Goal: Task Accomplishment & Management: Use online tool/utility

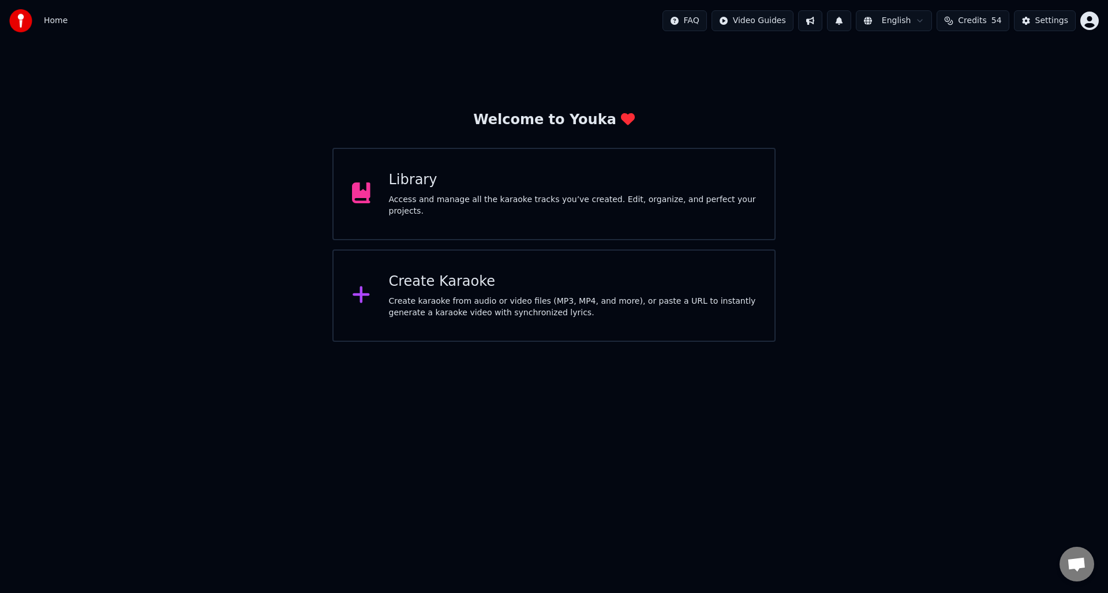
click at [490, 289] on div "Create Karaoke" at bounding box center [573, 281] width 368 height 18
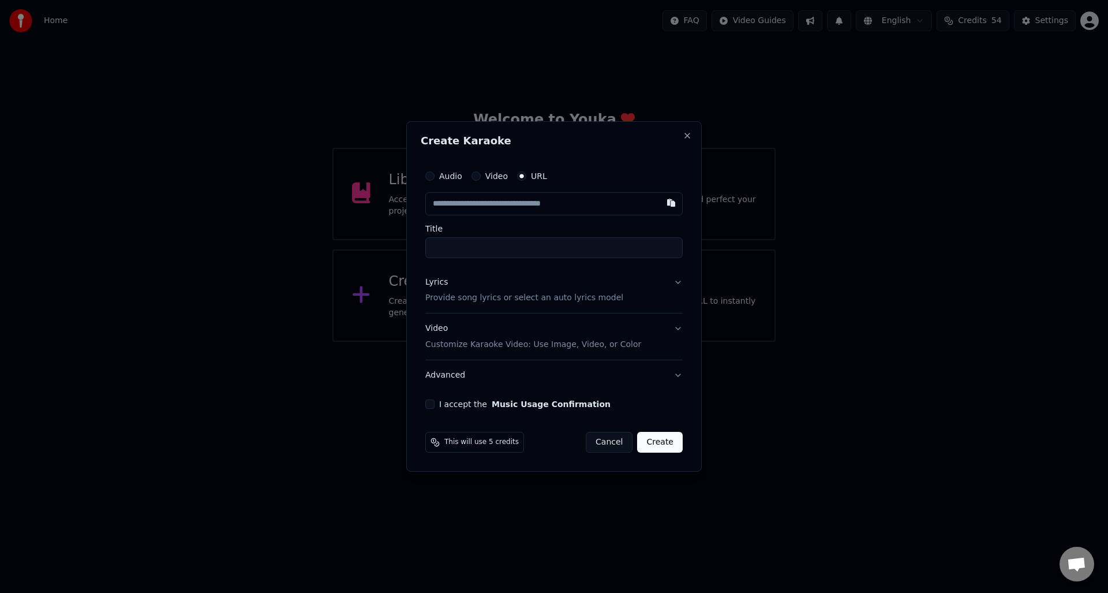
click at [442, 298] on p "Provide song lyrics or select an auto lyrics model" at bounding box center [524, 299] width 198 height 12
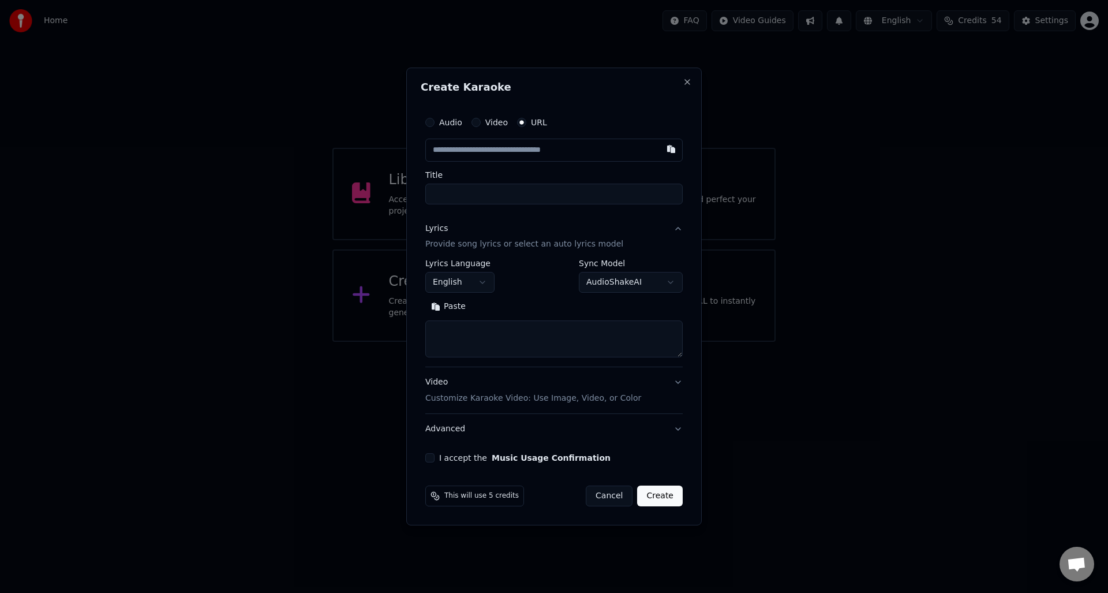
click at [446, 331] on textarea at bounding box center [553, 339] width 257 height 37
paste textarea "**********"
type textarea "**********"
click at [520, 121] on circle "button" at bounding box center [522, 122] width 4 height 4
click at [457, 148] on input "text" at bounding box center [553, 150] width 257 height 23
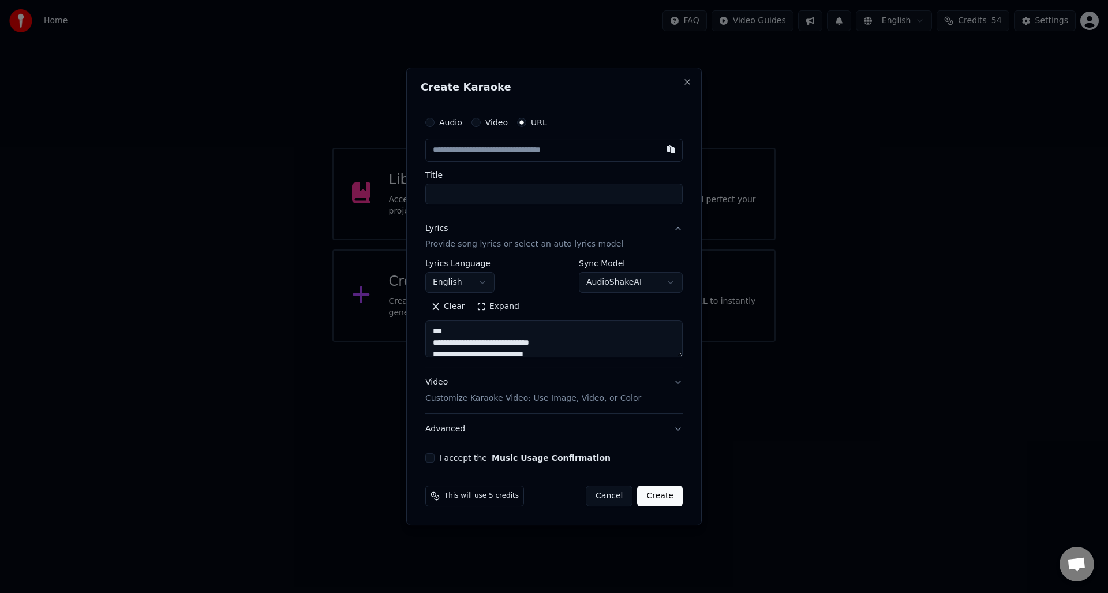
paste input "**********"
type input "**********"
drag, startPoint x: 431, startPoint y: 458, endPoint x: 449, endPoint y: 460, distance: 18.0
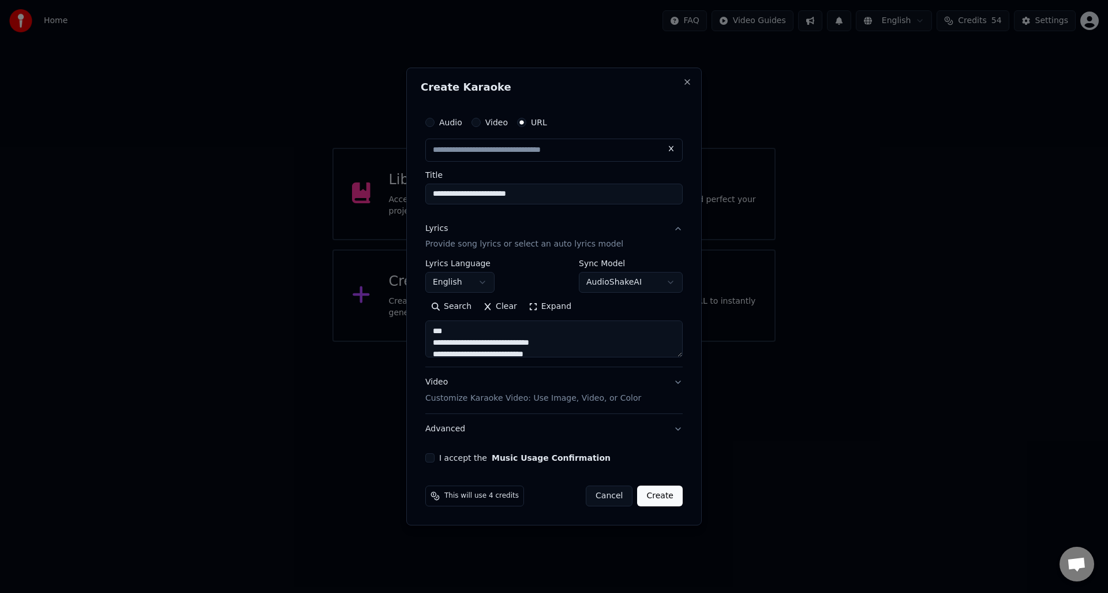
click at [431, 457] on button "I accept the Music Usage Confirmation" at bounding box center [429, 457] width 9 height 9
click at [663, 494] on button "Create" at bounding box center [660, 496] width 46 height 21
type input "**********"
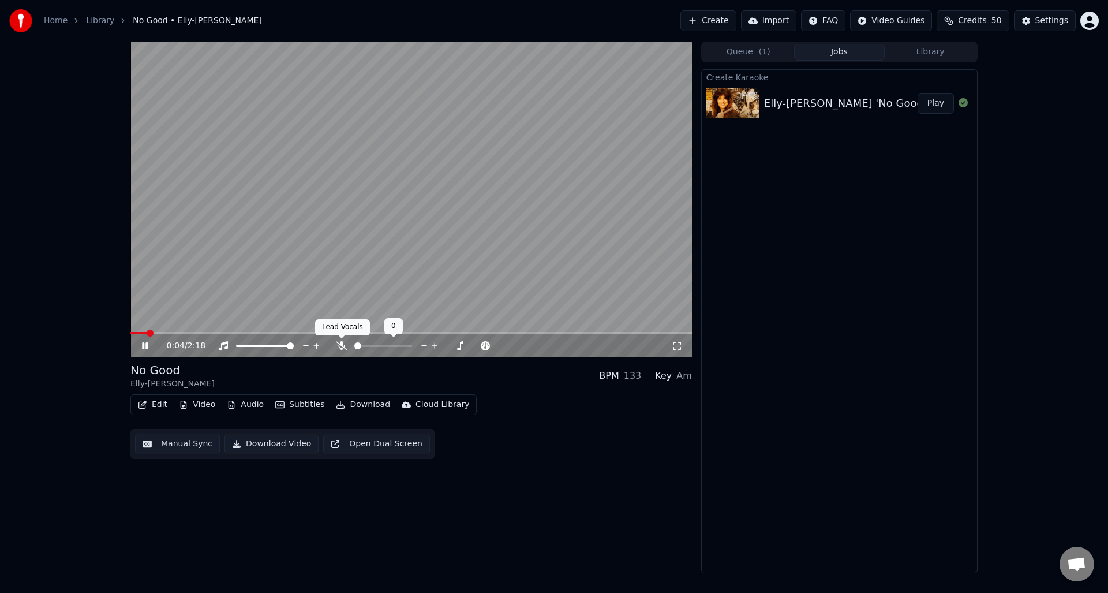
drag, startPoint x: 343, startPoint y: 345, endPoint x: 399, endPoint y: 372, distance: 62.5
click at [343, 345] on icon at bounding box center [342, 345] width 12 height 9
click at [169, 445] on button "Manual Sync" at bounding box center [177, 444] width 85 height 21
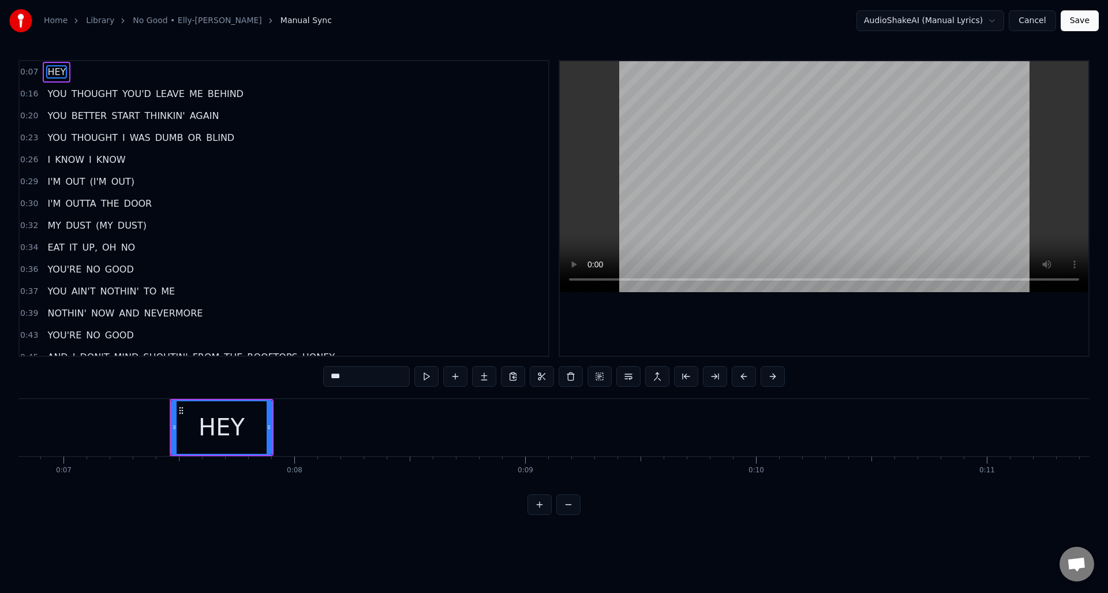
scroll to position [0, 1665]
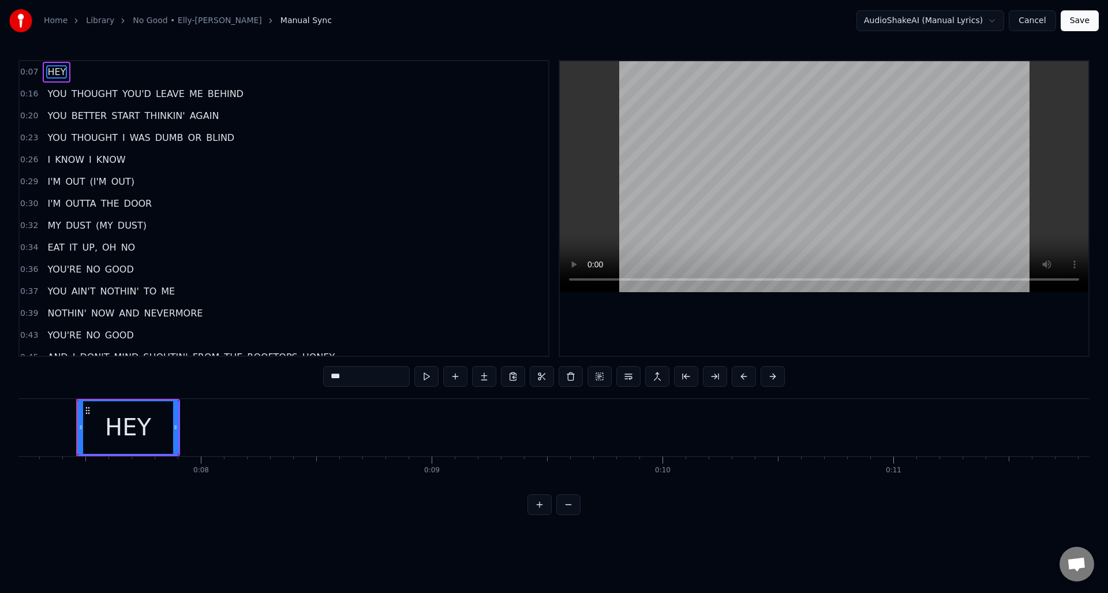
click at [275, 375] on div "0:07 HEY 0:16 YOU THOUGHT YOU'D LEAVE ME BEHIND 0:20 YOU BETTER START THINKIN' …" at bounding box center [553, 287] width 1071 height 455
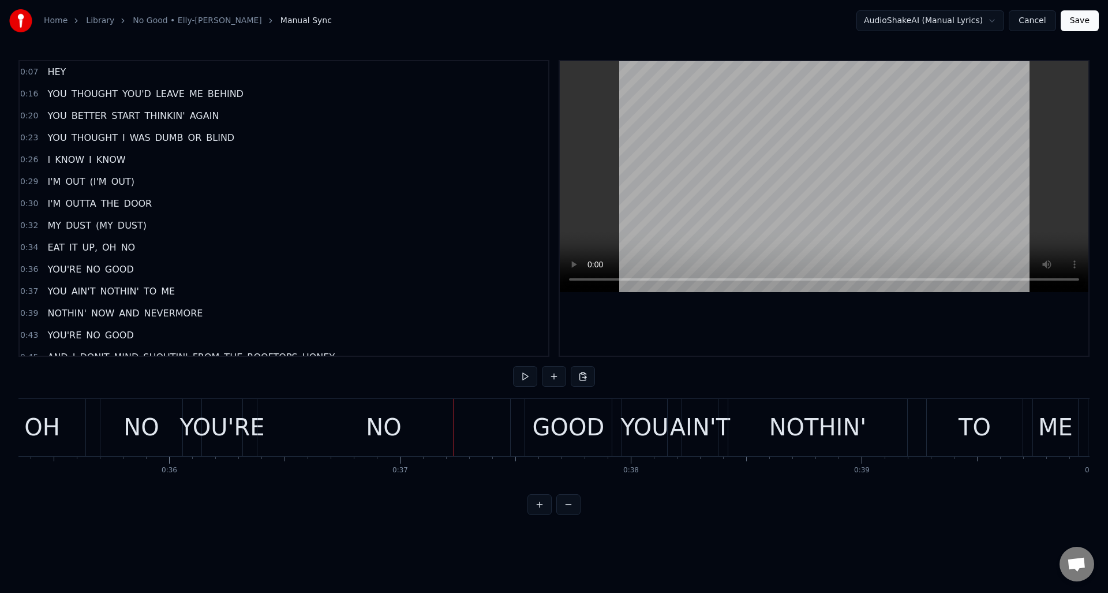
scroll to position [0, 8076]
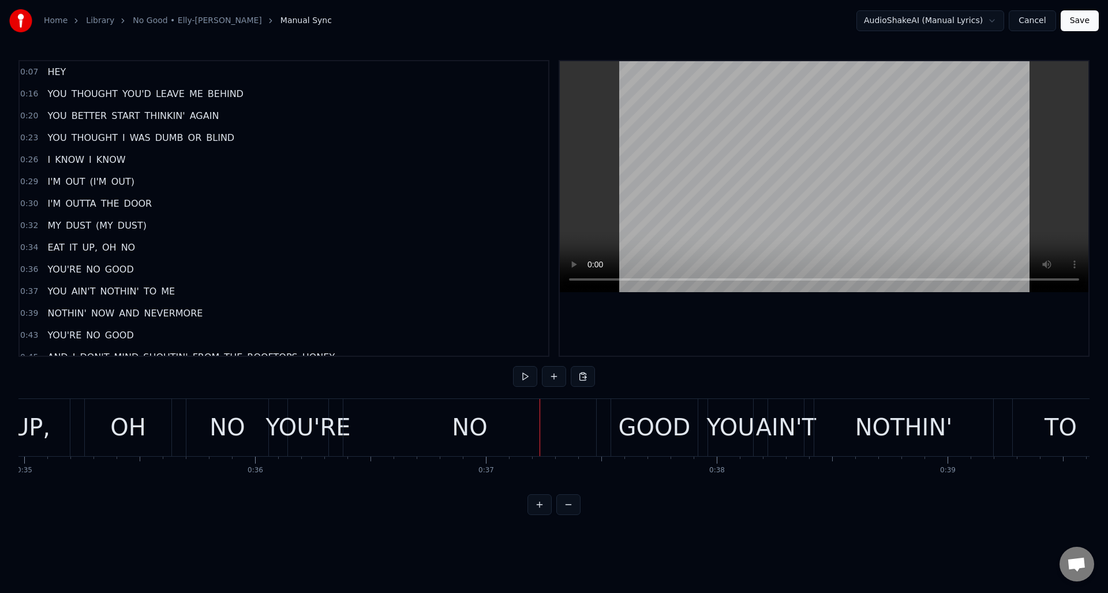
click at [448, 425] on div "NO" at bounding box center [469, 427] width 253 height 57
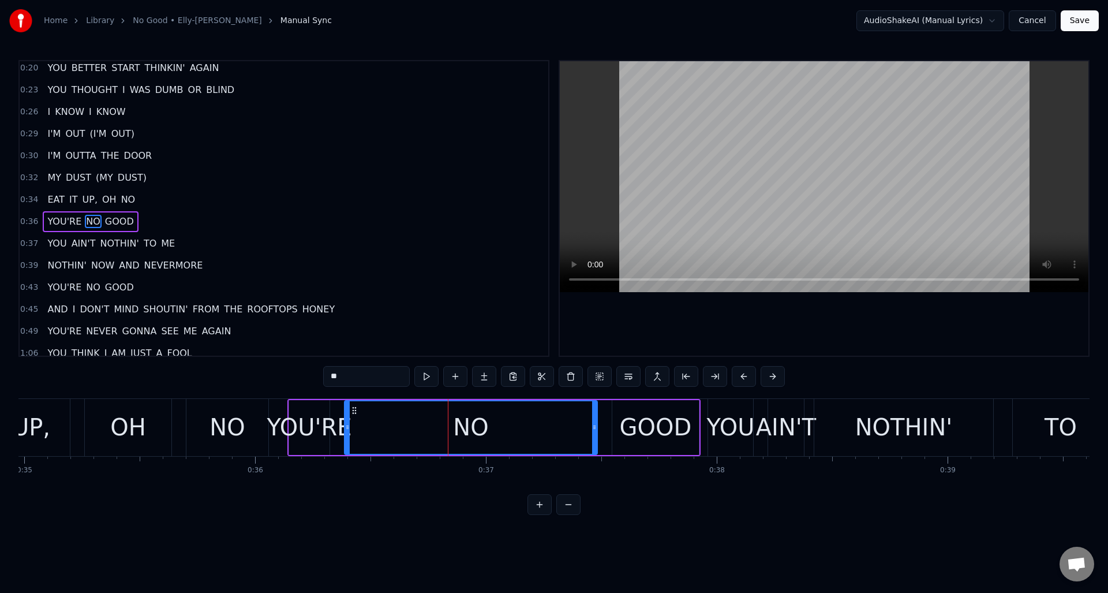
scroll to position [61, 0]
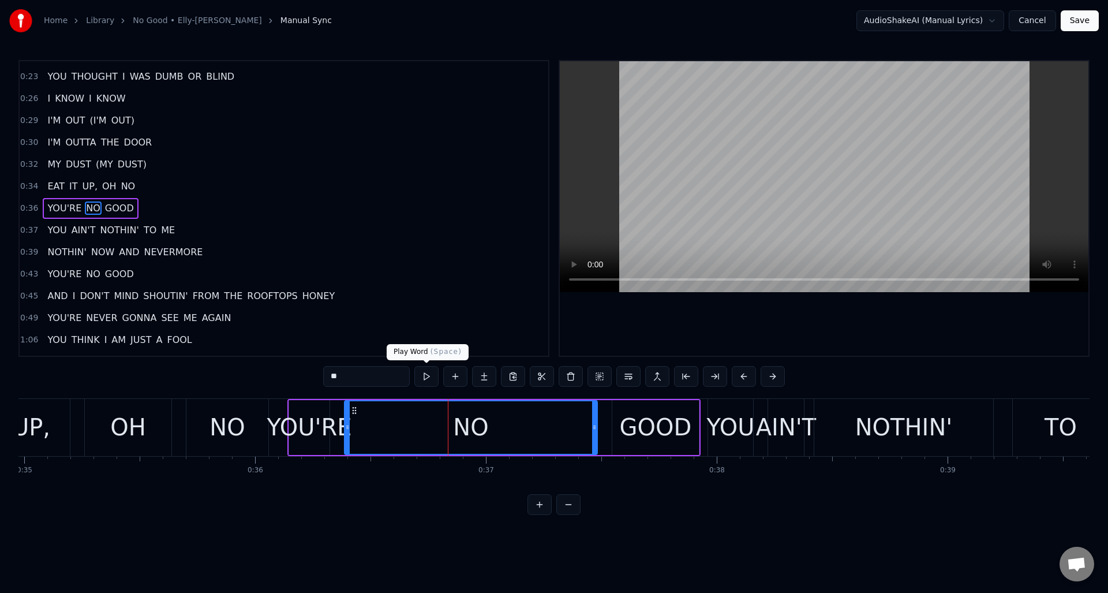
click at [425, 375] on button at bounding box center [426, 376] width 24 height 21
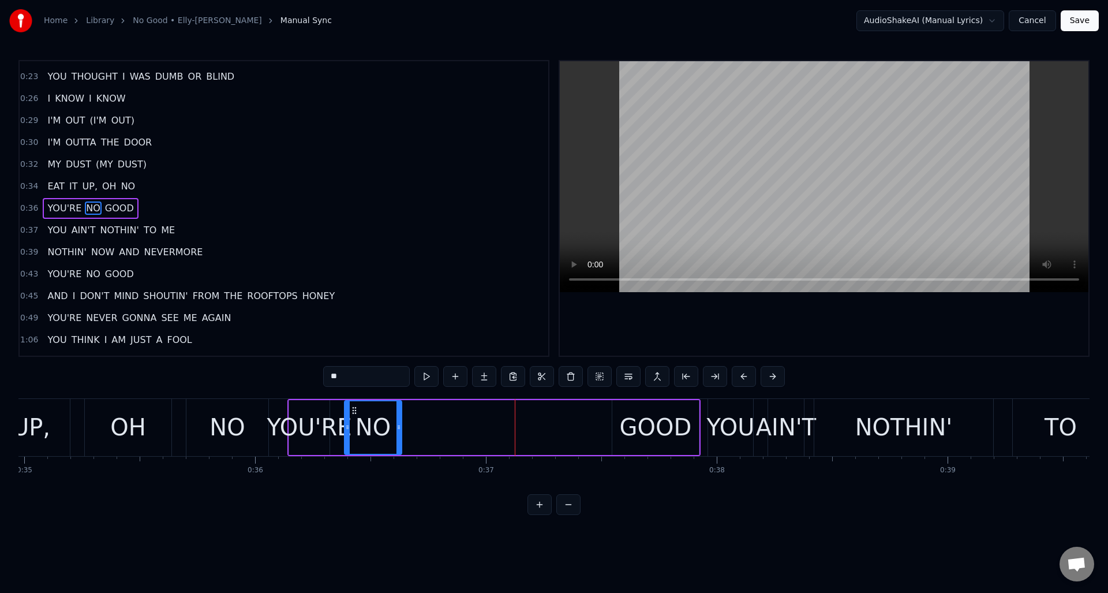
drag, startPoint x: 594, startPoint y: 419, endPoint x: 399, endPoint y: 423, distance: 195.2
click at [398, 423] on div at bounding box center [399, 427] width 5 height 53
click at [638, 415] on div "GOOD" at bounding box center [656, 427] width 72 height 35
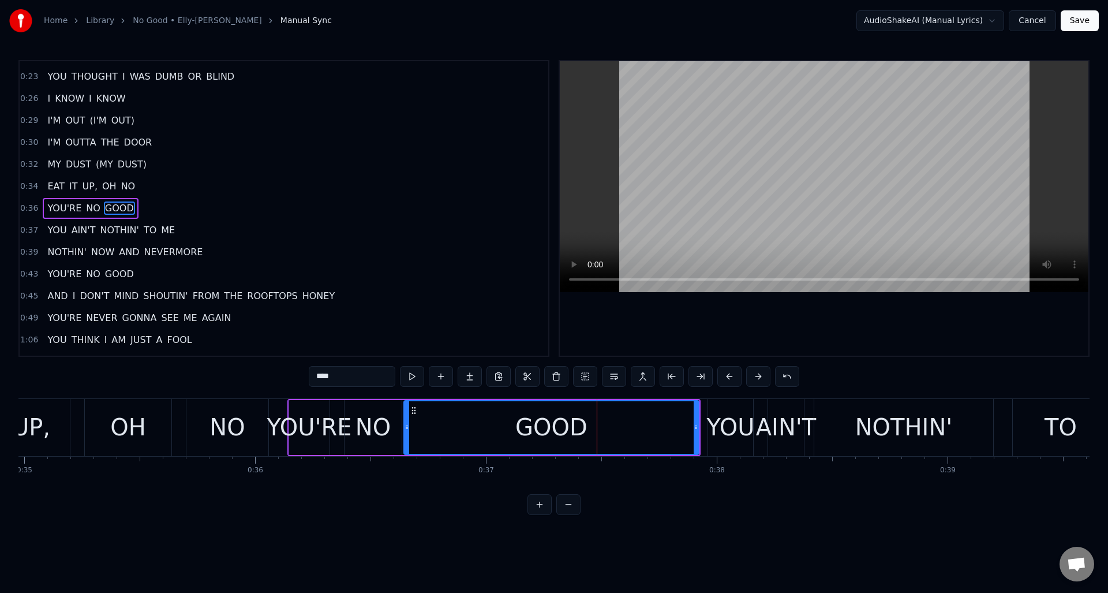
drag, startPoint x: 617, startPoint y: 419, endPoint x: 409, endPoint y: 424, distance: 208.5
click at [409, 424] on div at bounding box center [407, 427] width 5 height 53
click at [412, 377] on button at bounding box center [412, 376] width 24 height 21
drag, startPoint x: 221, startPoint y: 410, endPoint x: 236, endPoint y: 409, distance: 15.1
click at [221, 410] on div "NO" at bounding box center [227, 427] width 35 height 35
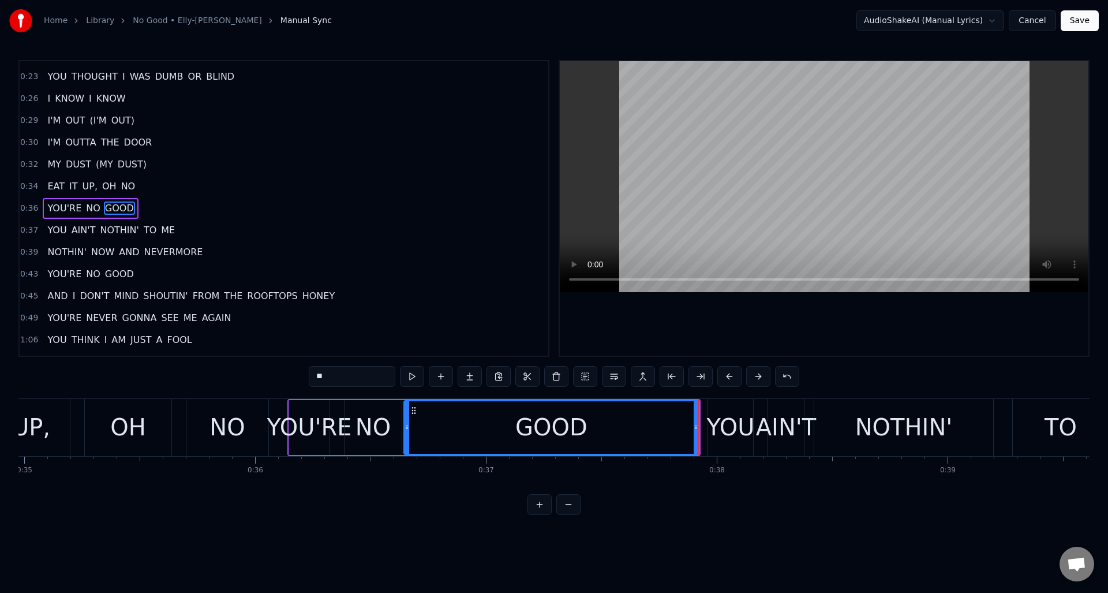
scroll to position [39, 0]
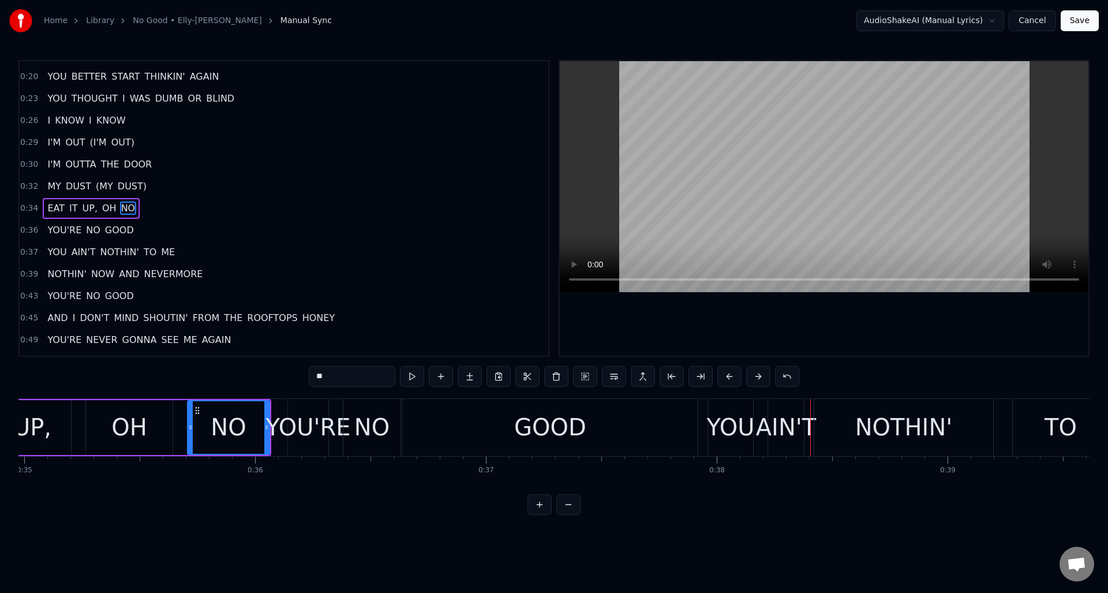
click at [552, 410] on div "GOOD" at bounding box center [550, 427] width 72 height 35
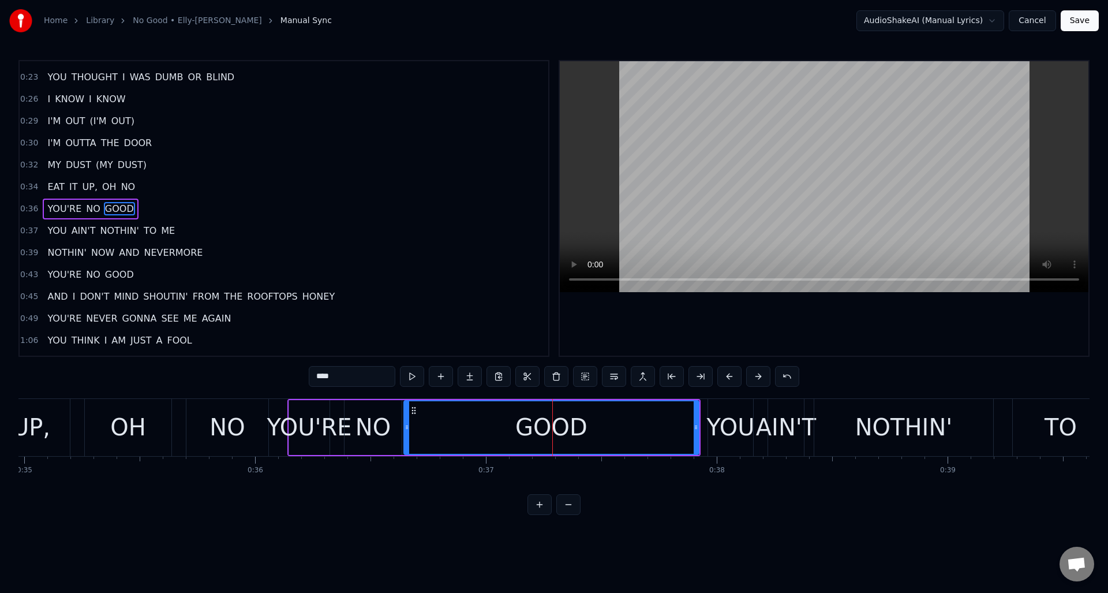
scroll to position [61, 0]
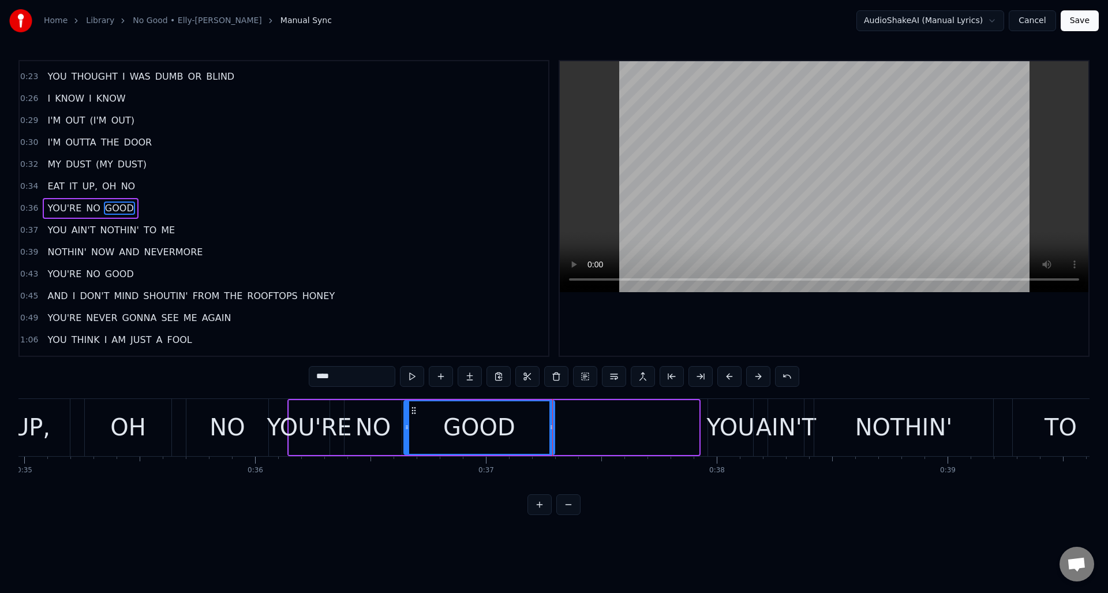
drag, startPoint x: 694, startPoint y: 416, endPoint x: 550, endPoint y: 418, distance: 144.3
click at [550, 418] on div at bounding box center [552, 427] width 5 height 53
click at [407, 377] on button at bounding box center [412, 376] width 24 height 21
click at [151, 413] on div "OH" at bounding box center [128, 427] width 87 height 57
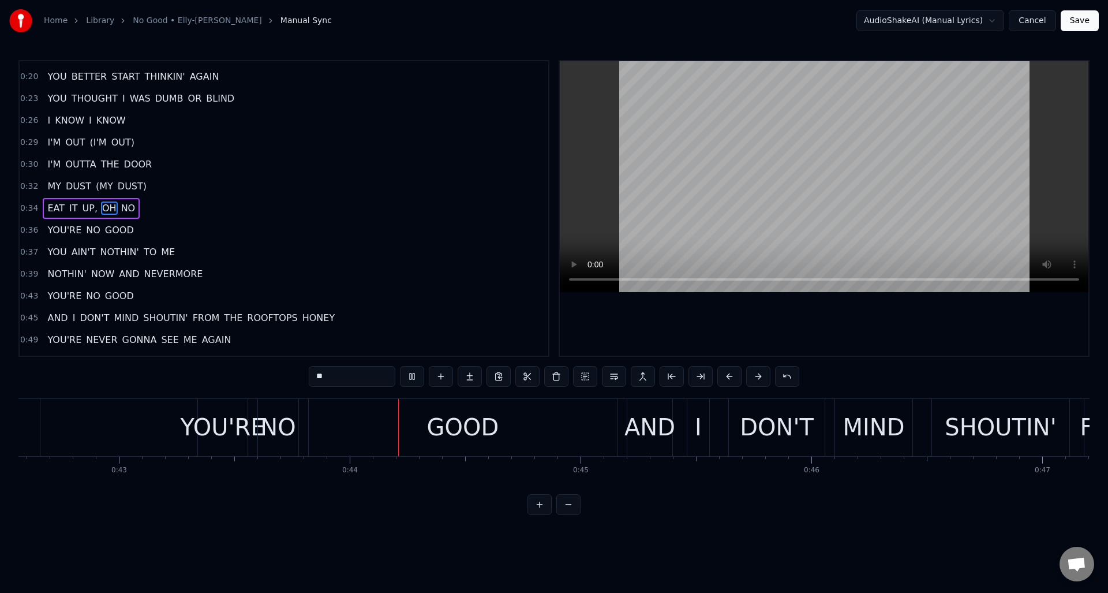
scroll to position [0, 10040]
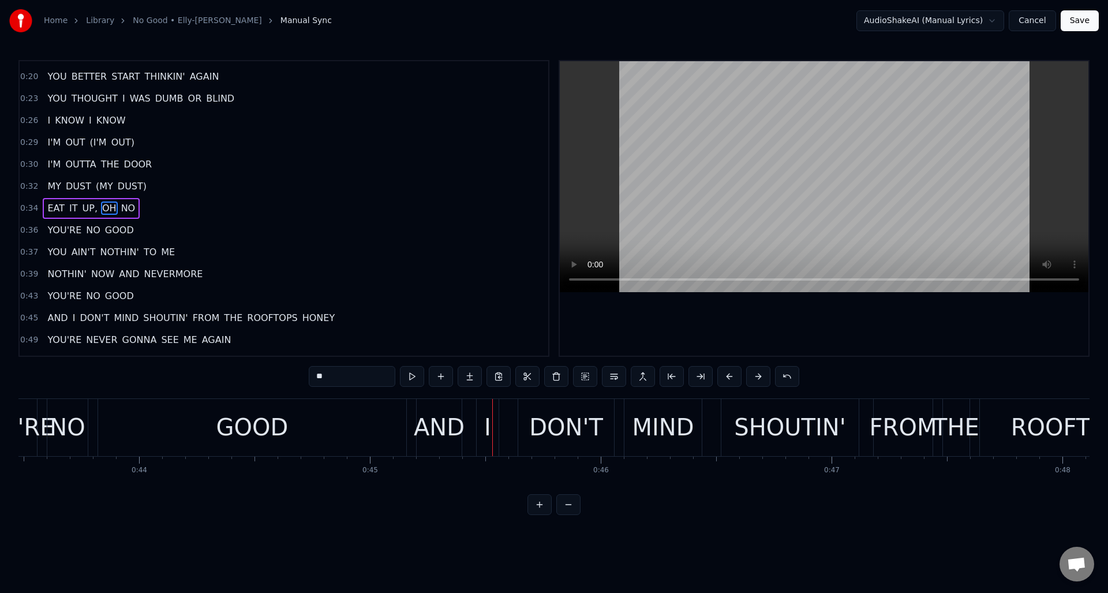
click at [265, 426] on div "GOOD" at bounding box center [252, 427] width 72 height 35
type input "****"
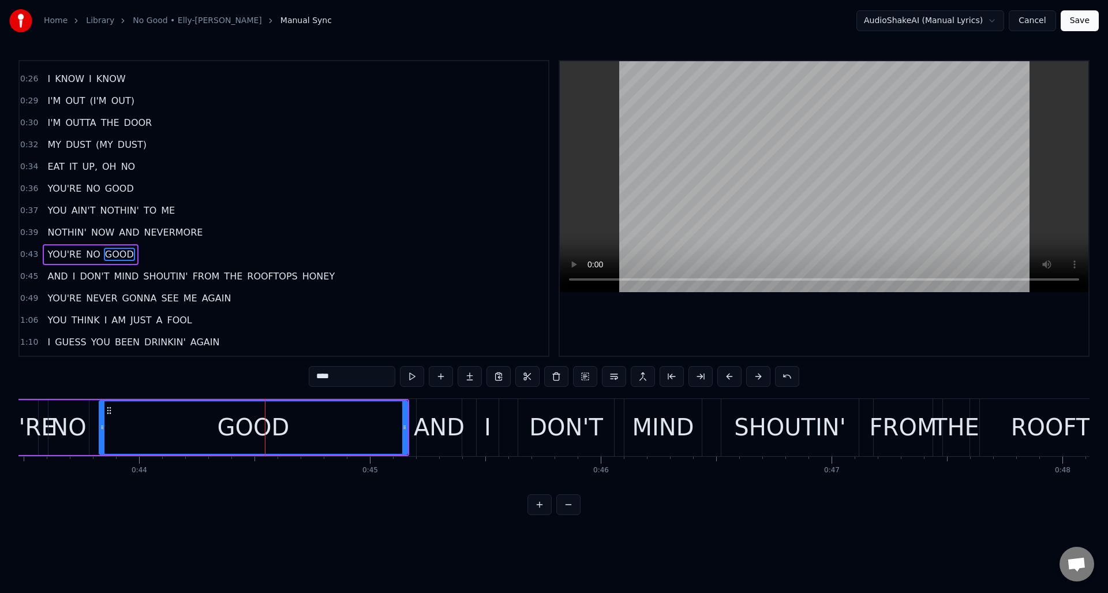
scroll to position [127, 0]
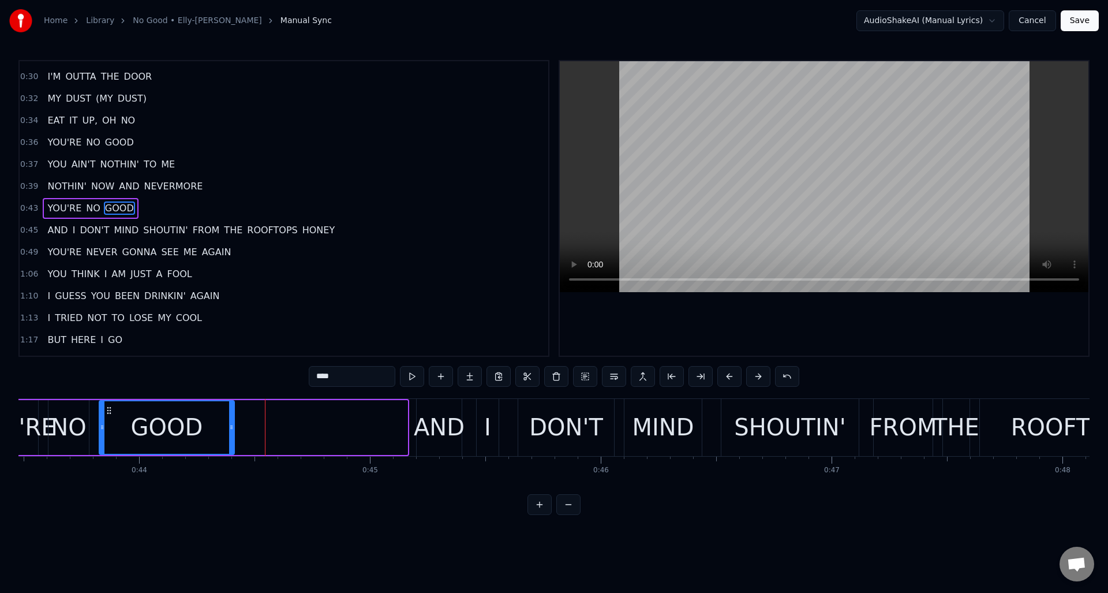
drag, startPoint x: 403, startPoint y: 415, endPoint x: 230, endPoint y: 415, distance: 173.2
click at [230, 415] on div at bounding box center [231, 427] width 5 height 53
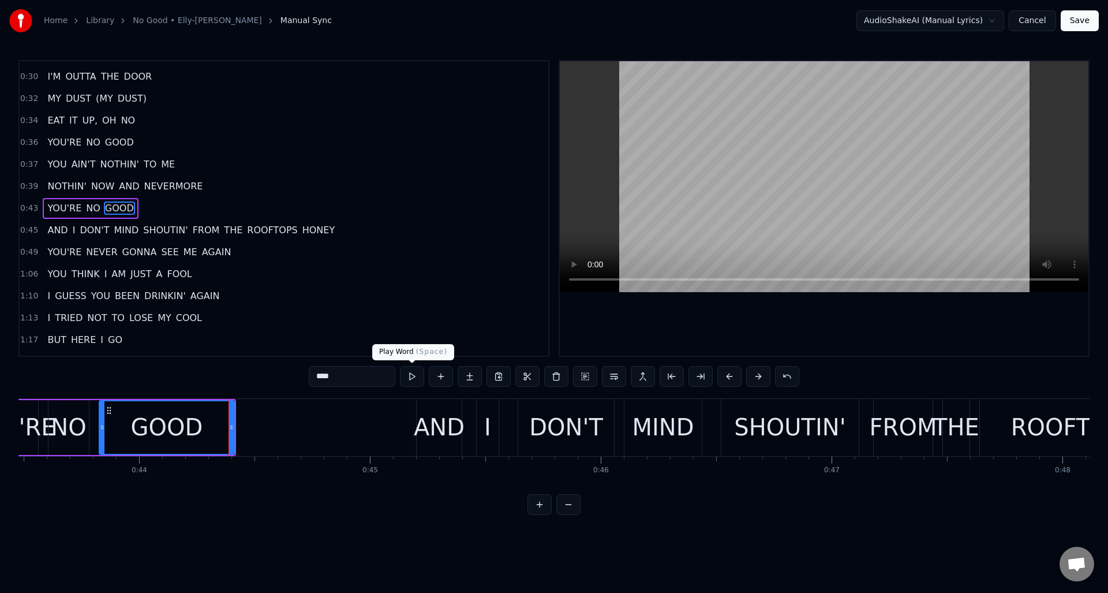
click at [410, 379] on button at bounding box center [412, 376] width 24 height 21
drag, startPoint x: 231, startPoint y: 414, endPoint x: 207, endPoint y: 414, distance: 24.2
click at [206, 414] on div at bounding box center [206, 427] width 5 height 53
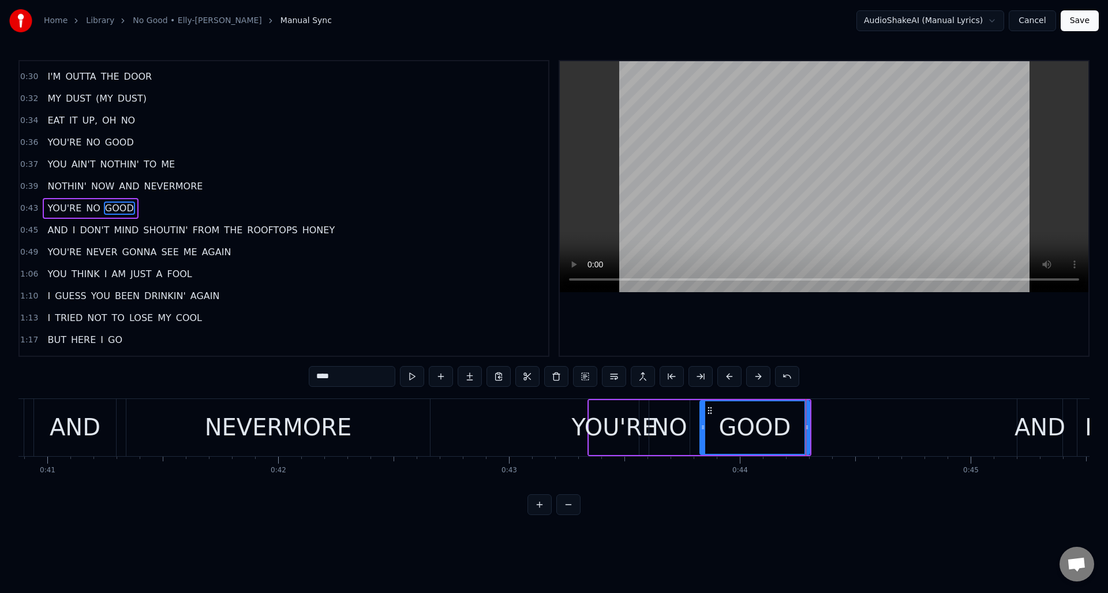
scroll to position [0, 9473]
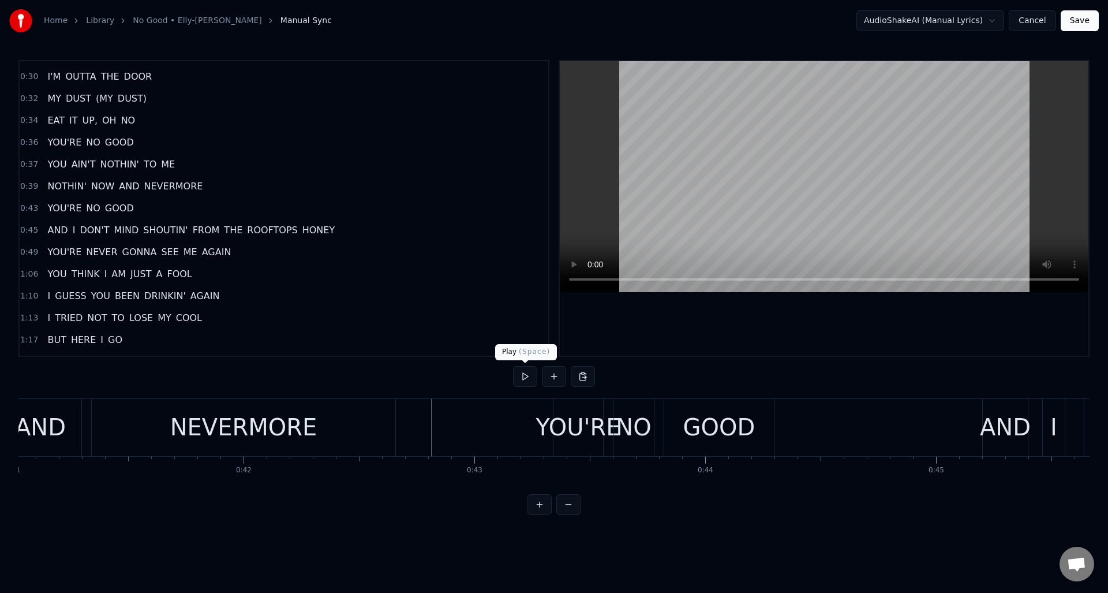
click at [523, 376] on button at bounding box center [525, 376] width 24 height 21
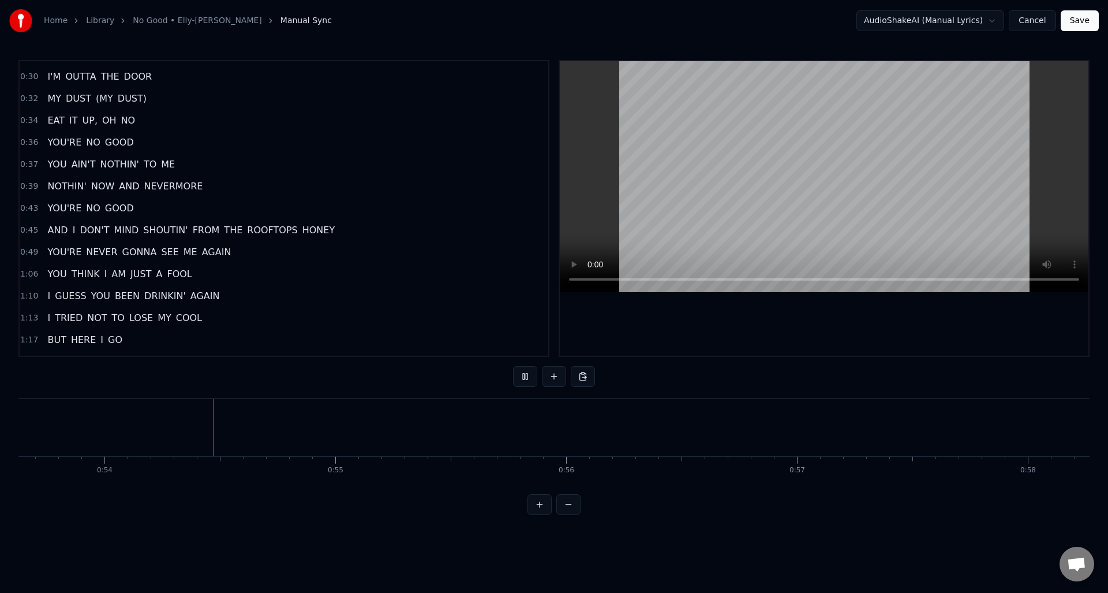
scroll to position [0, 12396]
drag, startPoint x: 524, startPoint y: 374, endPoint x: 533, endPoint y: 378, distance: 9.8
click at [525, 373] on button at bounding box center [525, 376] width 24 height 21
click at [551, 376] on button at bounding box center [554, 376] width 24 height 21
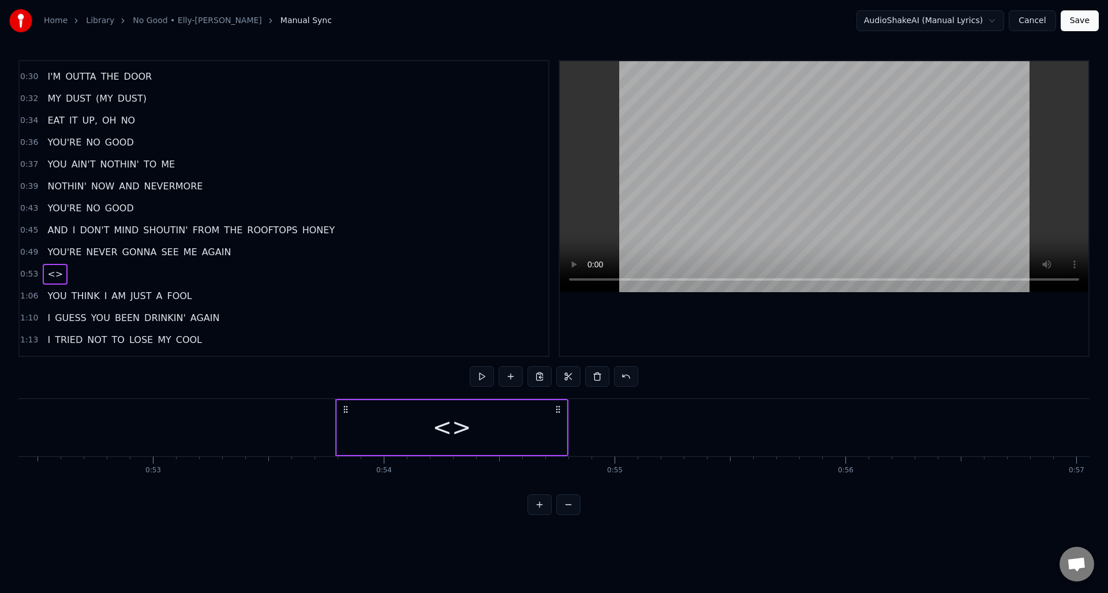
drag, startPoint x: 449, startPoint y: 424, endPoint x: 488, endPoint y: 431, distance: 39.9
click at [449, 424] on div "<>" at bounding box center [451, 427] width 39 height 35
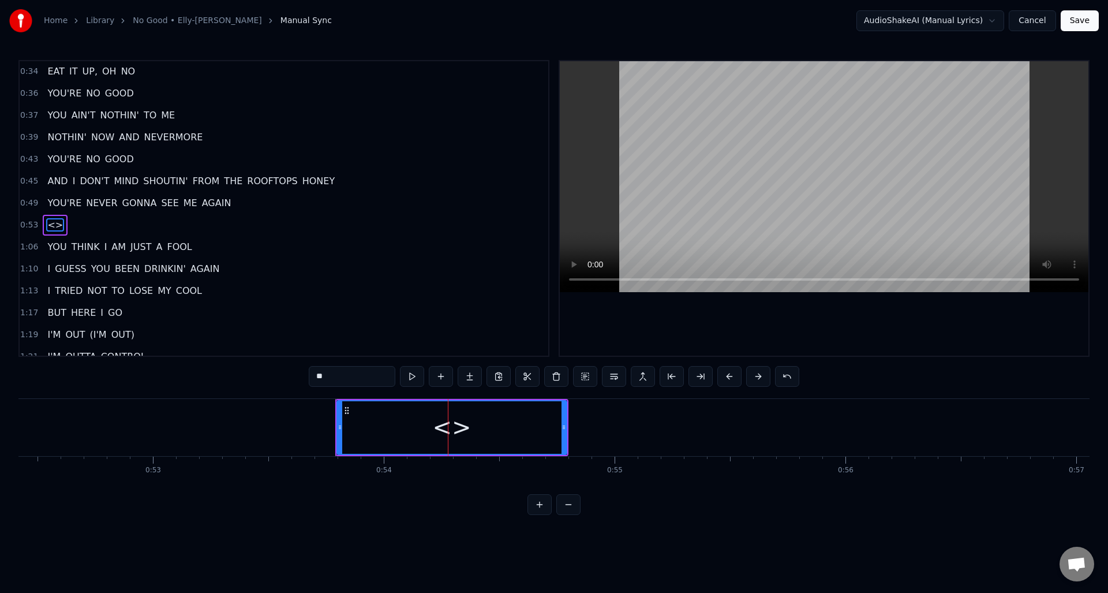
scroll to position [193, 0]
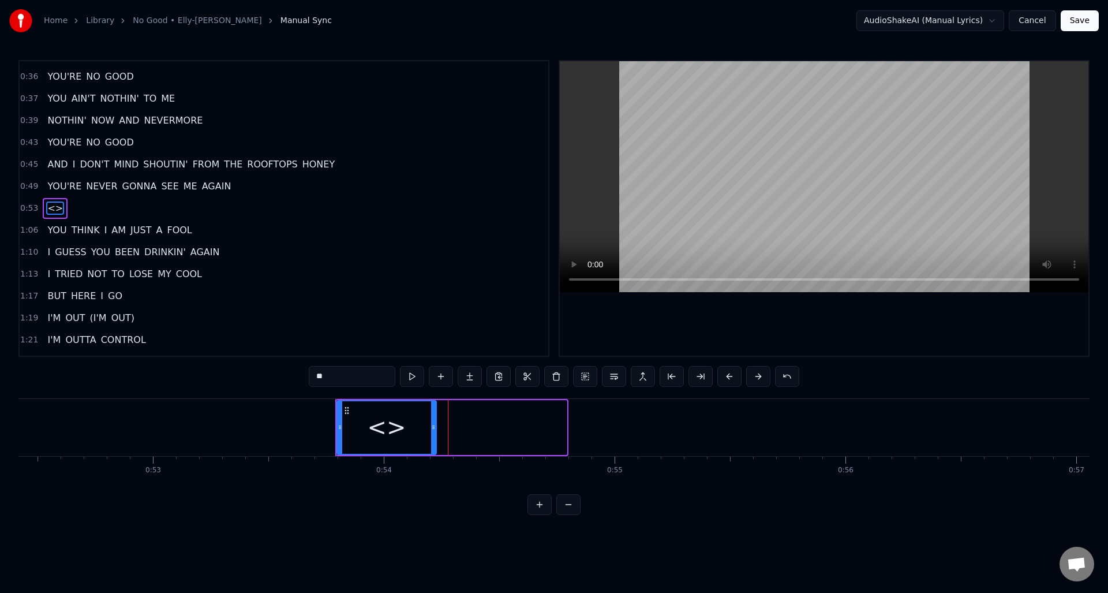
drag, startPoint x: 562, startPoint y: 428, endPoint x: 424, endPoint y: 416, distance: 138.5
click at [431, 427] on icon at bounding box center [433, 427] width 5 height 9
drag, startPoint x: 349, startPoint y: 378, endPoint x: 298, endPoint y: 374, distance: 51.5
click at [298, 374] on div "0:07 HEY 0:16 YOU THOUGHT YOU'D LEAVE ME BEHIND 0:20 YOU BETTER START THINKIN' …" at bounding box center [553, 287] width 1071 height 455
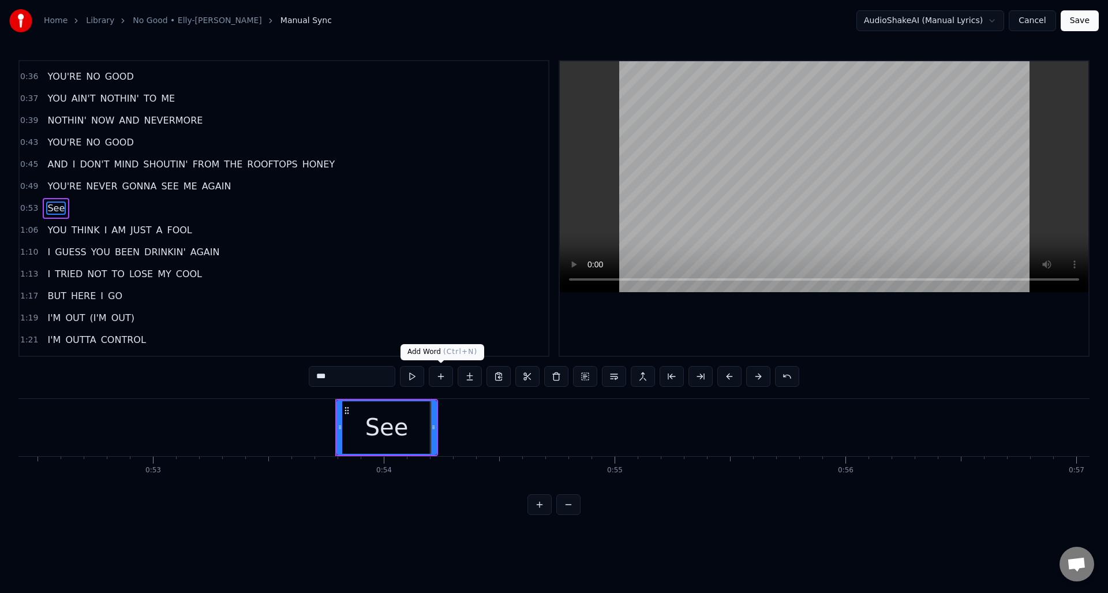
type input "***"
click at [442, 378] on button at bounding box center [441, 376] width 24 height 21
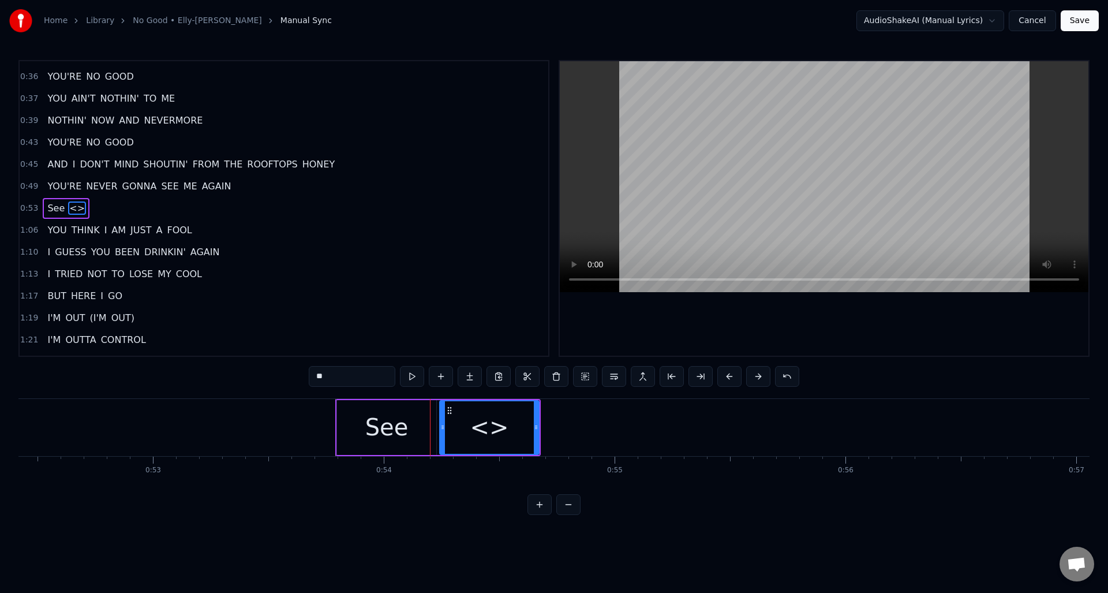
click at [442, 378] on button at bounding box center [441, 376] width 24 height 21
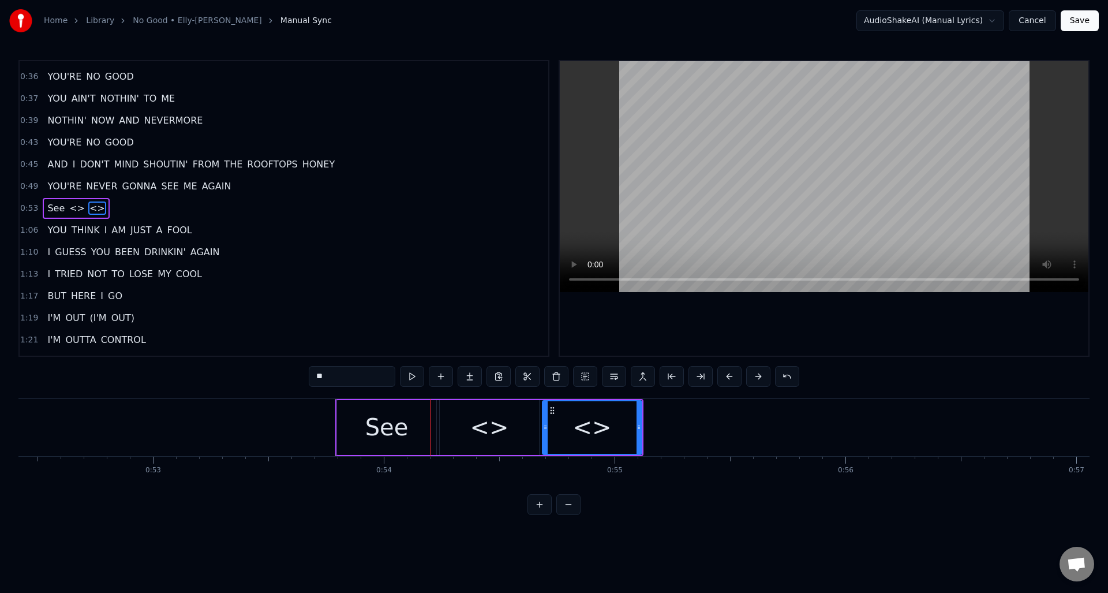
click at [464, 431] on div "<>" at bounding box center [489, 427] width 99 height 55
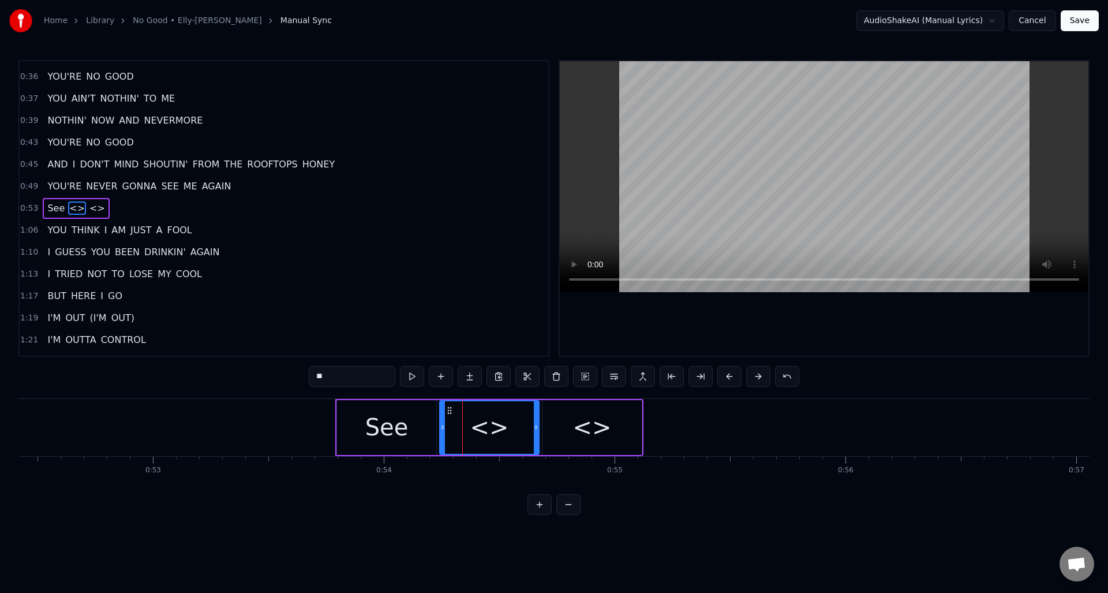
drag, startPoint x: 334, startPoint y: 377, endPoint x: 300, endPoint y: 375, distance: 34.1
click at [300, 375] on div "0:07 HEY 0:16 YOU THOUGHT YOU'D LEAVE ME BEHIND 0:20 YOU BETTER START THINKIN' …" at bounding box center [553, 287] width 1071 height 455
click at [602, 428] on div "<>" at bounding box center [592, 427] width 39 height 35
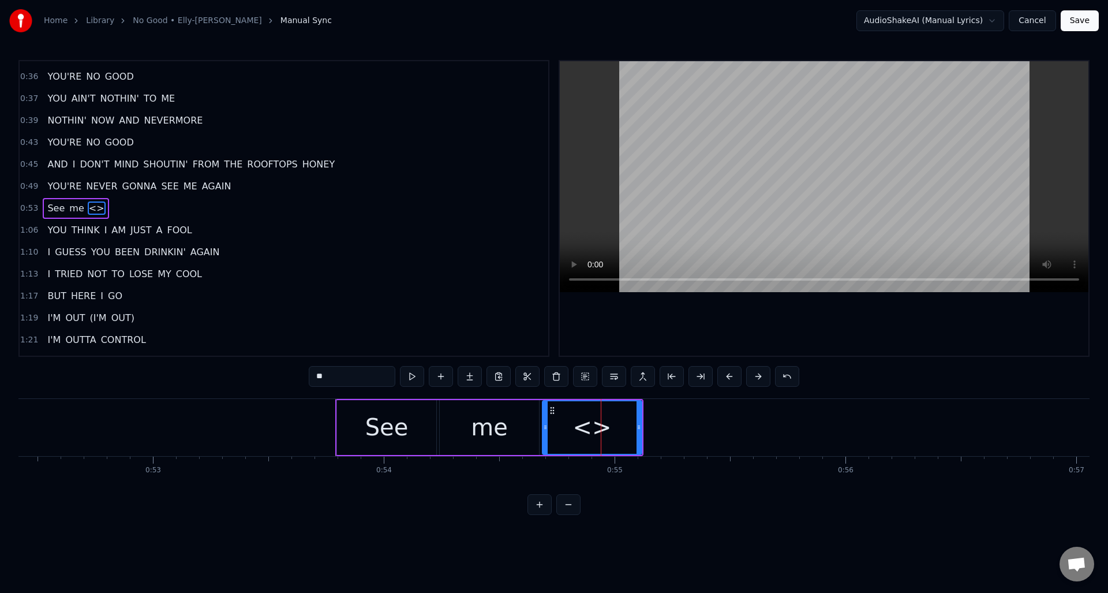
drag, startPoint x: 345, startPoint y: 377, endPoint x: 298, endPoint y: 374, distance: 46.8
click at [298, 374] on div "0:07 HEY 0:16 YOU THOUGHT YOU'D LEAVE ME BEHIND 0:20 YOU BETTER START THINKIN' …" at bounding box center [553, 287] width 1071 height 455
type input "*****"
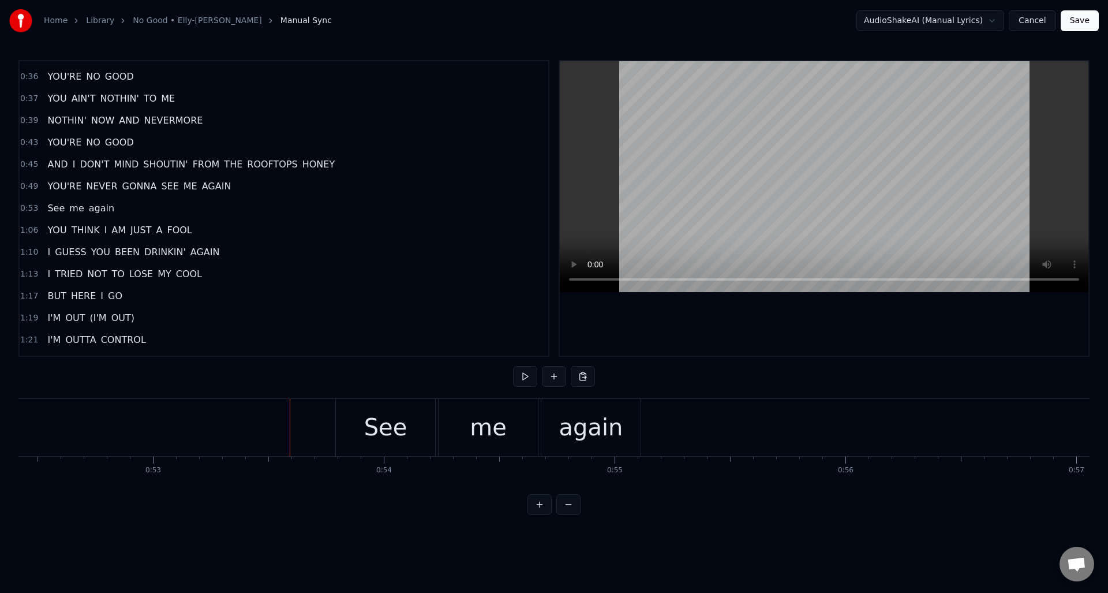
click at [364, 418] on div "See" at bounding box center [385, 427] width 99 height 57
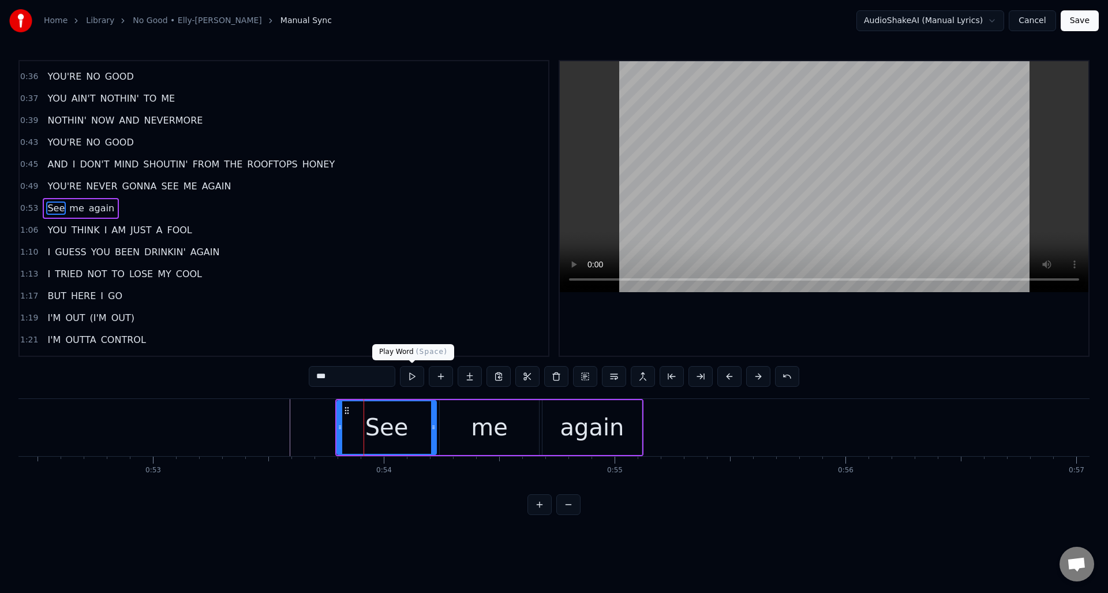
click at [413, 376] on button at bounding box center [412, 376] width 24 height 21
click at [390, 416] on div at bounding box center [389, 427] width 5 height 53
click at [468, 413] on div "me" at bounding box center [489, 427] width 99 height 55
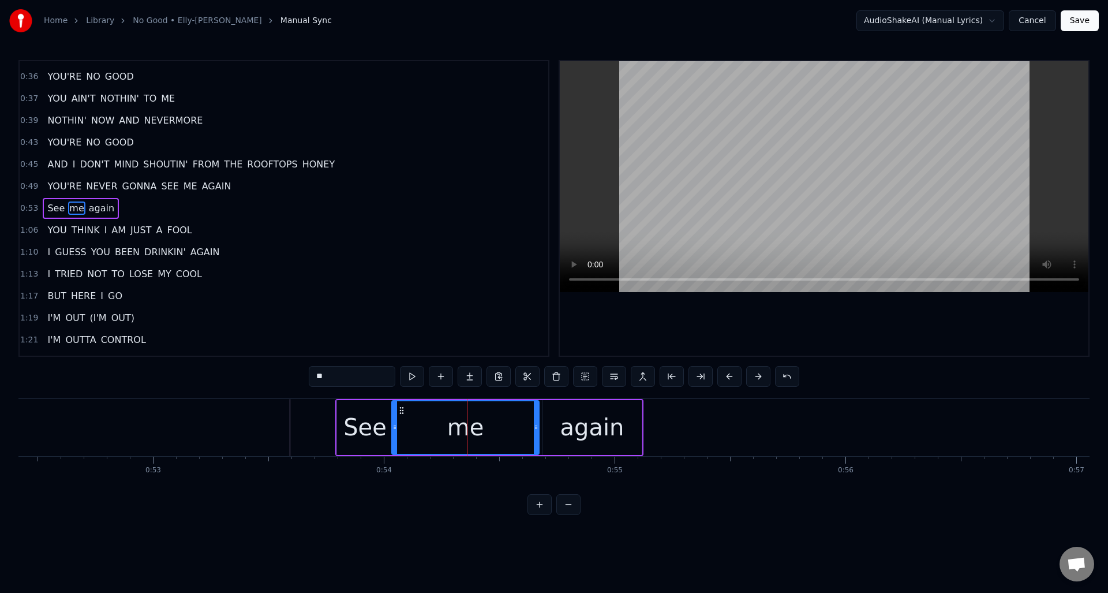
drag, startPoint x: 442, startPoint y: 415, endPoint x: 394, endPoint y: 416, distance: 47.9
click at [394, 416] on div at bounding box center [395, 427] width 5 height 53
click at [412, 379] on button at bounding box center [412, 376] width 24 height 21
drag, startPoint x: 396, startPoint y: 420, endPoint x: 414, endPoint y: 419, distance: 17.9
click at [414, 419] on div at bounding box center [412, 427] width 5 height 53
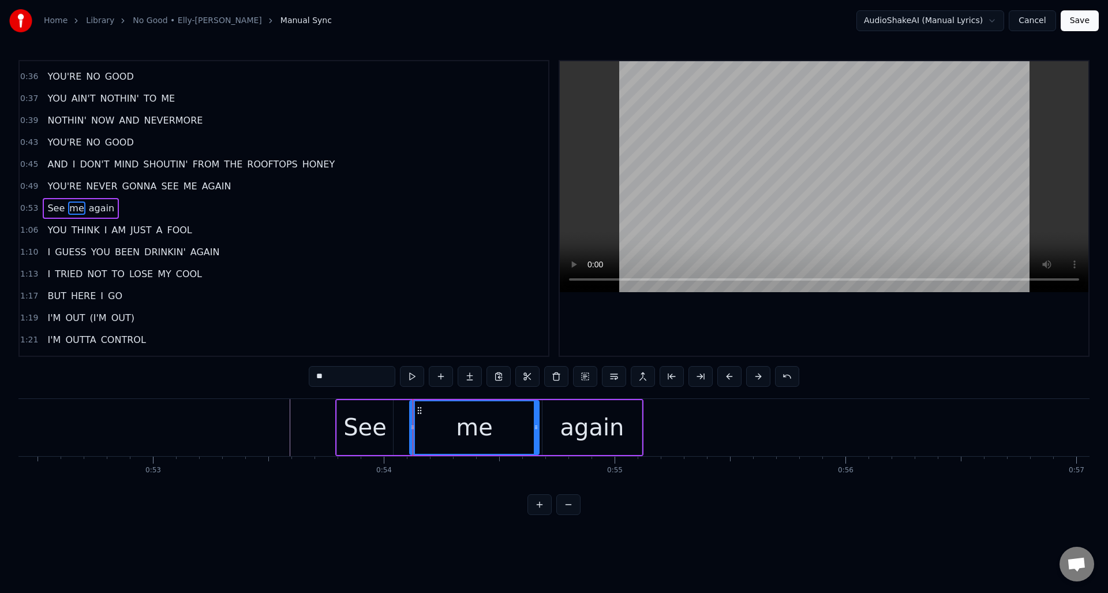
click at [378, 421] on div "See" at bounding box center [364, 427] width 43 height 35
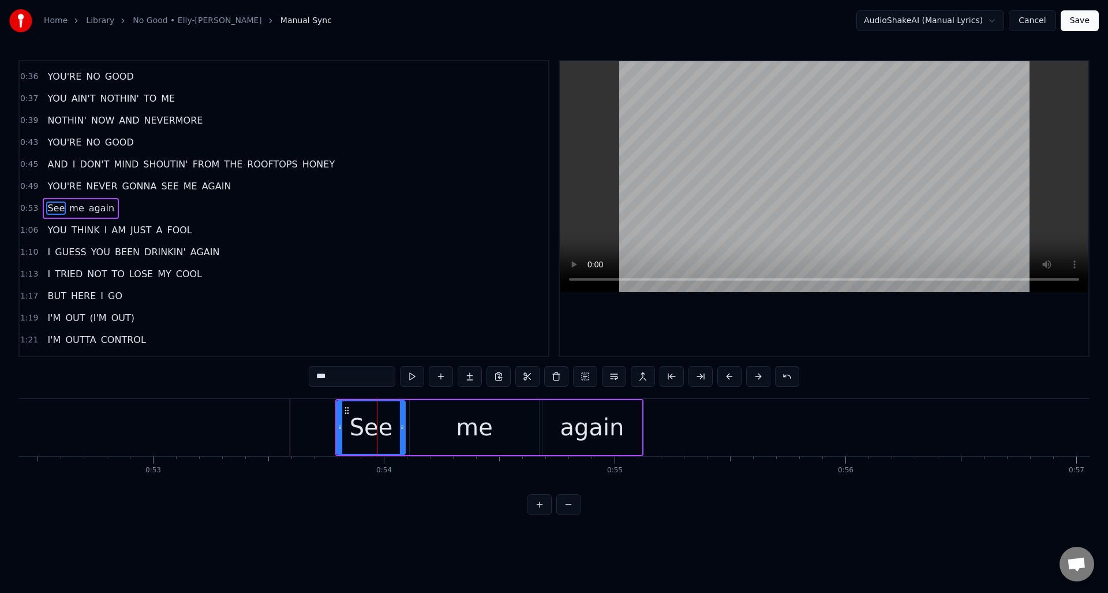
drag, startPoint x: 390, startPoint y: 417, endPoint x: 402, endPoint y: 418, distance: 12.2
click at [402, 418] on div at bounding box center [402, 427] width 5 height 53
click at [555, 420] on div "again" at bounding box center [592, 427] width 99 height 55
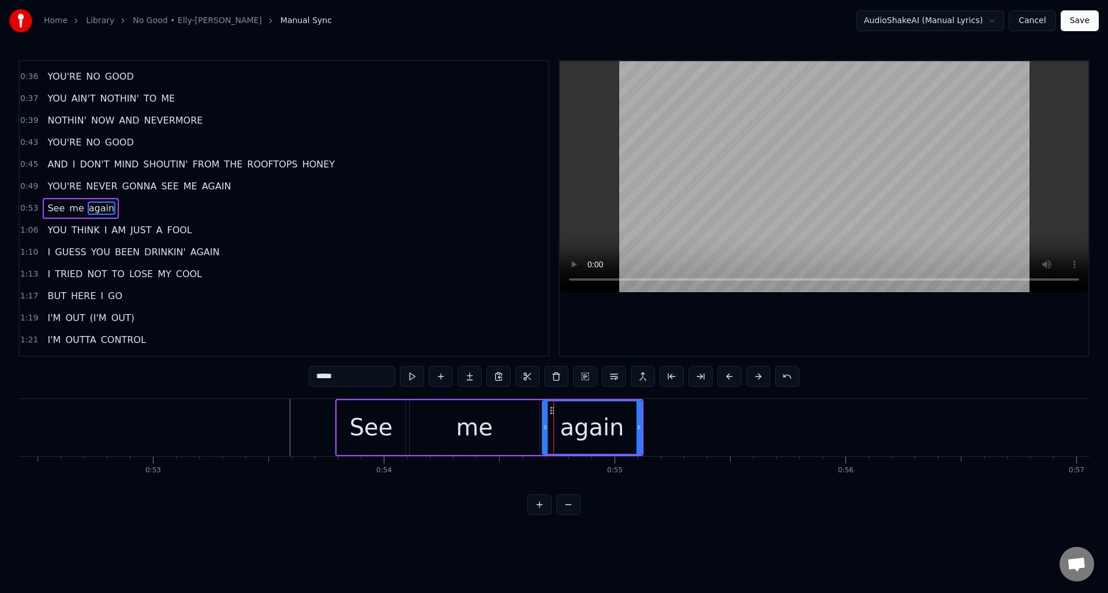
click at [493, 416] on div "me" at bounding box center [474, 427] width 129 height 55
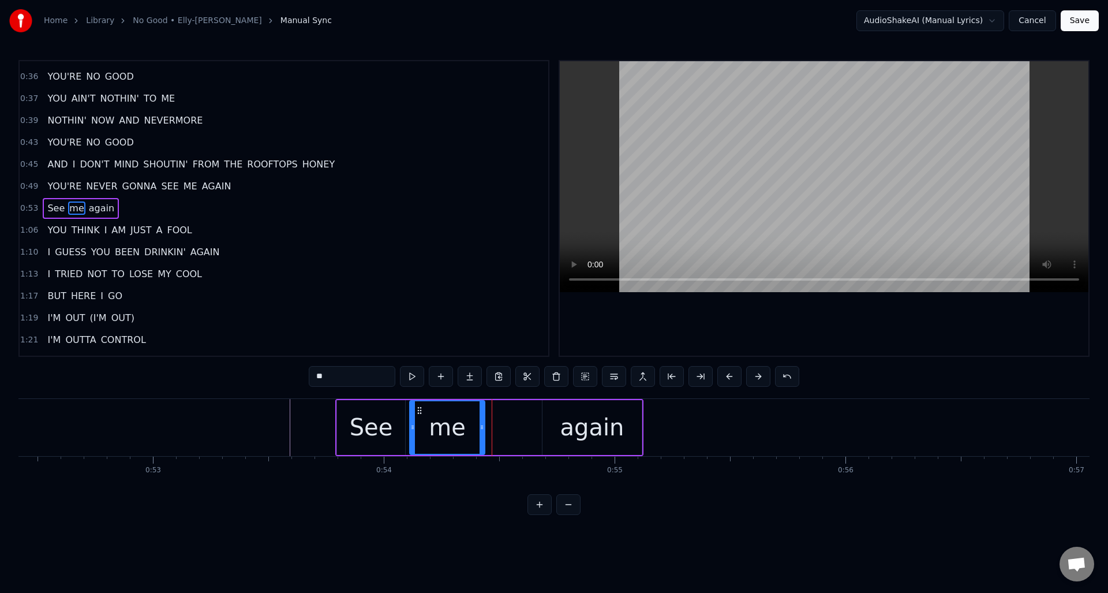
drag, startPoint x: 536, startPoint y: 417, endPoint x: 481, endPoint y: 417, distance: 54.3
click at [481, 417] on div at bounding box center [482, 427] width 5 height 53
click at [558, 416] on div "again" at bounding box center [592, 427] width 99 height 55
type input "*****"
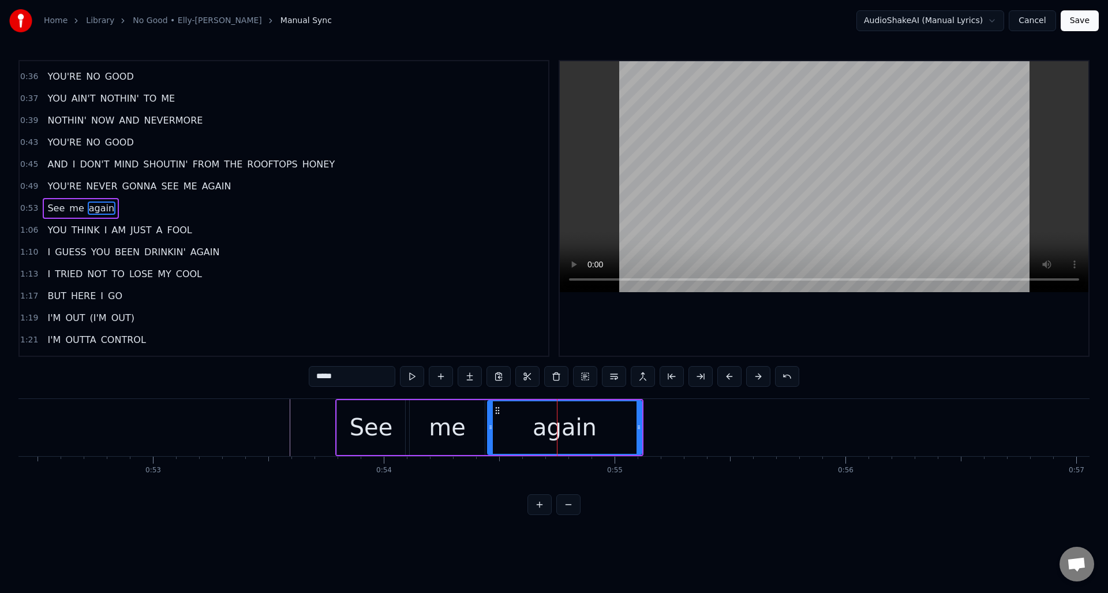
drag, startPoint x: 546, startPoint y: 418, endPoint x: 491, endPoint y: 421, distance: 54.3
click at [491, 421] on div at bounding box center [490, 427] width 5 height 53
click at [412, 376] on button at bounding box center [412, 376] width 24 height 21
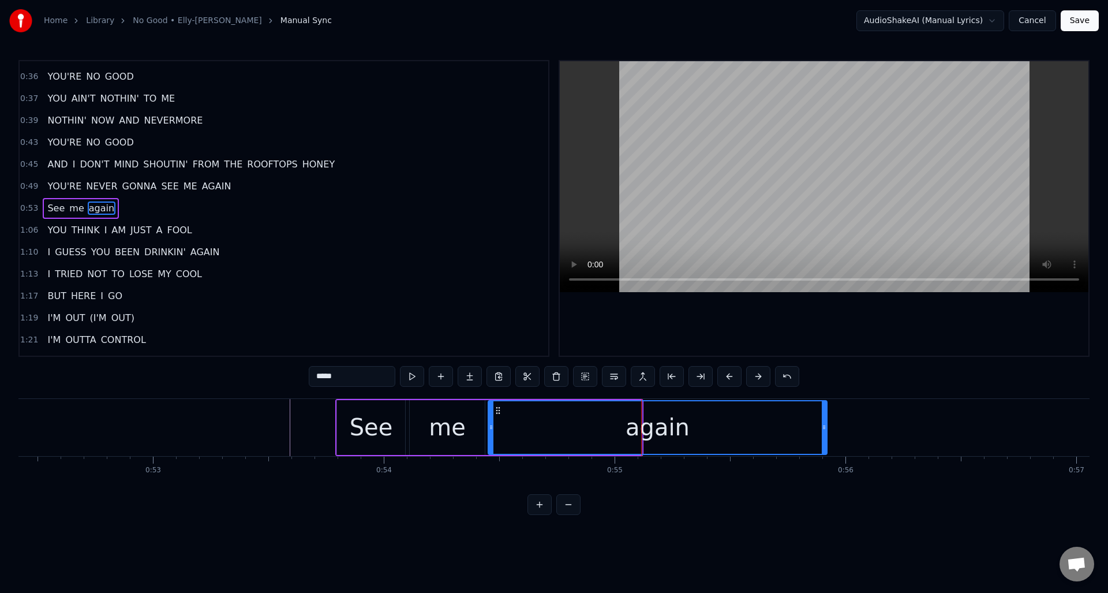
drag, startPoint x: 639, startPoint y: 422, endPoint x: 824, endPoint y: 423, distance: 185.3
click at [824, 423] on icon at bounding box center [824, 427] width 5 height 9
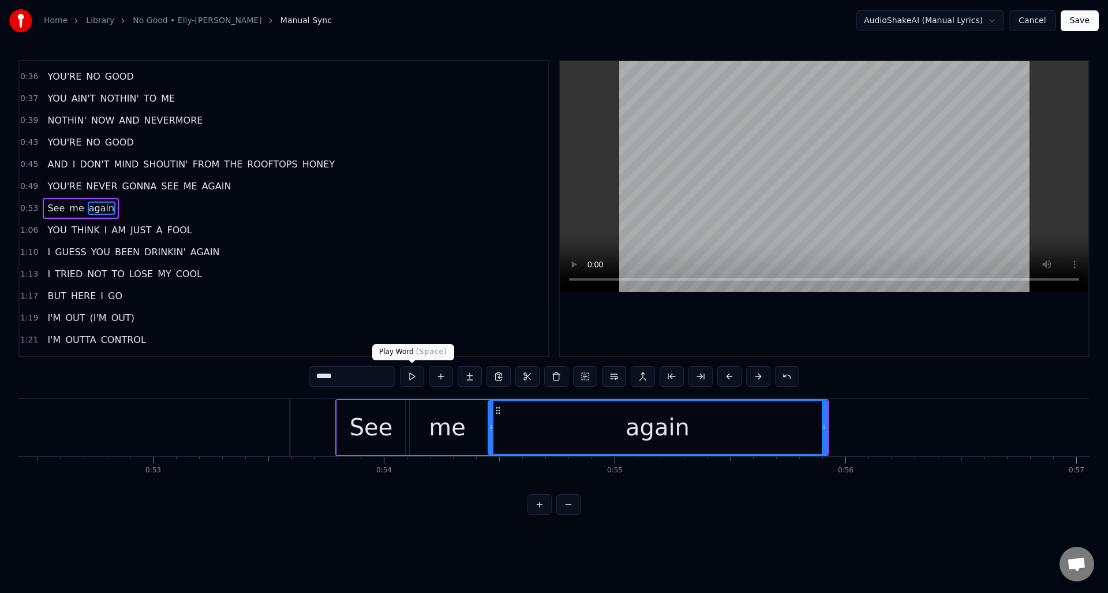
click at [409, 373] on button at bounding box center [412, 376] width 24 height 21
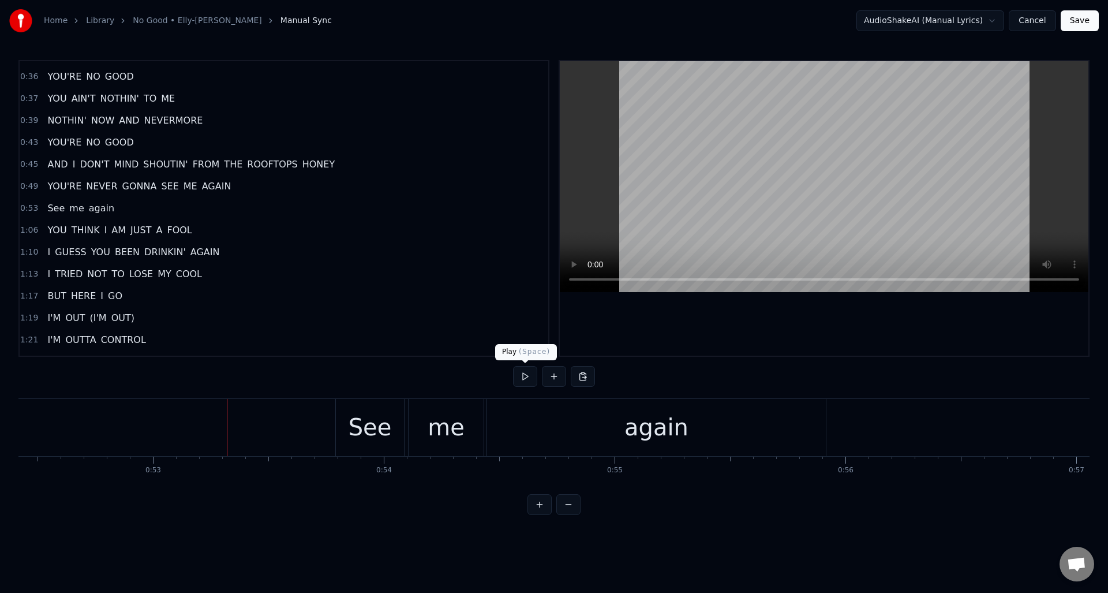
click at [523, 379] on button at bounding box center [525, 376] width 24 height 21
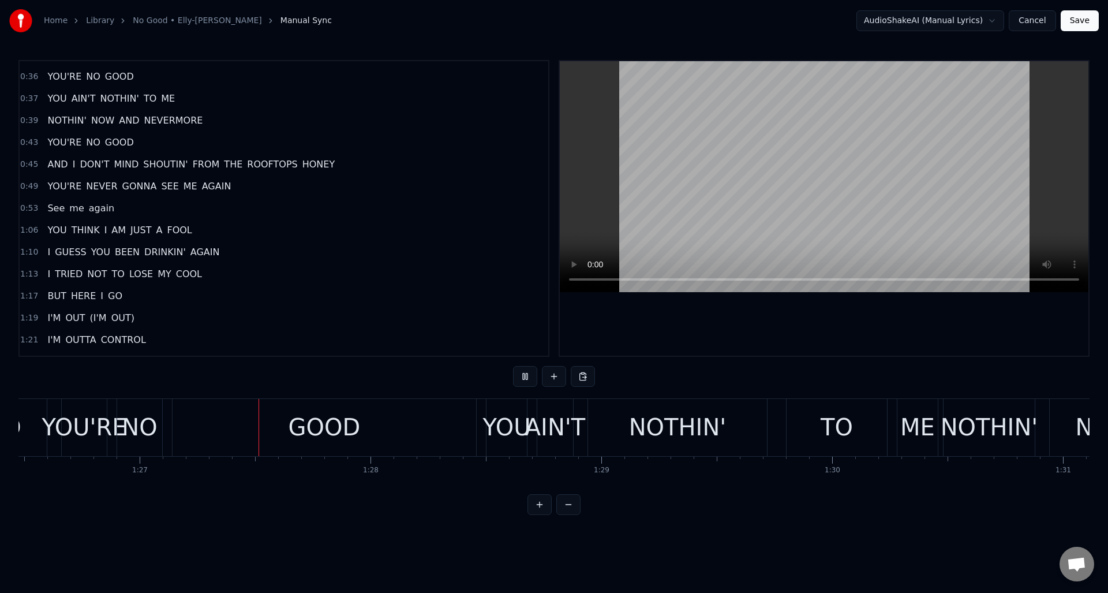
scroll to position [0, 19970]
click at [524, 374] on button at bounding box center [525, 376] width 24 height 21
click at [256, 434] on div "GOOD" at bounding box center [323, 427] width 304 height 57
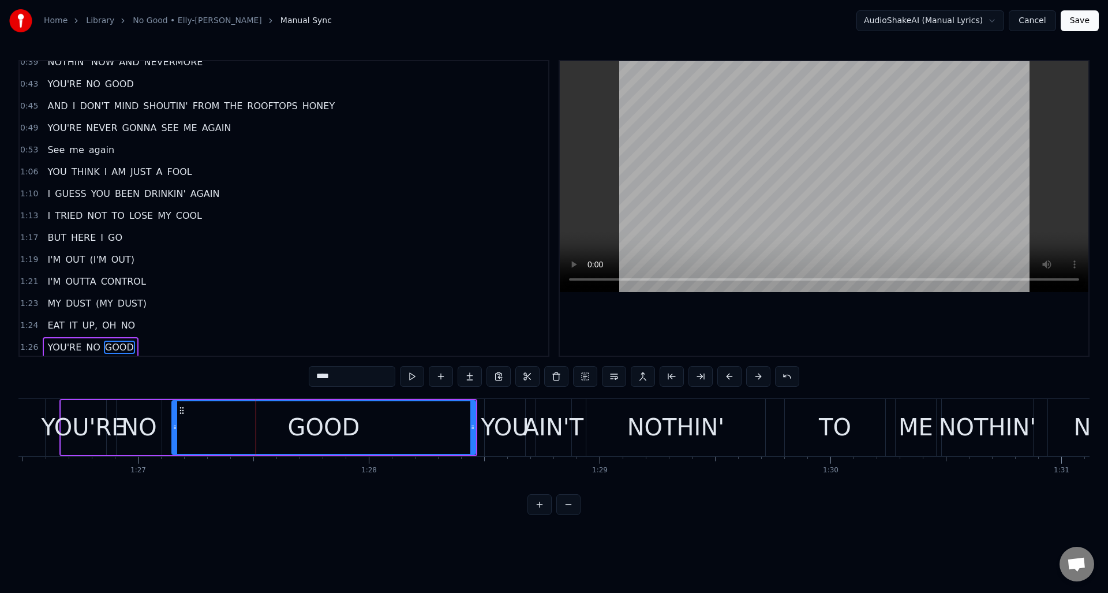
scroll to position [390, 0]
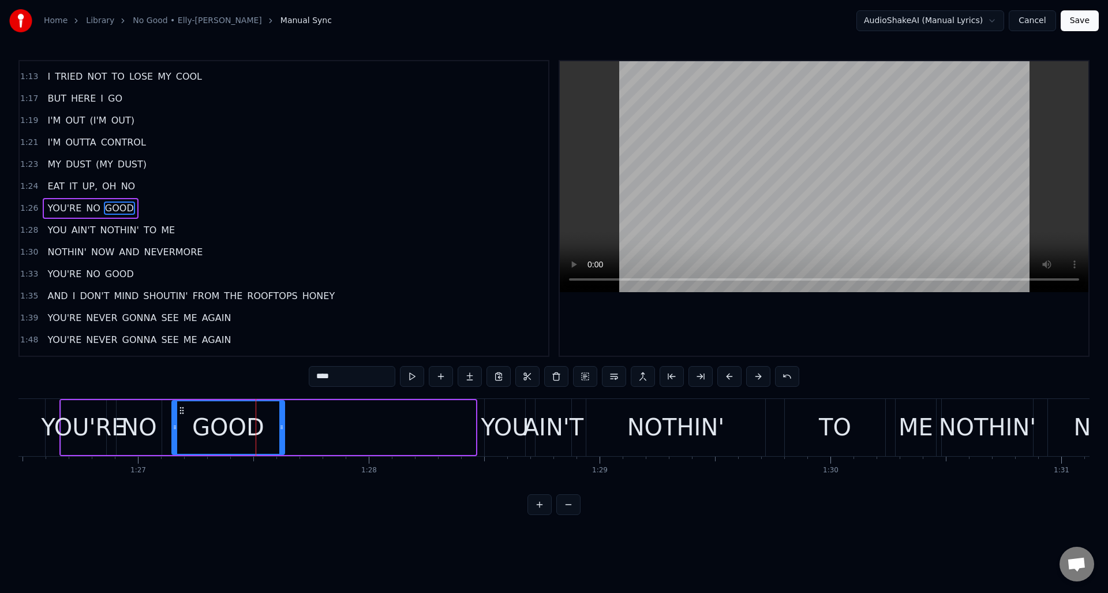
drag, startPoint x: 471, startPoint y: 423, endPoint x: 285, endPoint y: 417, distance: 186.0
click at [280, 420] on div at bounding box center [281, 427] width 5 height 53
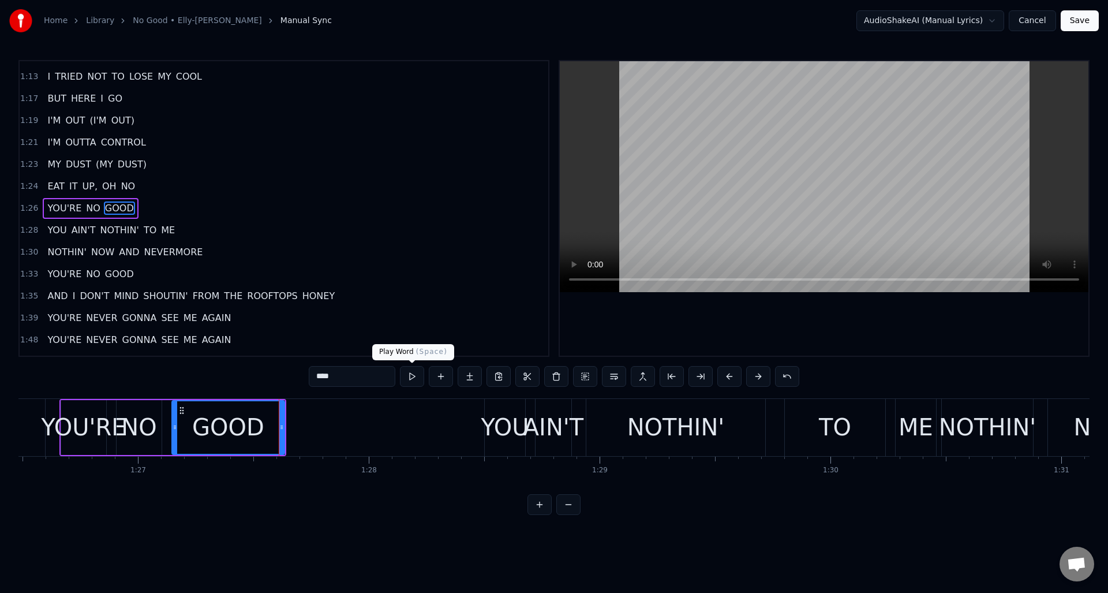
click at [410, 380] on button at bounding box center [412, 376] width 24 height 21
click at [285, 408] on div at bounding box center [284, 427] width 1 height 57
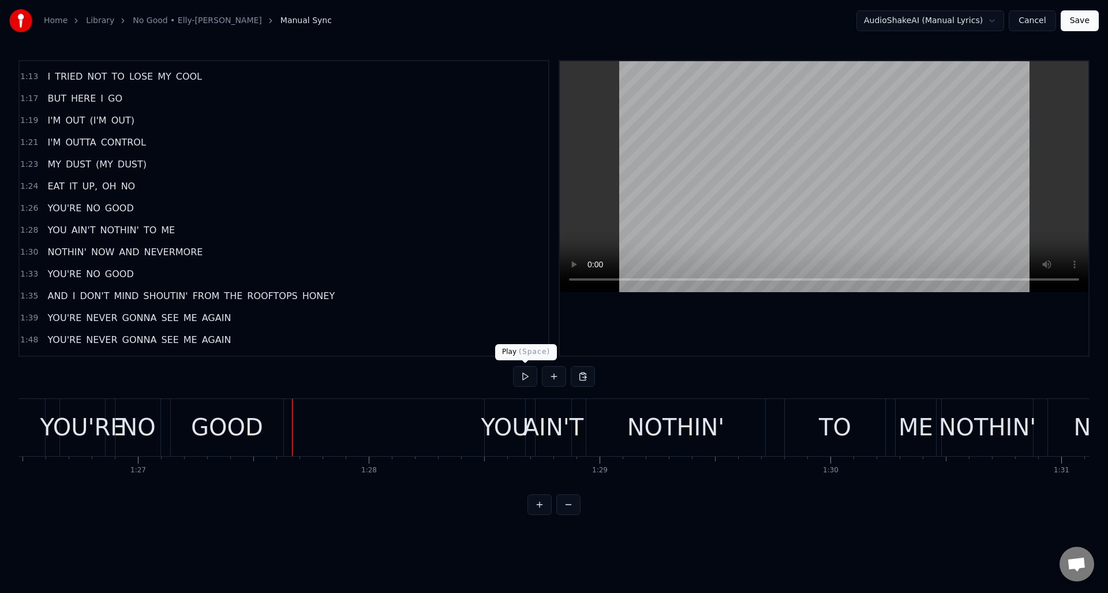
click at [524, 378] on button at bounding box center [525, 376] width 24 height 21
click at [271, 412] on div "GOOD" at bounding box center [227, 427] width 113 height 57
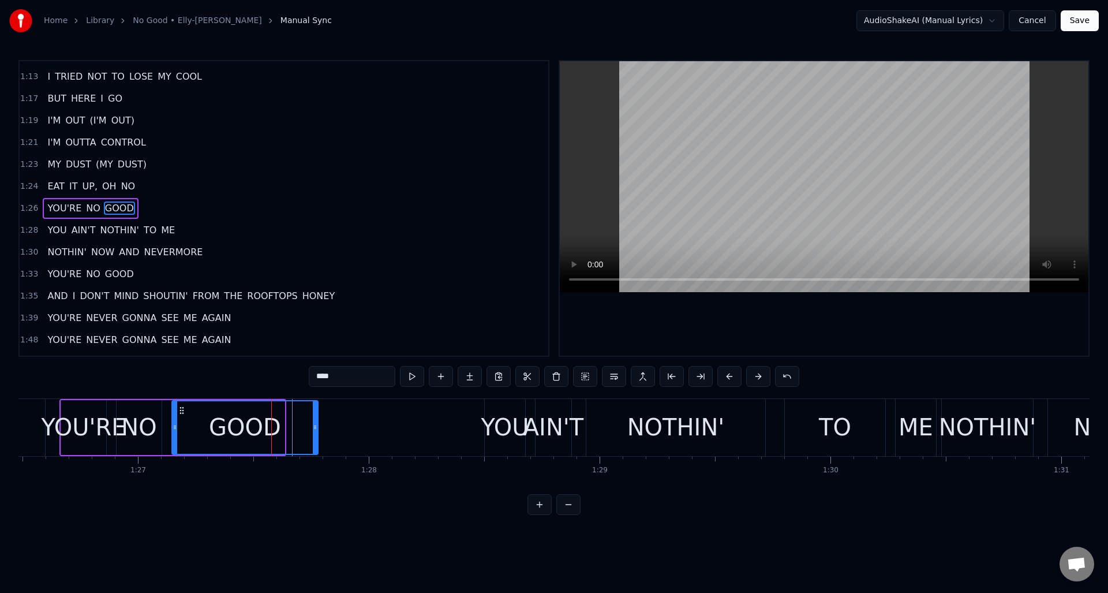
drag, startPoint x: 282, startPoint y: 414, endPoint x: 316, endPoint y: 414, distance: 33.5
click at [316, 414] on div at bounding box center [315, 427] width 5 height 53
click at [30, 414] on div "NO" at bounding box center [1, 427] width 87 height 57
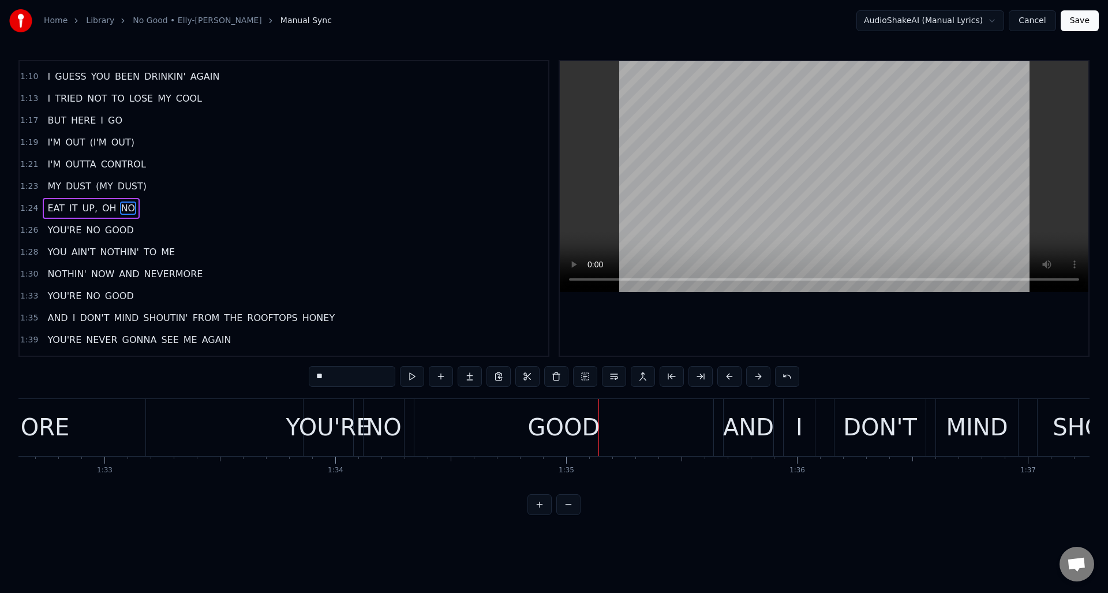
scroll to position [0, 21355]
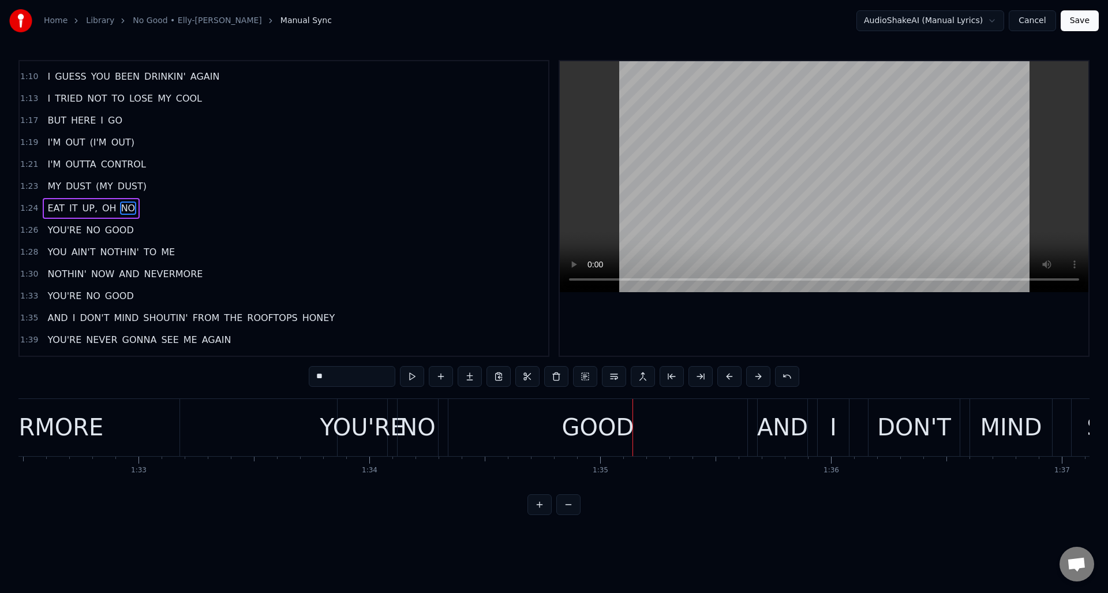
click at [577, 416] on div "GOOD" at bounding box center [598, 427] width 72 height 35
type input "****"
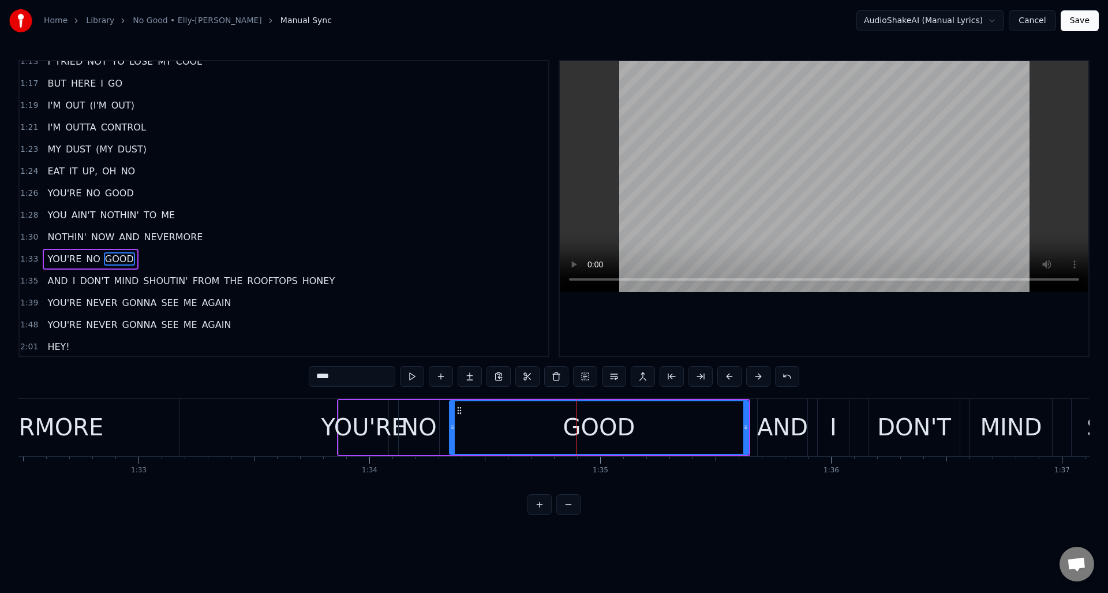
scroll to position [408, 0]
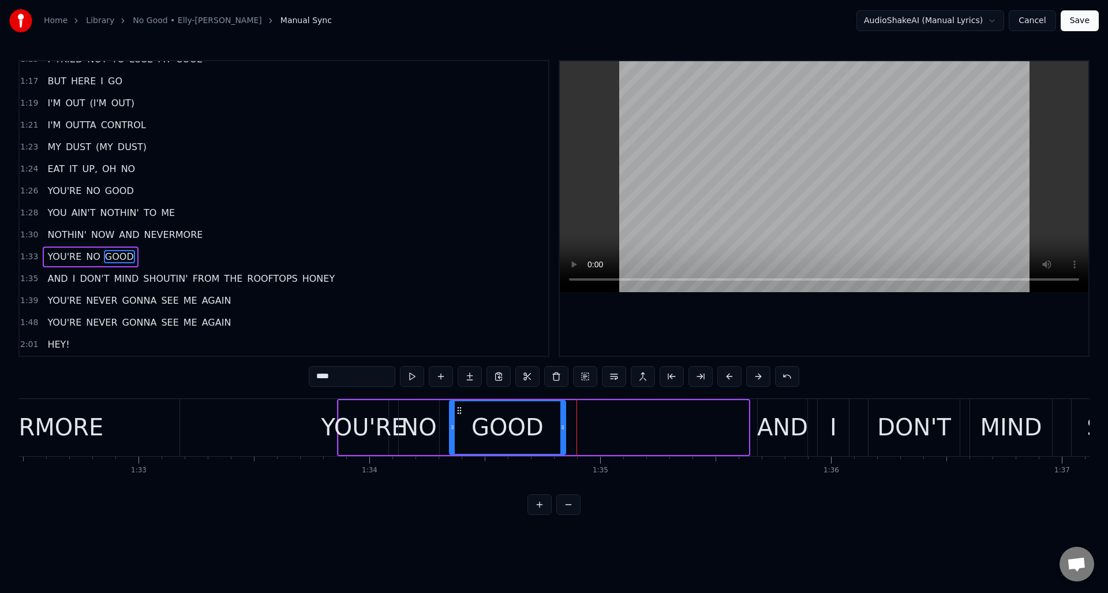
drag, startPoint x: 745, startPoint y: 422, endPoint x: 562, endPoint y: 423, distance: 183.0
click at [562, 423] on icon at bounding box center [563, 427] width 5 height 9
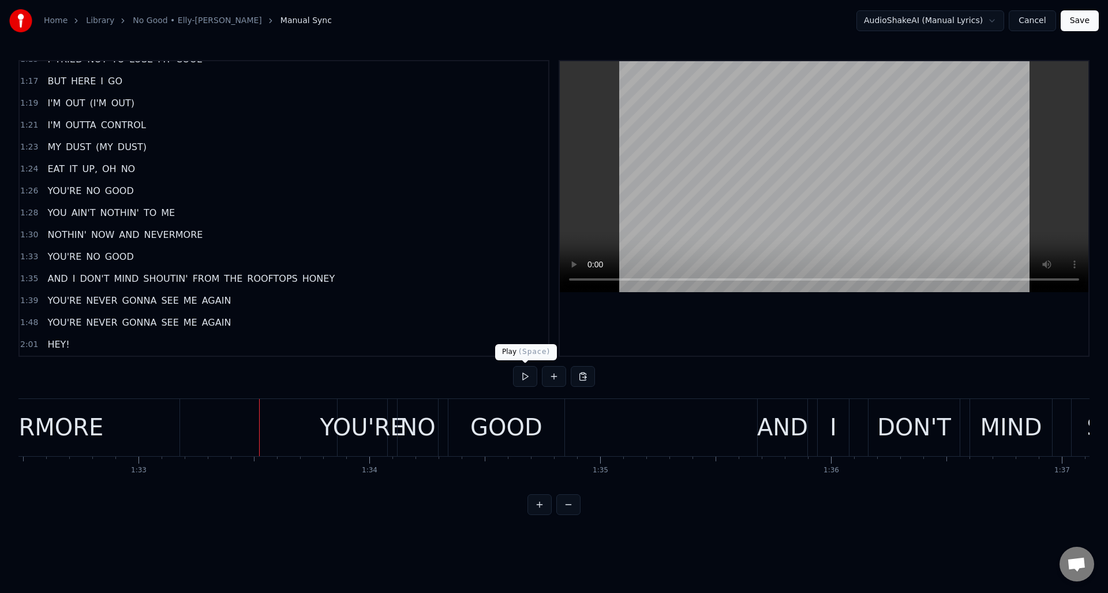
click at [520, 378] on button at bounding box center [525, 376] width 24 height 21
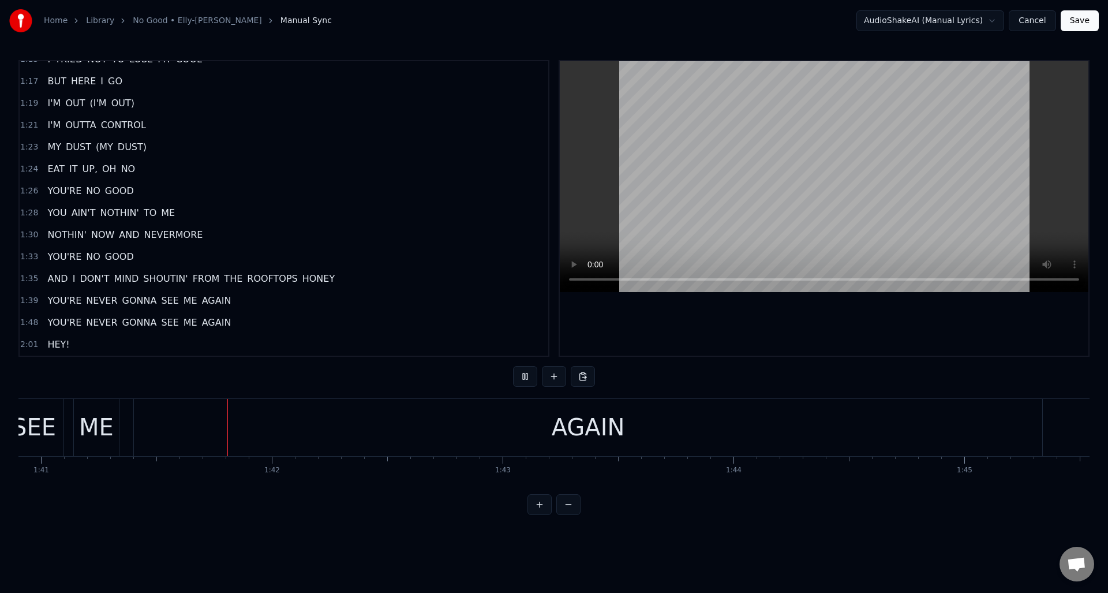
scroll to position [0, 23302]
click at [521, 378] on button at bounding box center [525, 376] width 24 height 21
click at [345, 430] on div "AGAIN" at bounding box center [586, 427] width 909 height 57
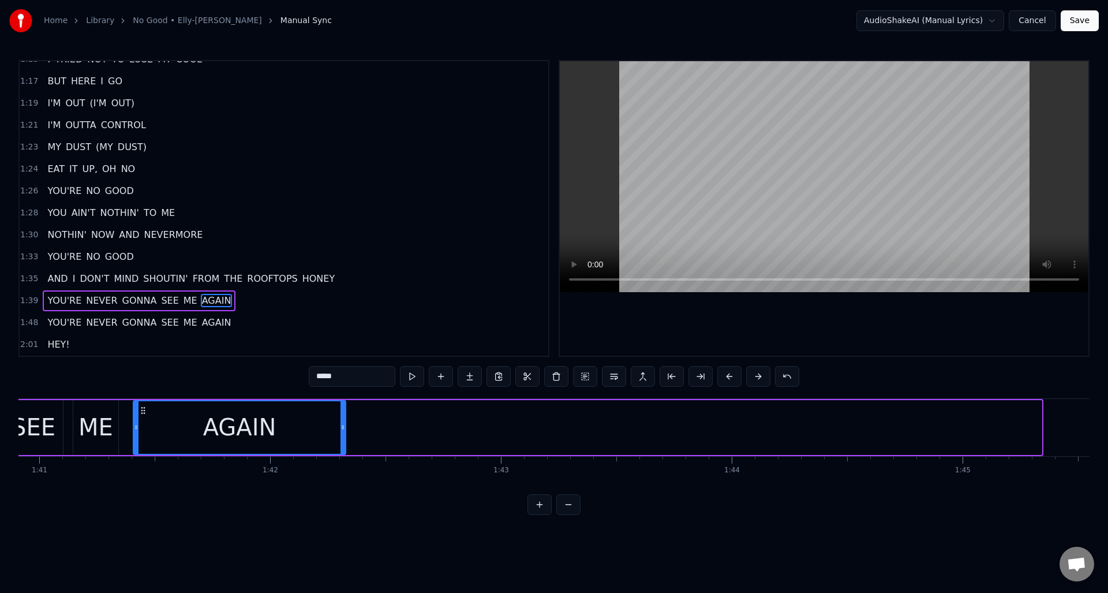
drag, startPoint x: 1040, startPoint y: 422, endPoint x: 344, endPoint y: 481, distance: 698.7
click at [344, 481] on div "HEY YOU THOUGHT YOU'D LEAVE ME BEHIND YOU BETTER START THINKIN' AGAIN YOU THOUG…" at bounding box center [553, 441] width 1071 height 87
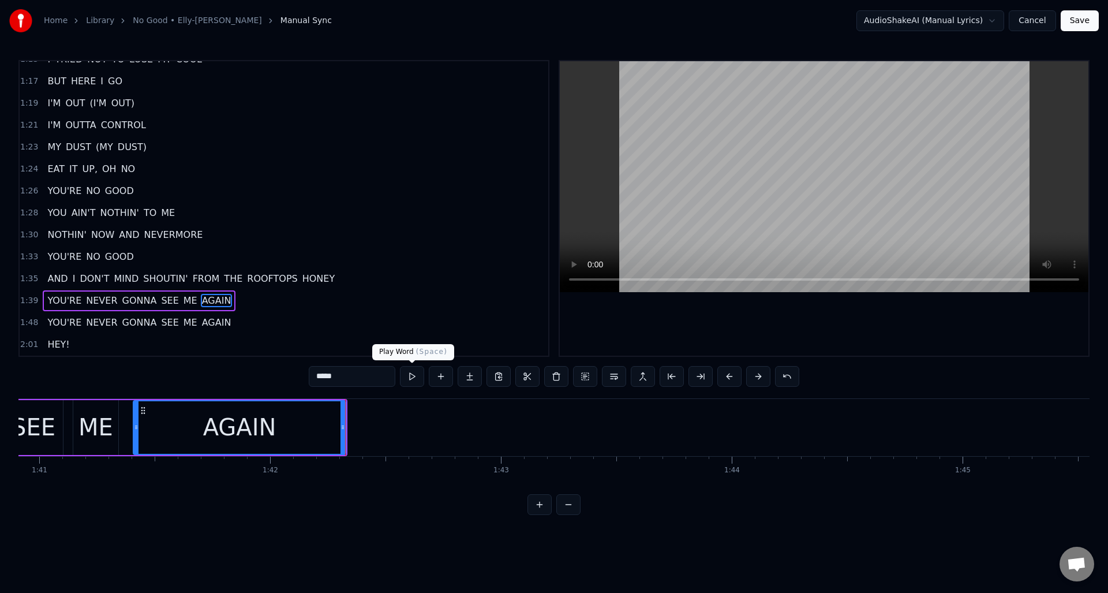
click at [413, 376] on button at bounding box center [412, 376] width 24 height 21
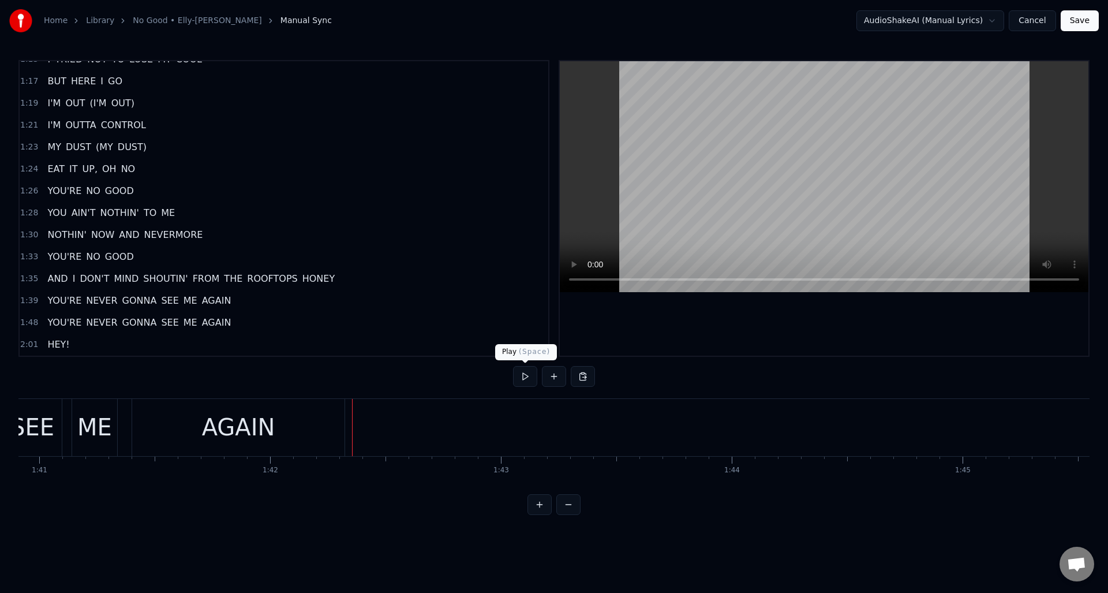
click at [524, 377] on button at bounding box center [525, 376] width 24 height 21
click at [524, 376] on button at bounding box center [525, 376] width 24 height 21
click at [520, 376] on button at bounding box center [525, 376] width 24 height 21
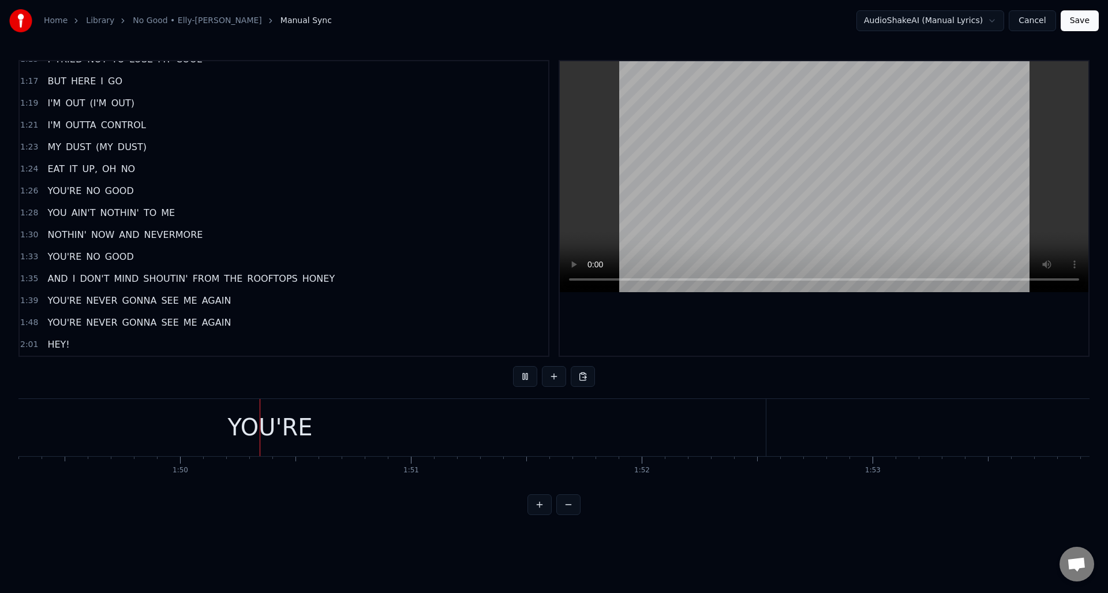
scroll to position [0, 25284]
click at [520, 376] on button at bounding box center [525, 376] width 24 height 21
click at [367, 438] on div "YOU'RE" at bounding box center [225, 427] width 992 height 57
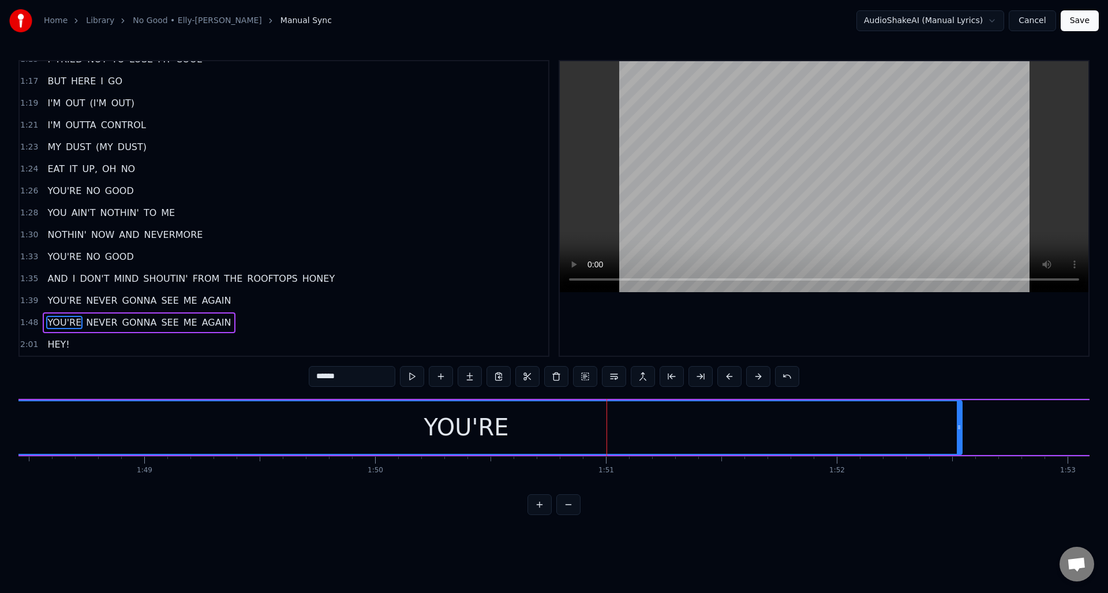
scroll to position [0, 25096]
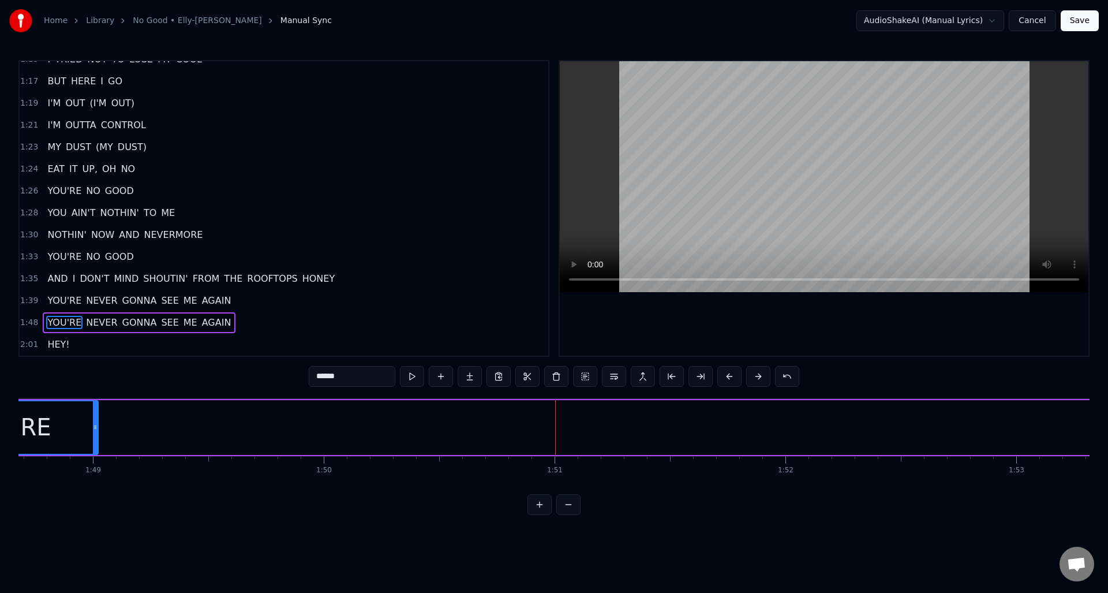
drag, startPoint x: 909, startPoint y: 427, endPoint x: 98, endPoint y: 437, distance: 810.6
click at [93, 438] on div at bounding box center [95, 427] width 5 height 53
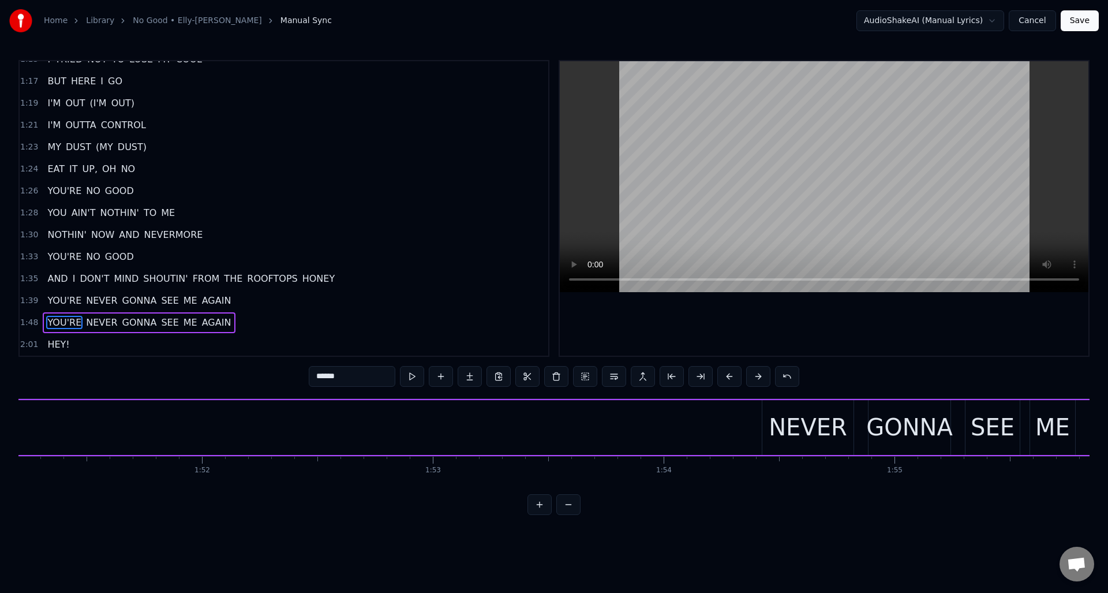
scroll to position [0, 25954]
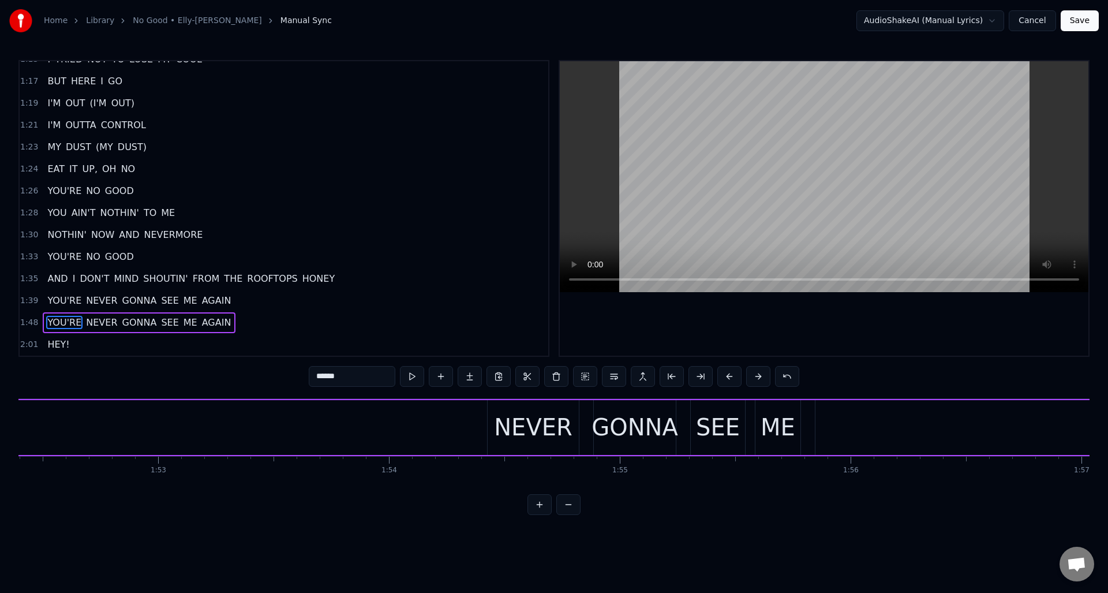
click at [453, 416] on div "YOU'RE NEVER GONNA SEE ME AGAIN" at bounding box center [596, 427] width 3074 height 57
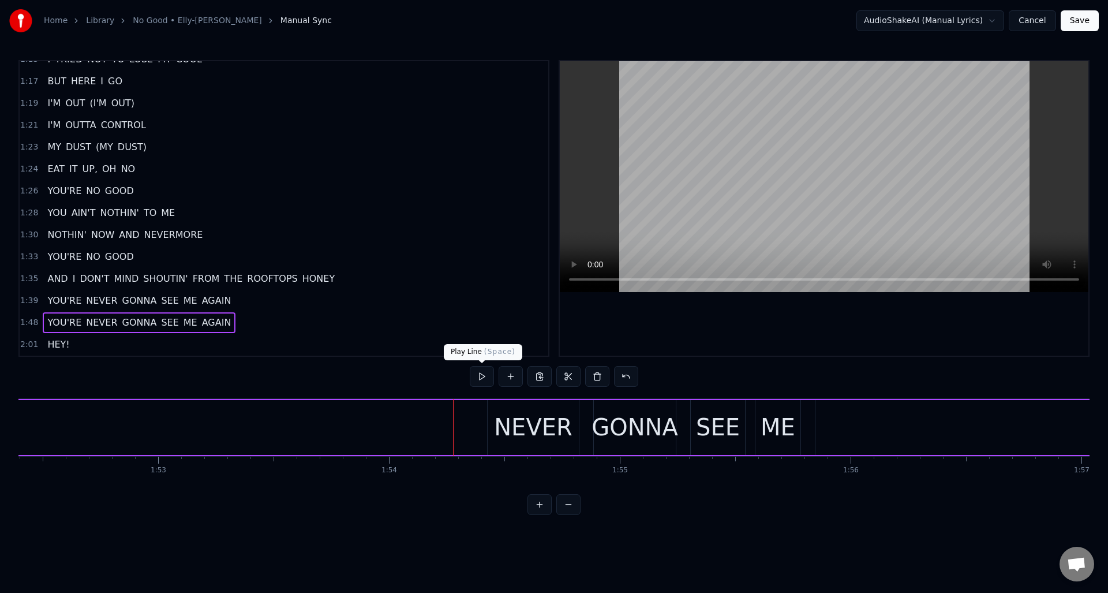
click at [487, 377] on button at bounding box center [482, 376] width 24 height 21
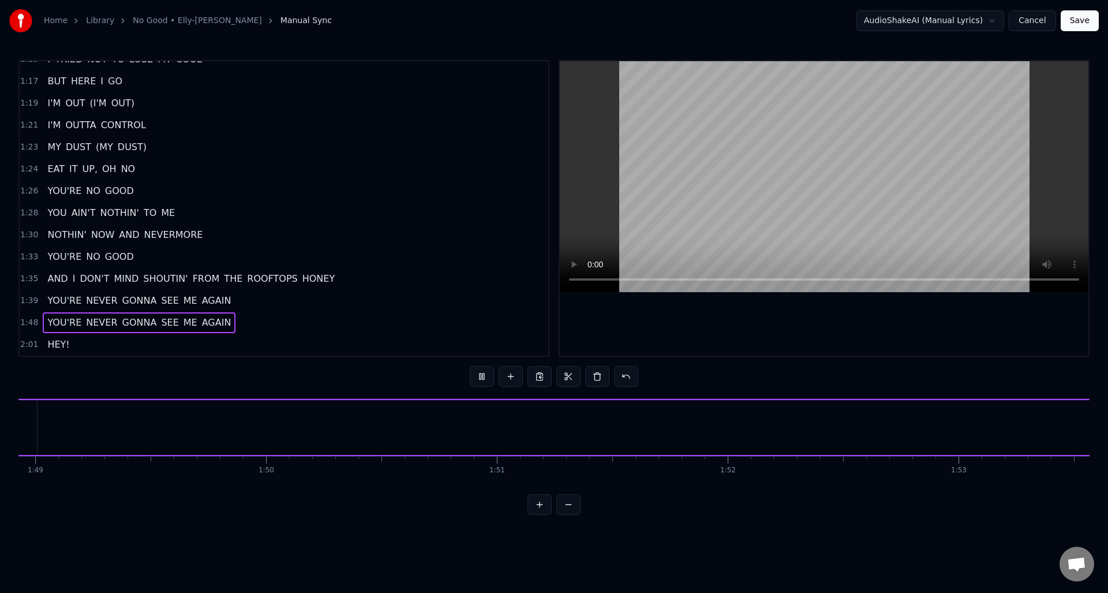
click at [487, 378] on button at bounding box center [482, 376] width 24 height 21
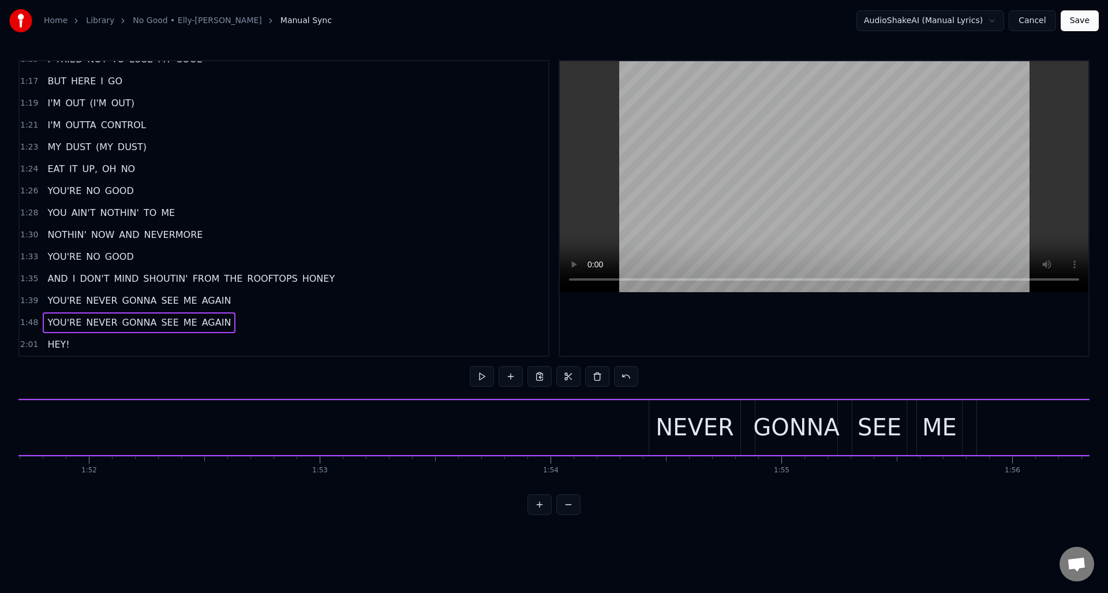
scroll to position [0, 25861]
click at [536, 410] on div "YOU'RE NEVER GONNA SEE ME AGAIN" at bounding box center [689, 427] width 3074 height 57
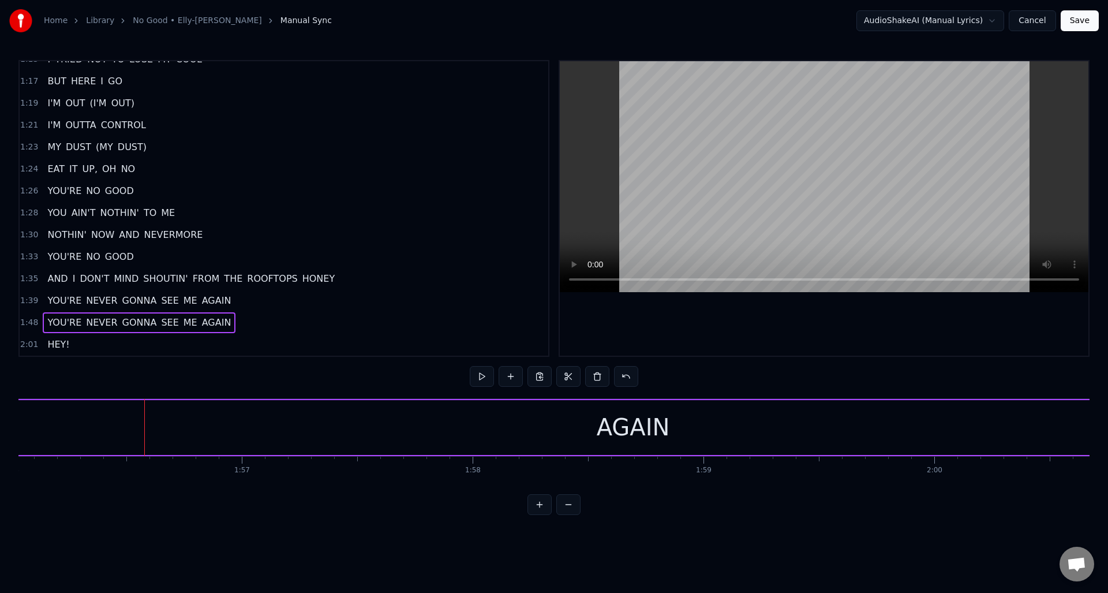
scroll to position [0, 26862]
click at [623, 426] on div "AGAIN" at bounding box center [565, 427] width 1315 height 55
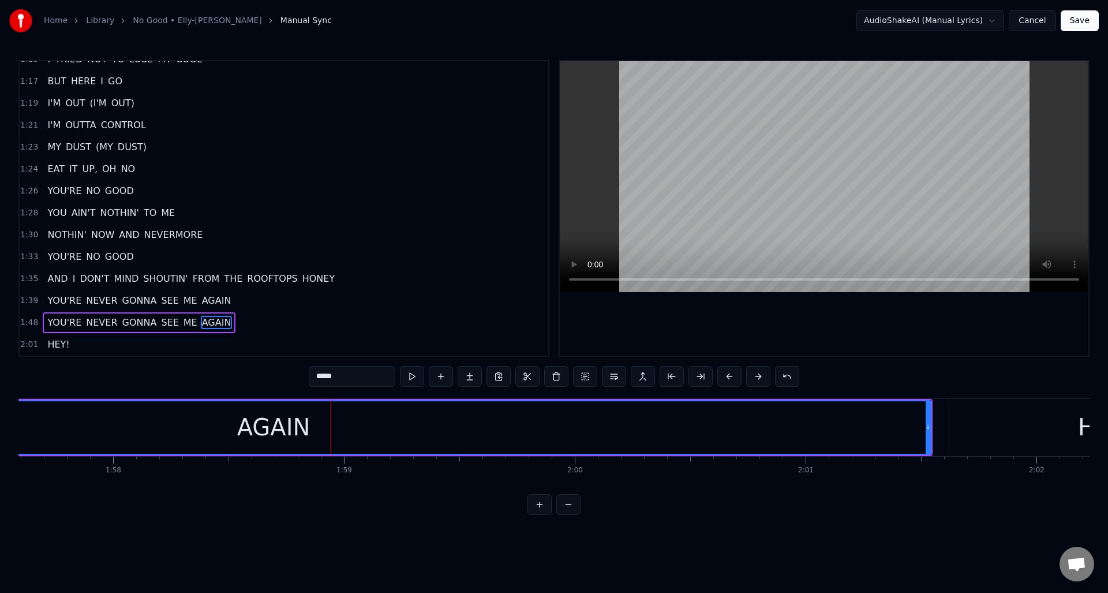
scroll to position [0, 27136]
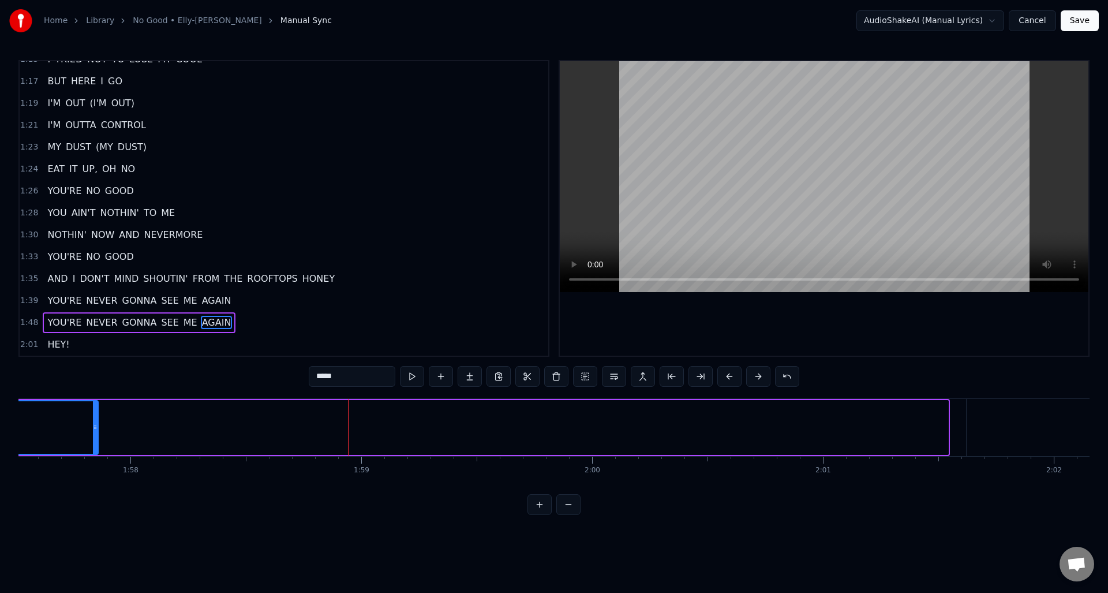
drag, startPoint x: 944, startPoint y: 438, endPoint x: 99, endPoint y: 424, distance: 845.3
click at [95, 425] on div at bounding box center [95, 427] width 5 height 53
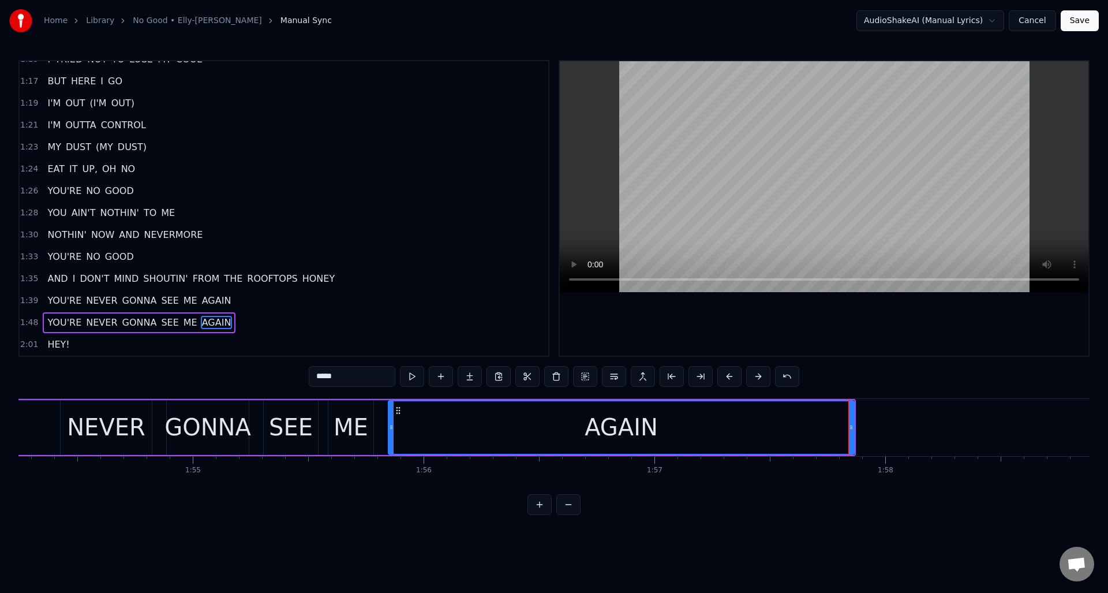
scroll to position [0, 26312]
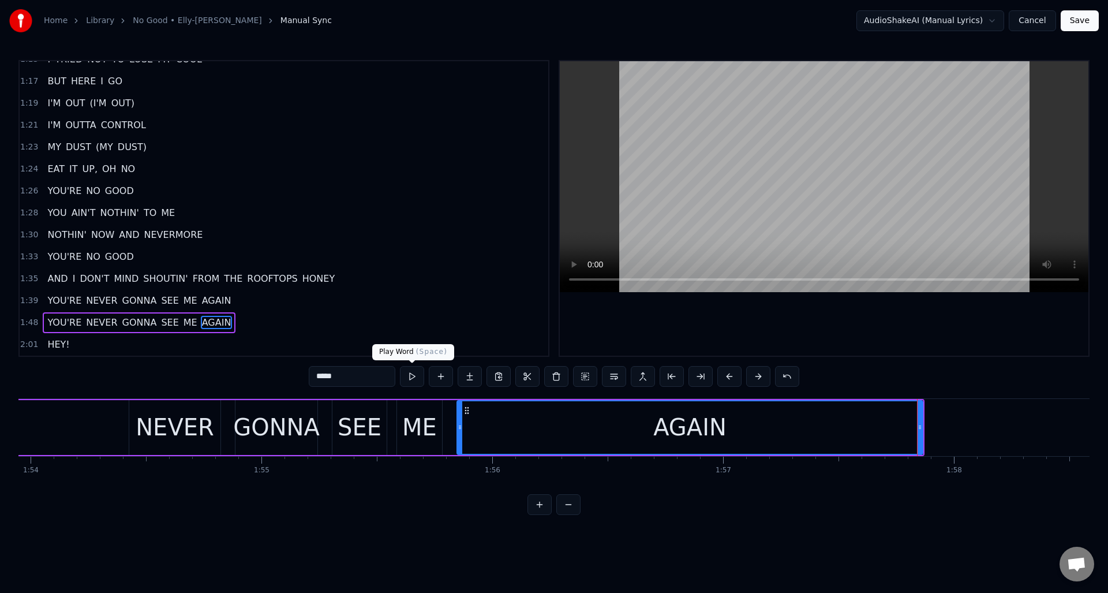
click at [408, 376] on button at bounding box center [412, 376] width 24 height 21
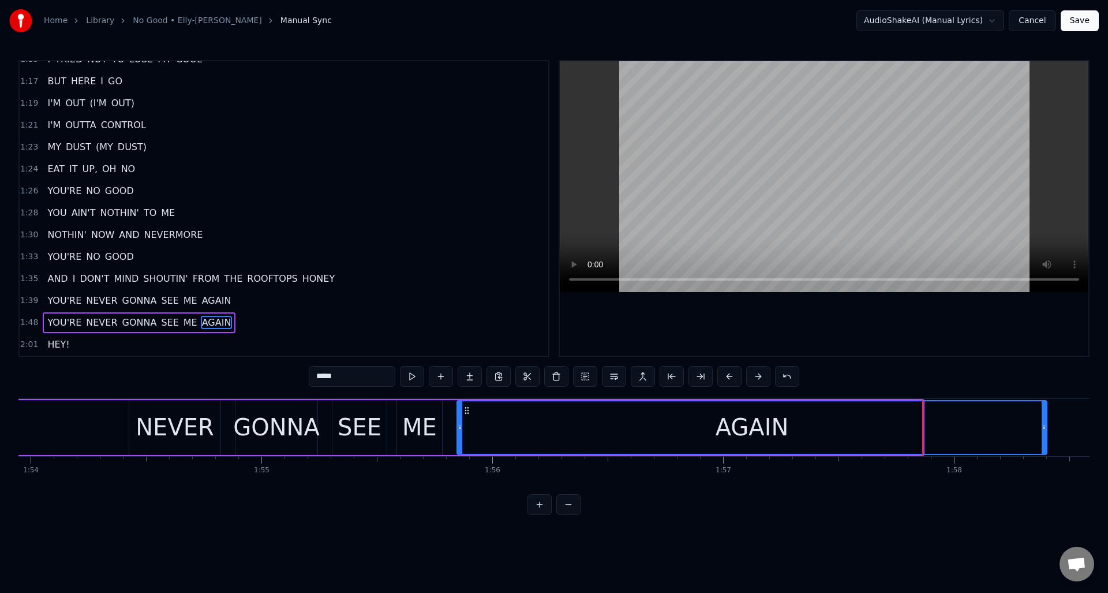
drag, startPoint x: 918, startPoint y: 438, endPoint x: 1043, endPoint y: 424, distance: 124.9
click at [1043, 424] on div at bounding box center [1044, 427] width 5 height 53
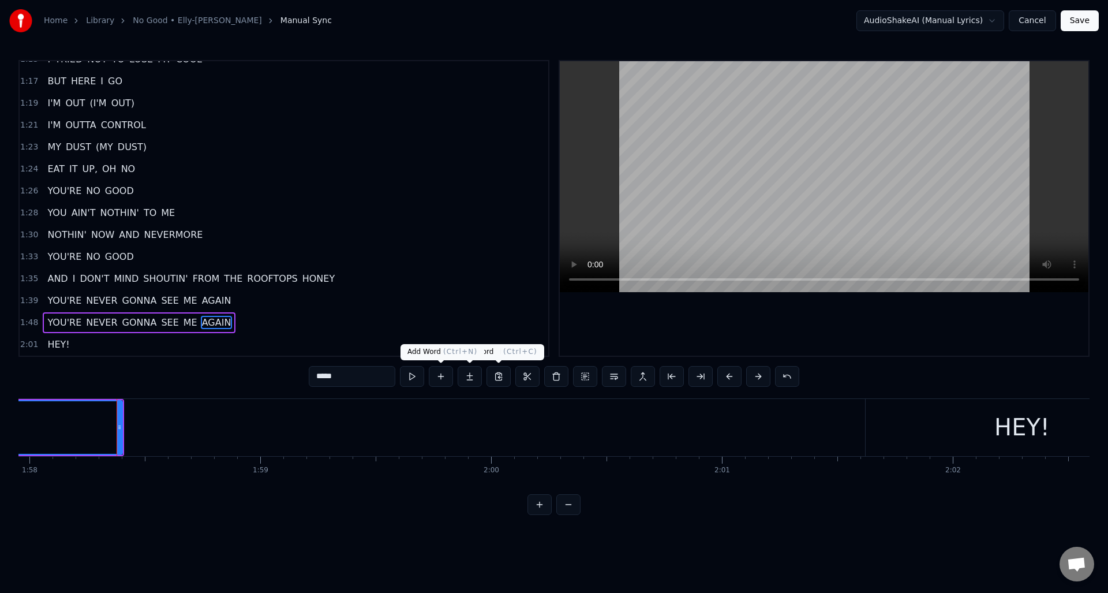
scroll to position [0, 27278]
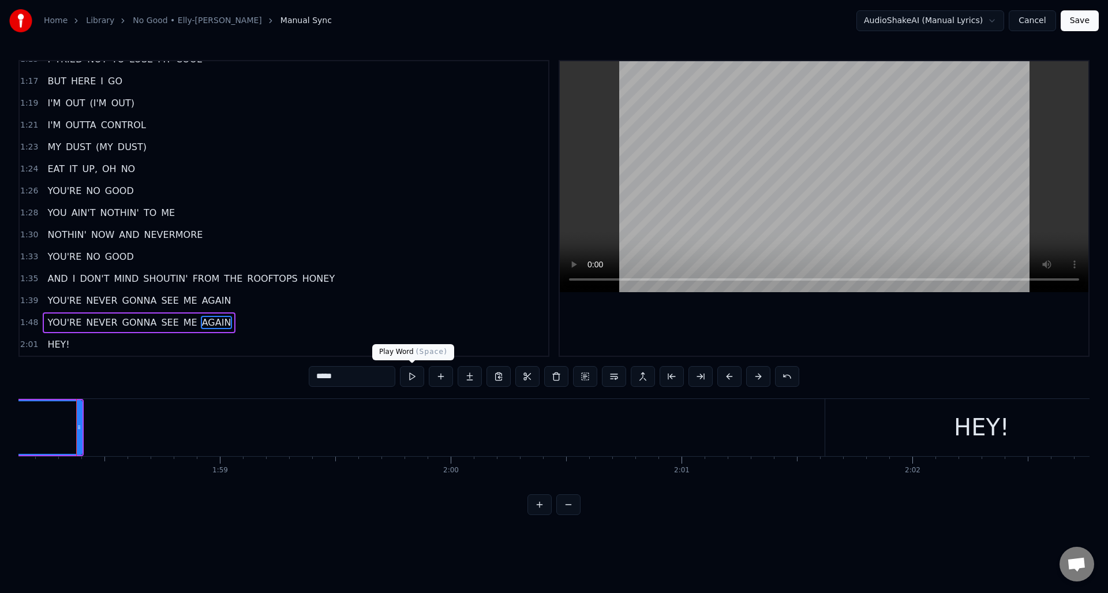
click at [413, 377] on button at bounding box center [412, 376] width 24 height 21
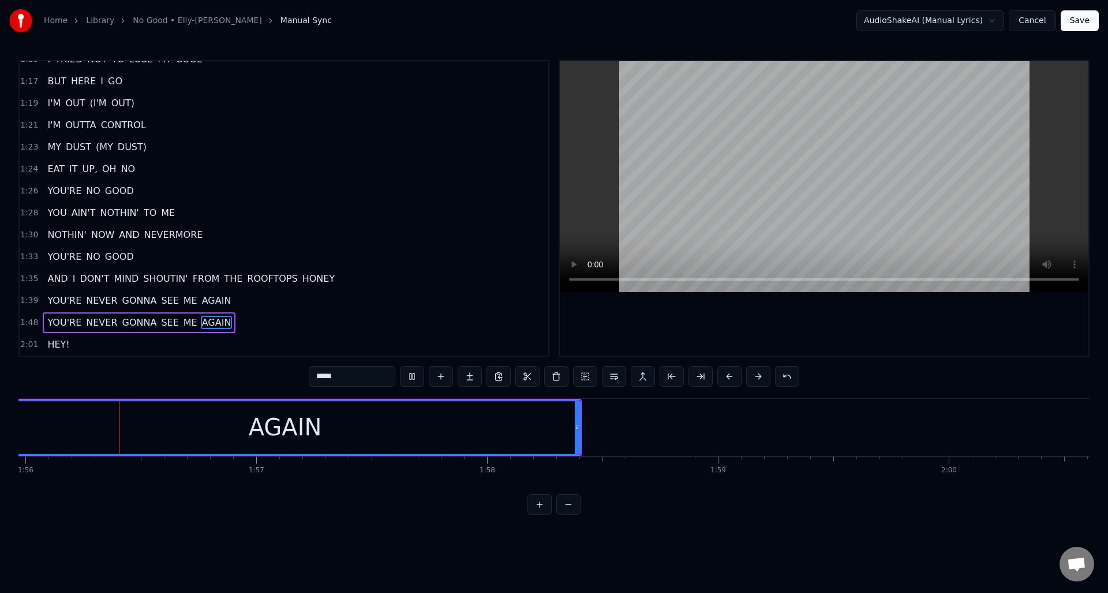
scroll to position [0, 26739]
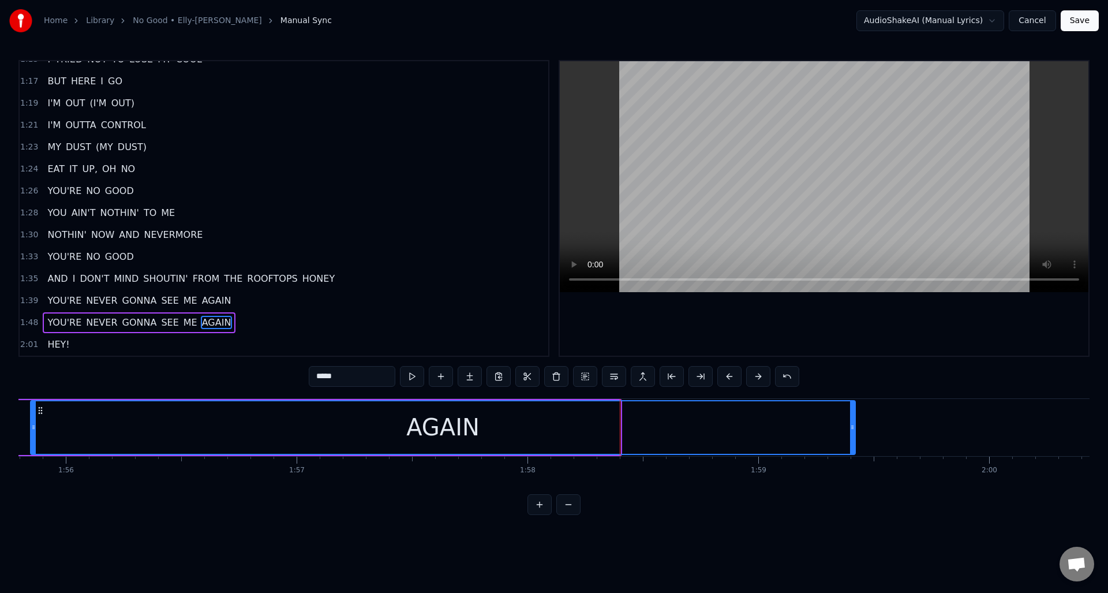
drag, startPoint x: 618, startPoint y: 443, endPoint x: 853, endPoint y: 424, distance: 235.8
click at [853, 424] on div at bounding box center [852, 427] width 5 height 53
click at [417, 376] on button at bounding box center [412, 376] width 24 height 21
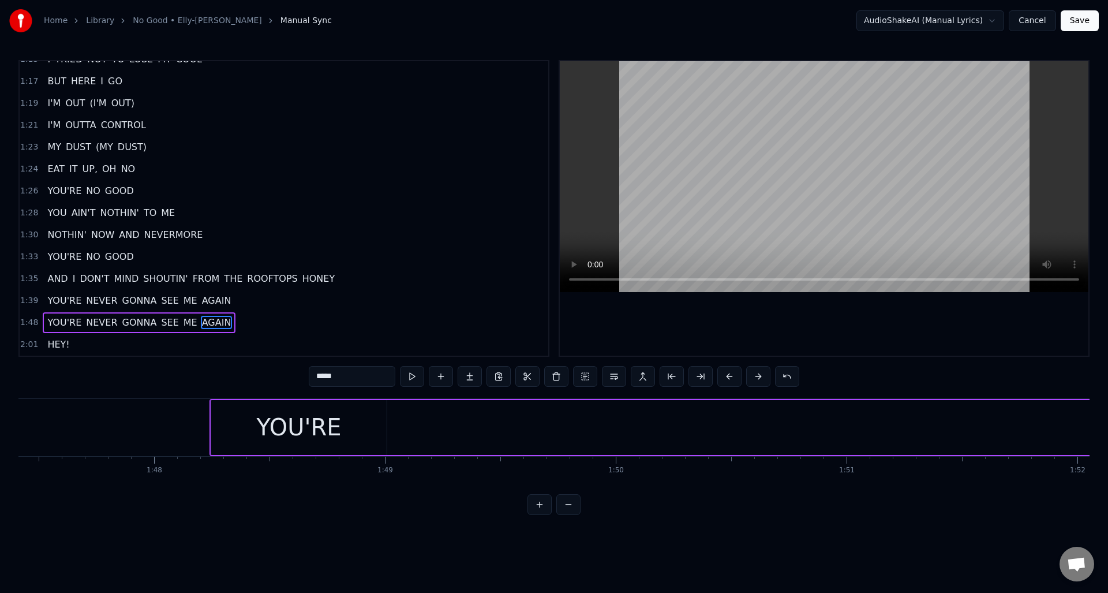
scroll to position [0, 24838]
drag, startPoint x: 199, startPoint y: 427, endPoint x: 196, endPoint y: 418, distance: 9.1
click at [199, 426] on div "YOU'RE" at bounding box center [264, 427] width 175 height 55
type input "******"
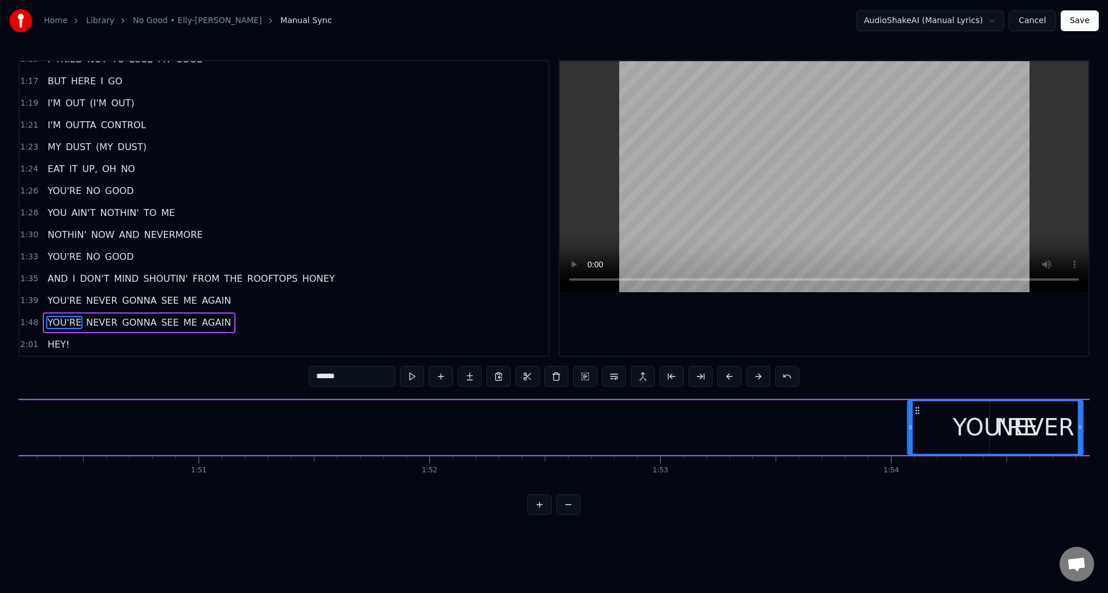
scroll to position [0, 25459]
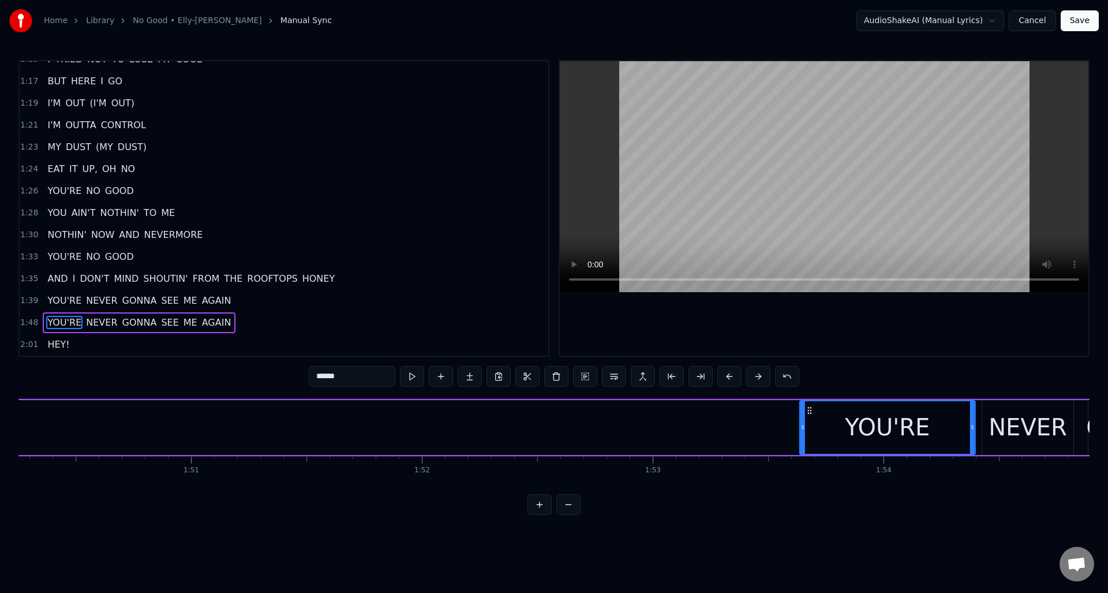
drag, startPoint x: 186, startPoint y: 408, endPoint x: 810, endPoint y: 428, distance: 623.8
click at [810, 428] on div "YOU'RE" at bounding box center [888, 427] width 174 height 53
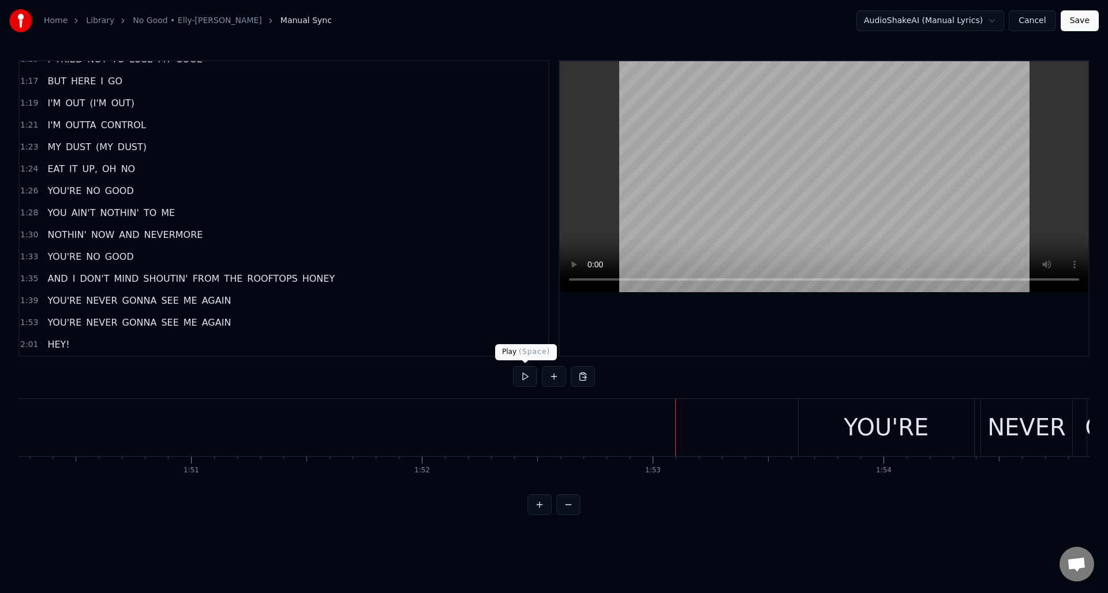
click at [525, 376] on button at bounding box center [525, 376] width 24 height 21
drag, startPoint x: 525, startPoint y: 375, endPoint x: 576, endPoint y: 384, distance: 51.1
click at [526, 376] on button at bounding box center [525, 376] width 24 height 21
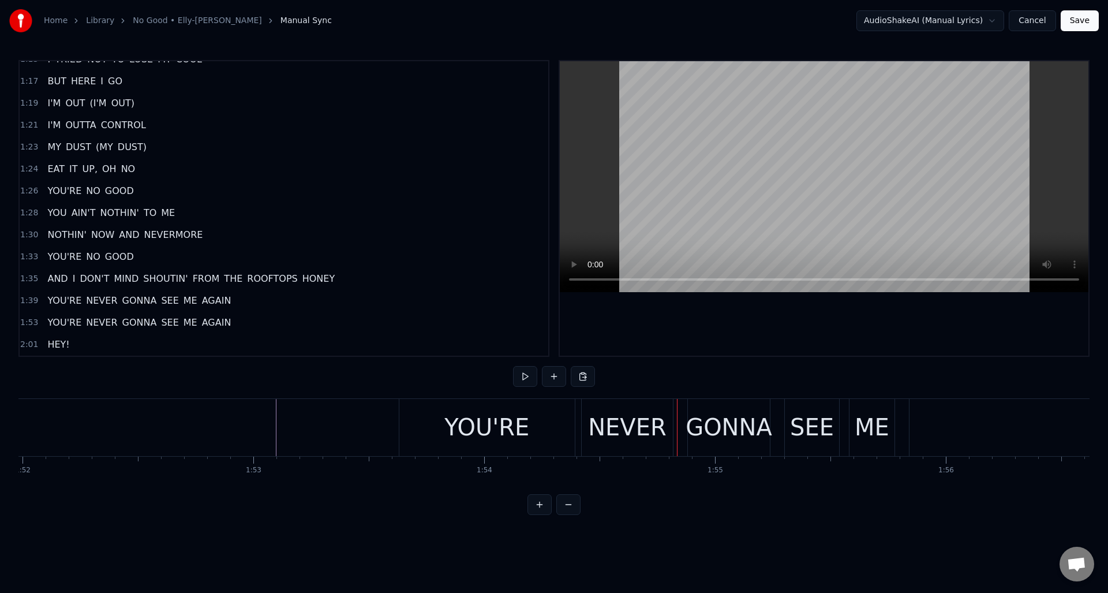
scroll to position [0, 25825]
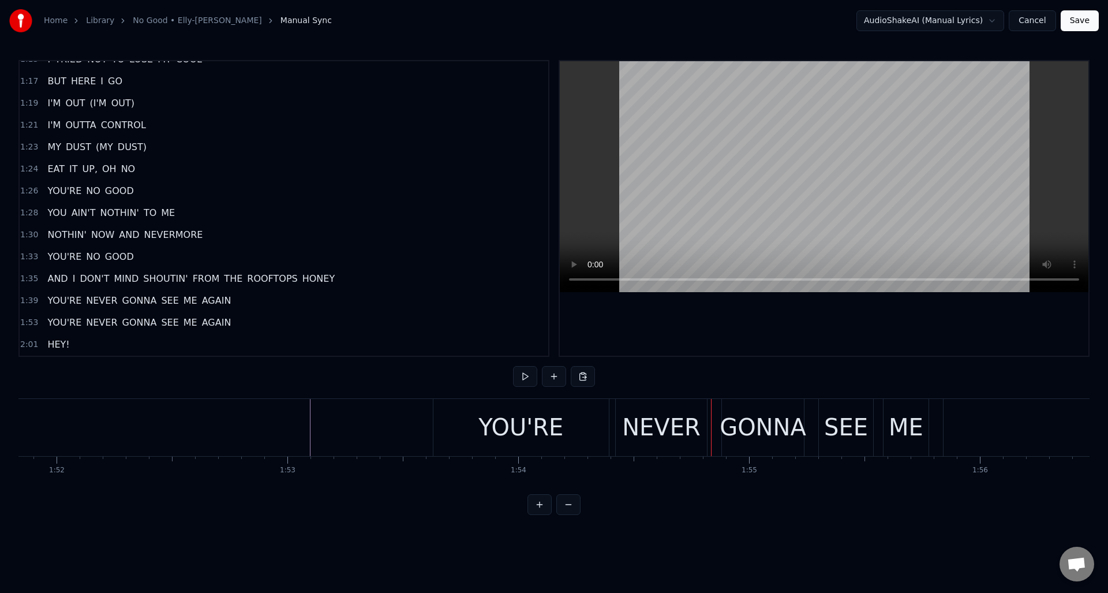
click at [652, 414] on div "NEVER" at bounding box center [661, 427] width 79 height 35
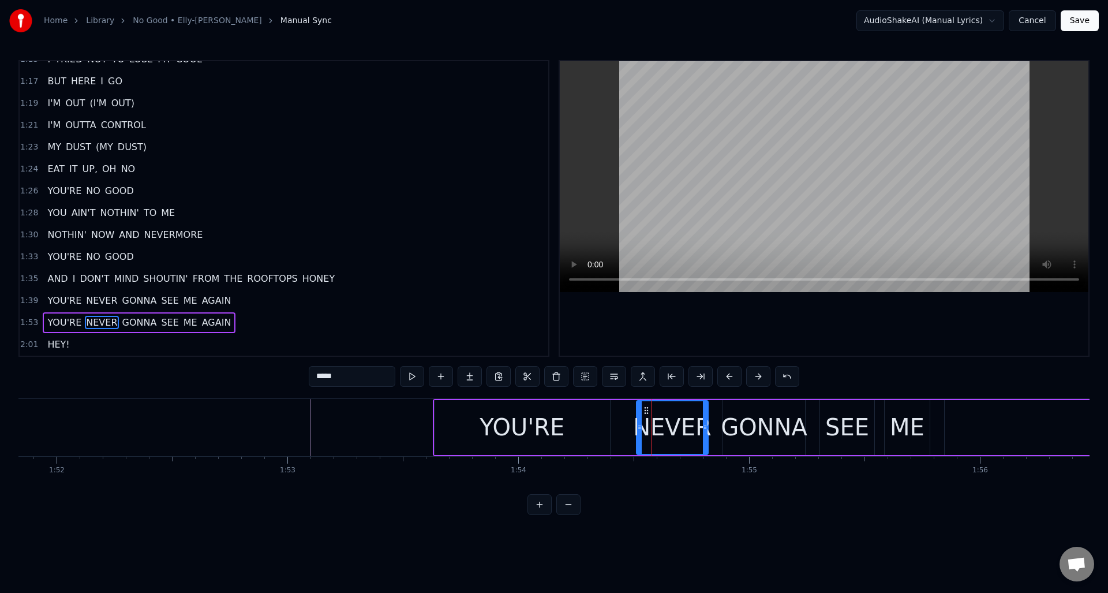
click at [640, 425] on icon at bounding box center [639, 427] width 5 height 9
click at [553, 419] on div "YOU'RE" at bounding box center [522, 427] width 85 height 35
type input "******"
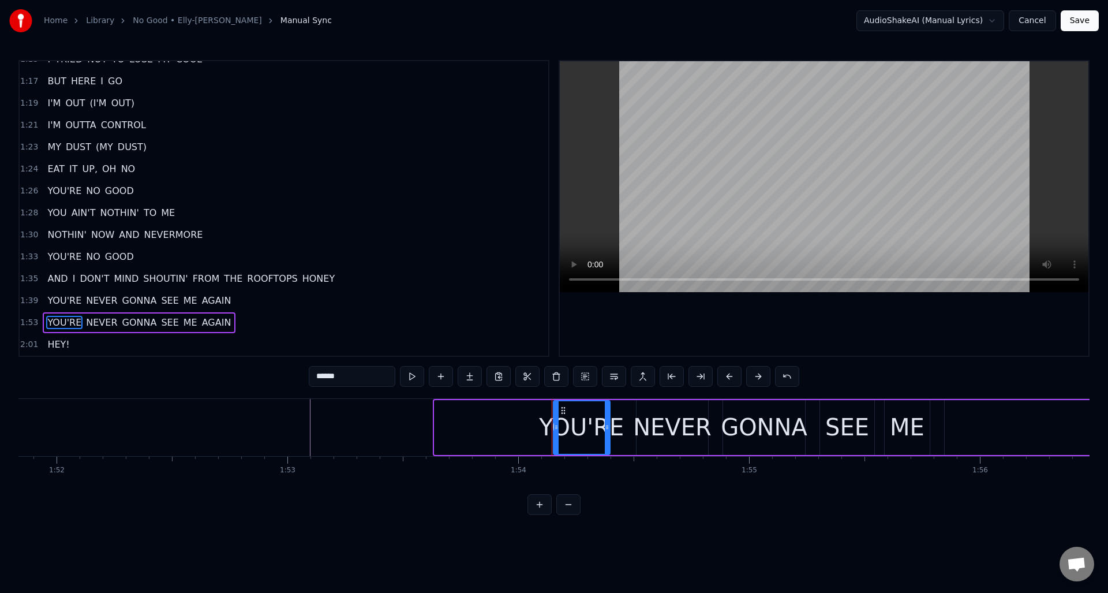
drag, startPoint x: 438, startPoint y: 424, endPoint x: 564, endPoint y: 421, distance: 126.5
click at [557, 425] on icon at bounding box center [556, 427] width 5 height 9
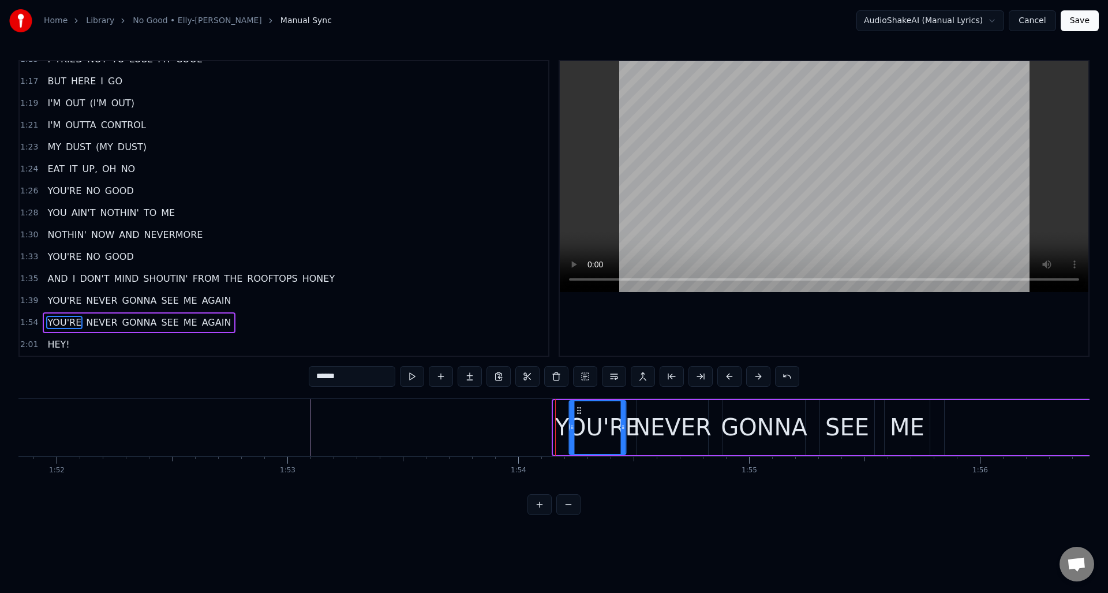
drag, startPoint x: 563, startPoint y: 409, endPoint x: 579, endPoint y: 409, distance: 16.2
click at [579, 409] on icon at bounding box center [578, 410] width 9 height 9
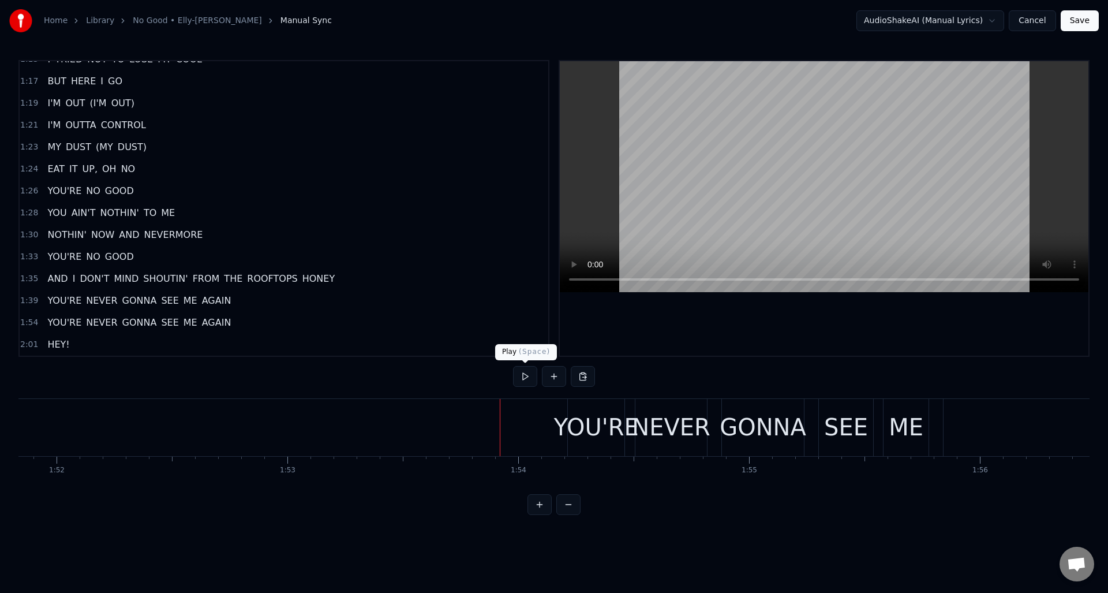
click at [528, 375] on button at bounding box center [525, 376] width 24 height 21
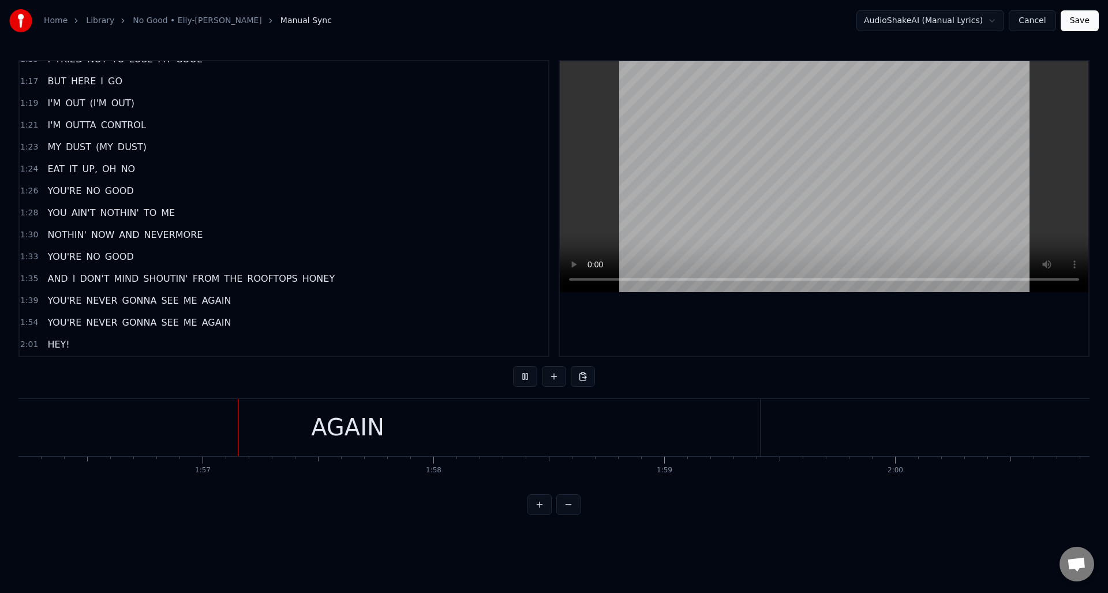
scroll to position [0, 26834]
click at [528, 375] on button at bounding box center [525, 376] width 24 height 21
click at [524, 375] on button at bounding box center [525, 376] width 24 height 21
click at [630, 429] on div "HEY!" at bounding box center [756, 427] width 313 height 57
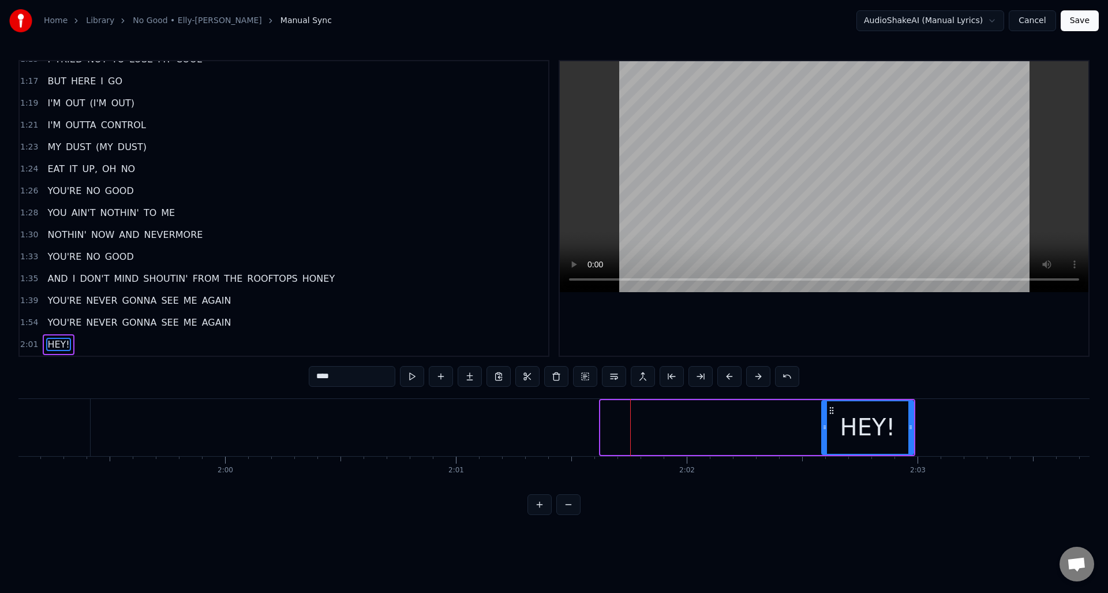
drag, startPoint x: 602, startPoint y: 434, endPoint x: 824, endPoint y: 429, distance: 221.7
click at [824, 429] on div at bounding box center [825, 427] width 5 height 53
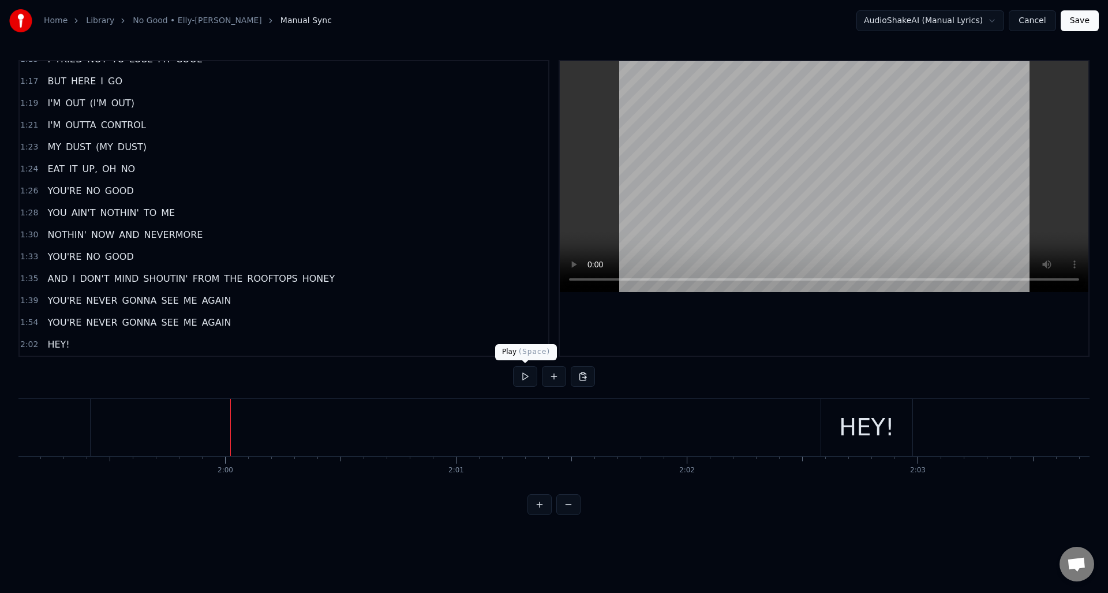
click at [522, 375] on button at bounding box center [525, 376] width 24 height 21
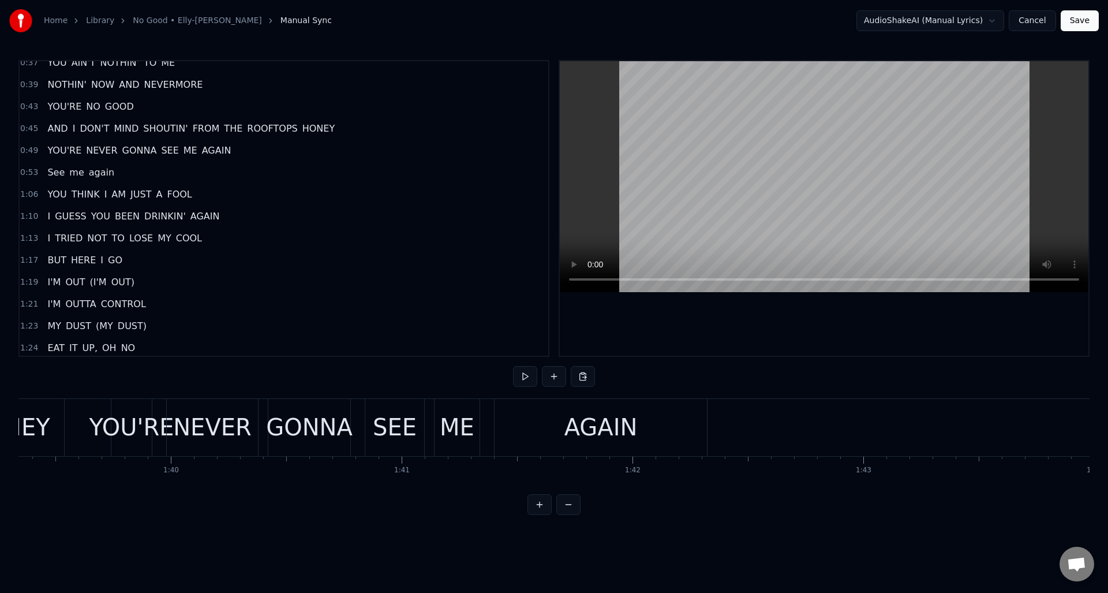
scroll to position [226, 0]
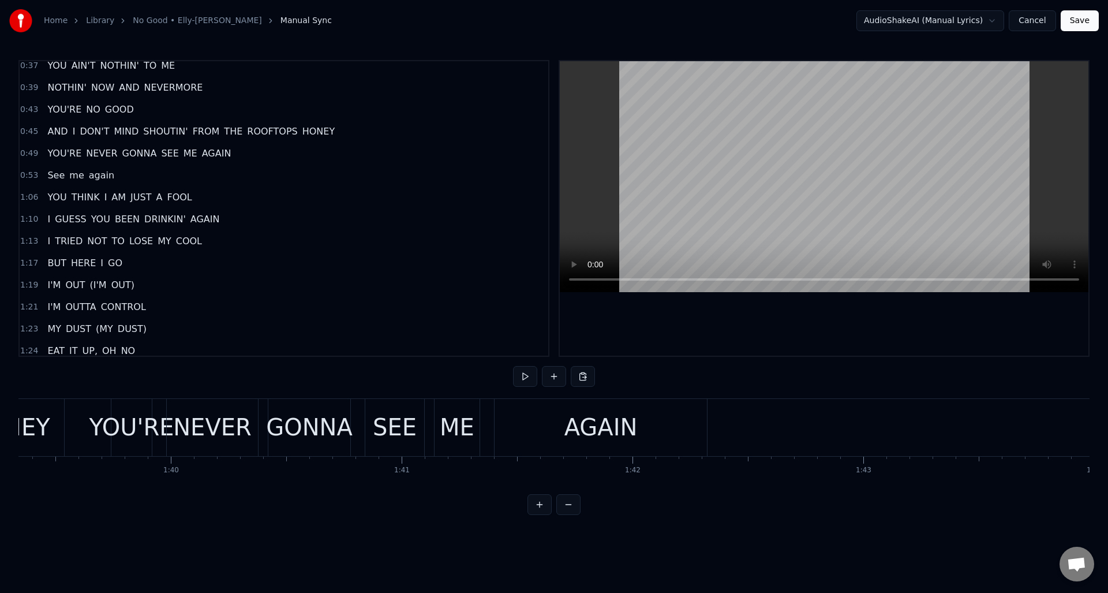
click at [525, 375] on button at bounding box center [525, 376] width 24 height 21
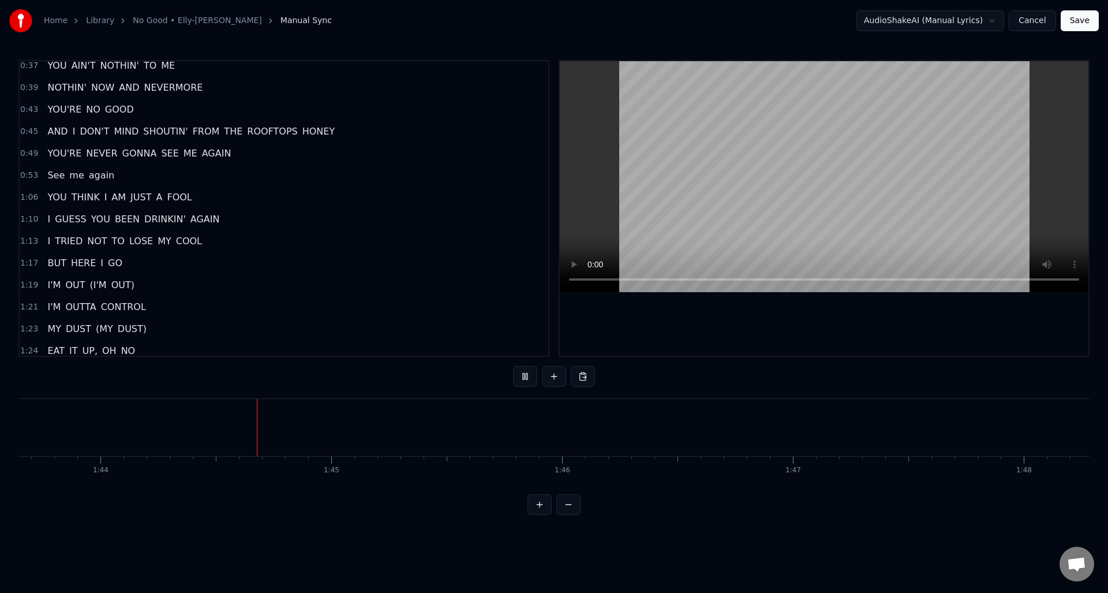
scroll to position [0, 23936]
click at [525, 375] on button at bounding box center [525, 376] width 24 height 21
click at [522, 379] on button at bounding box center [525, 376] width 24 height 21
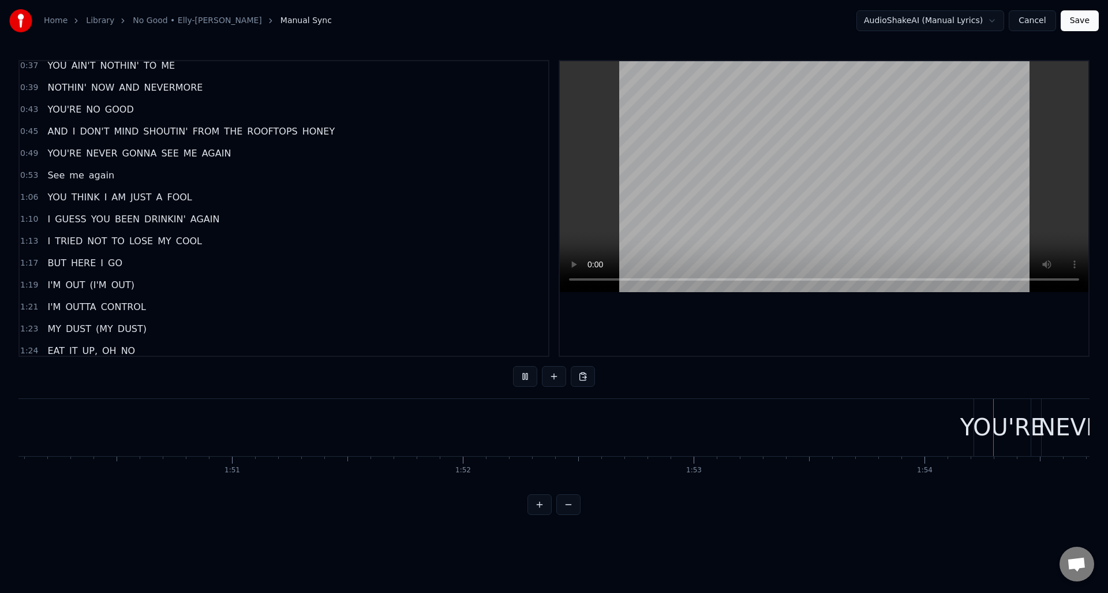
click at [522, 379] on button at bounding box center [525, 376] width 24 height 21
drag, startPoint x: 882, startPoint y: 494, endPoint x: 856, endPoint y: 495, distance: 26.6
click at [854, 496] on div "0:07 HEY 0:16 YOU THOUGHT YOU'D LEAVE ME BEHIND 0:20 YOU BETTER START THINKIN' …" at bounding box center [553, 287] width 1071 height 455
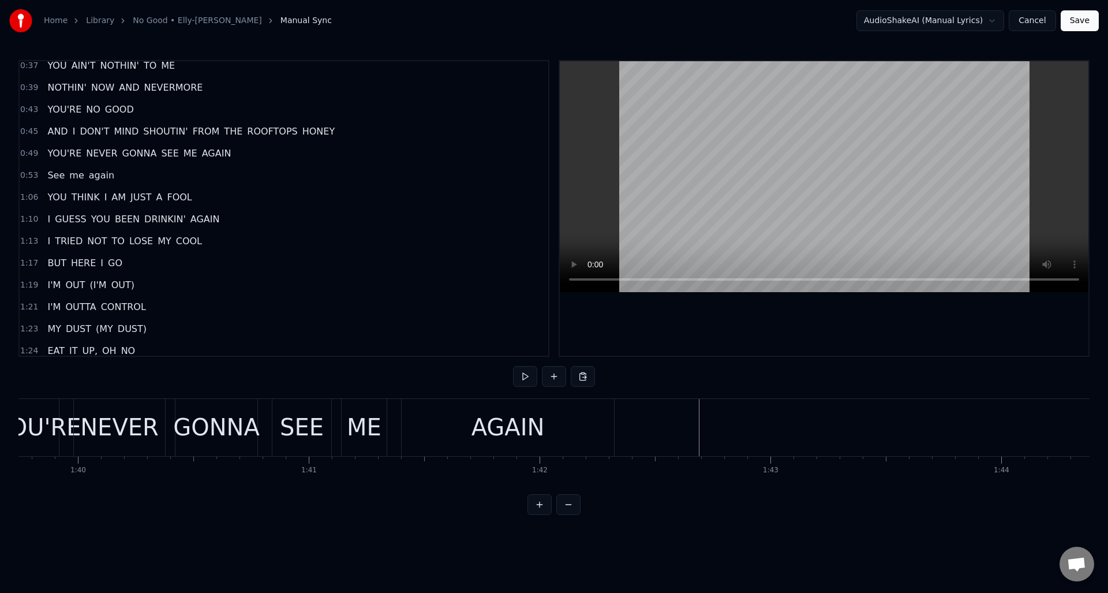
scroll to position [0, 22998]
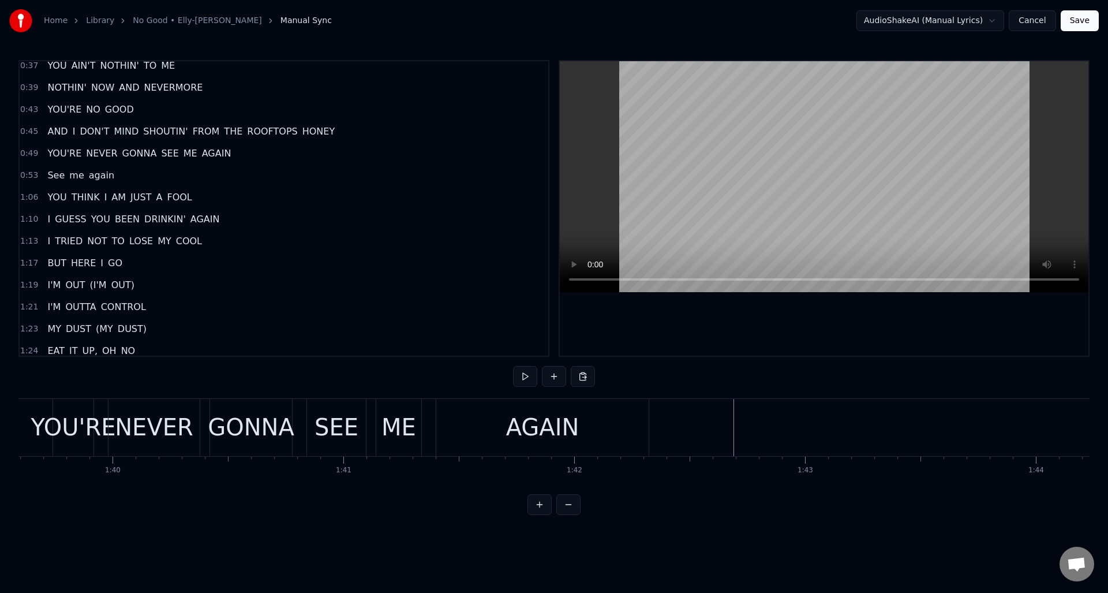
click at [113, 175] on div "0:53 See me again" at bounding box center [284, 176] width 529 height 22
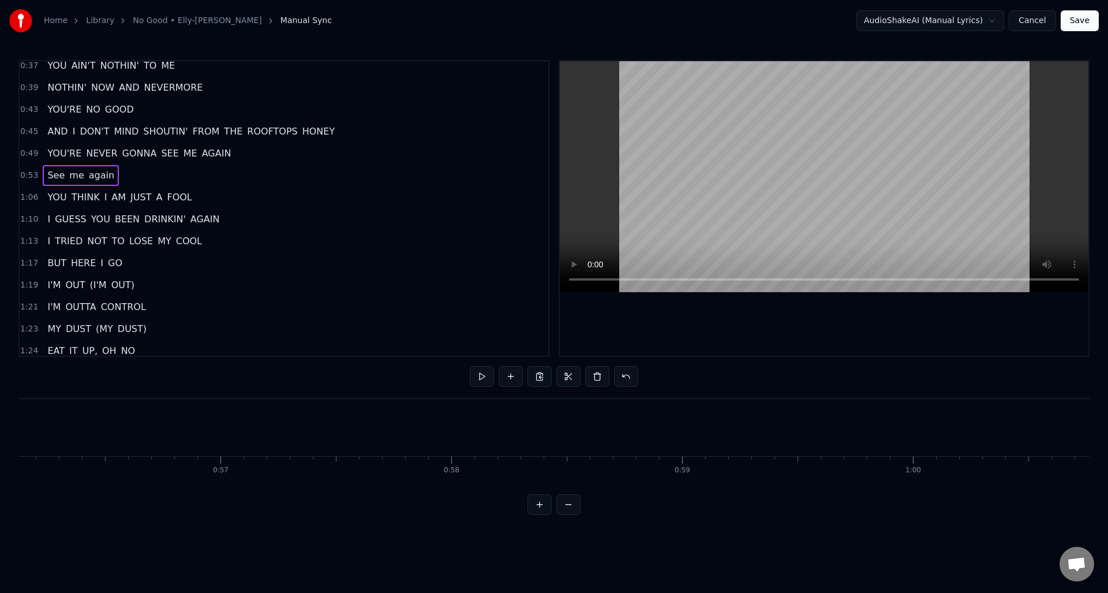
scroll to position [0, 12363]
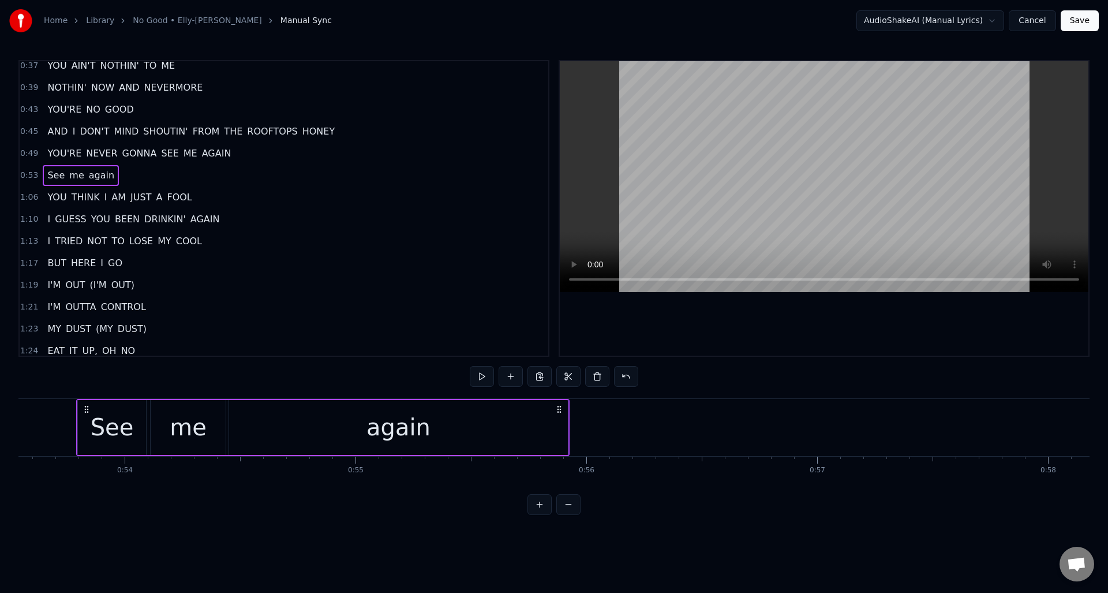
click at [107, 427] on div "See" at bounding box center [112, 427] width 43 height 35
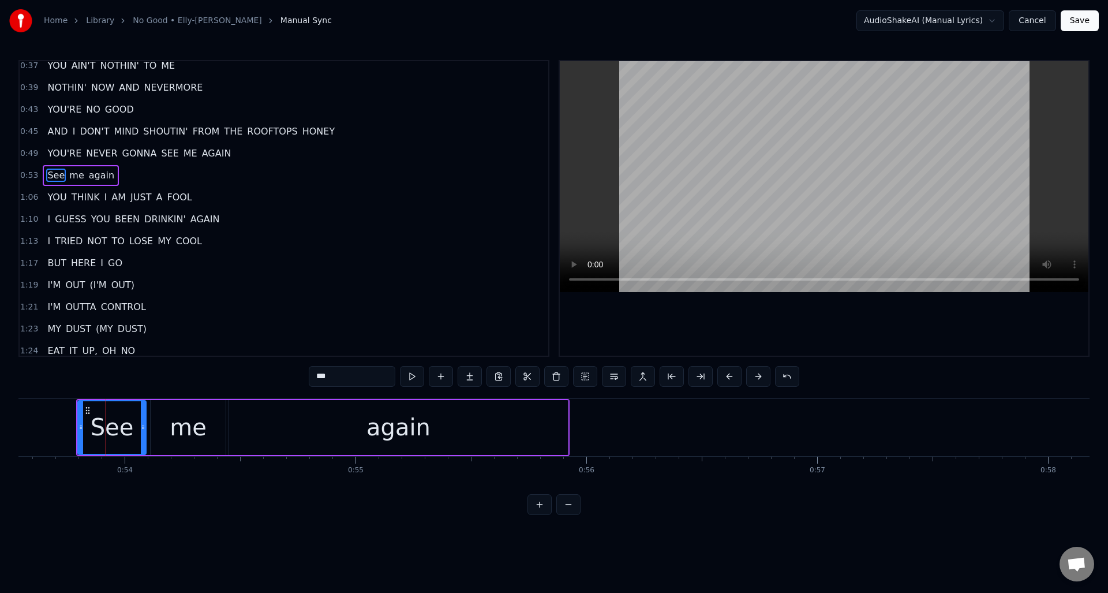
scroll to position [193, 0]
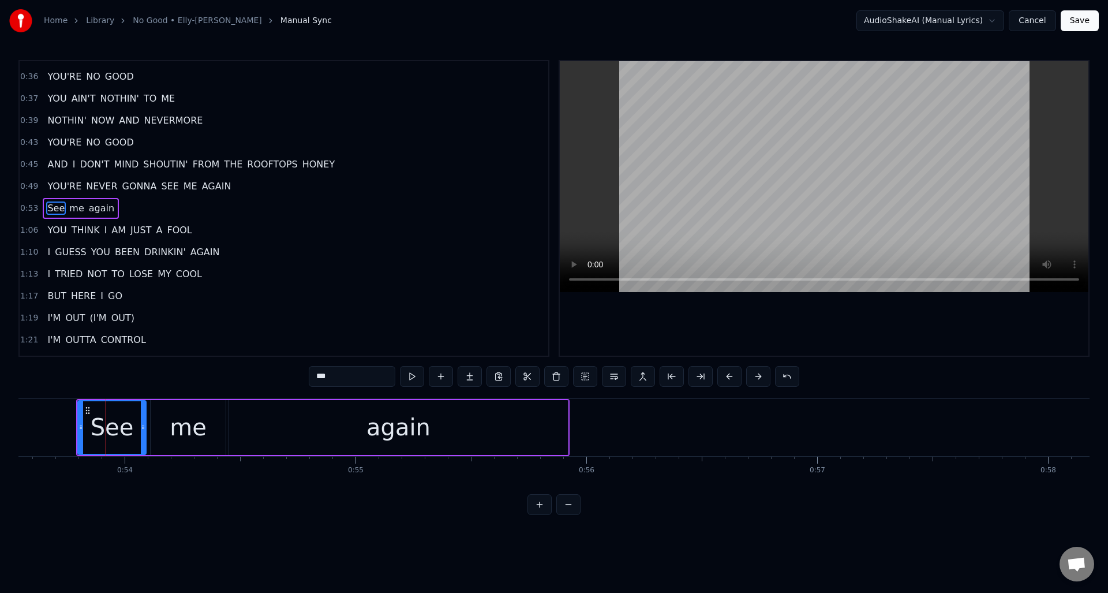
drag, startPoint x: 329, startPoint y: 375, endPoint x: 321, endPoint y: 376, distance: 8.3
click at [321, 376] on input "***" at bounding box center [352, 376] width 87 height 21
click at [203, 425] on div "me" at bounding box center [188, 427] width 37 height 35
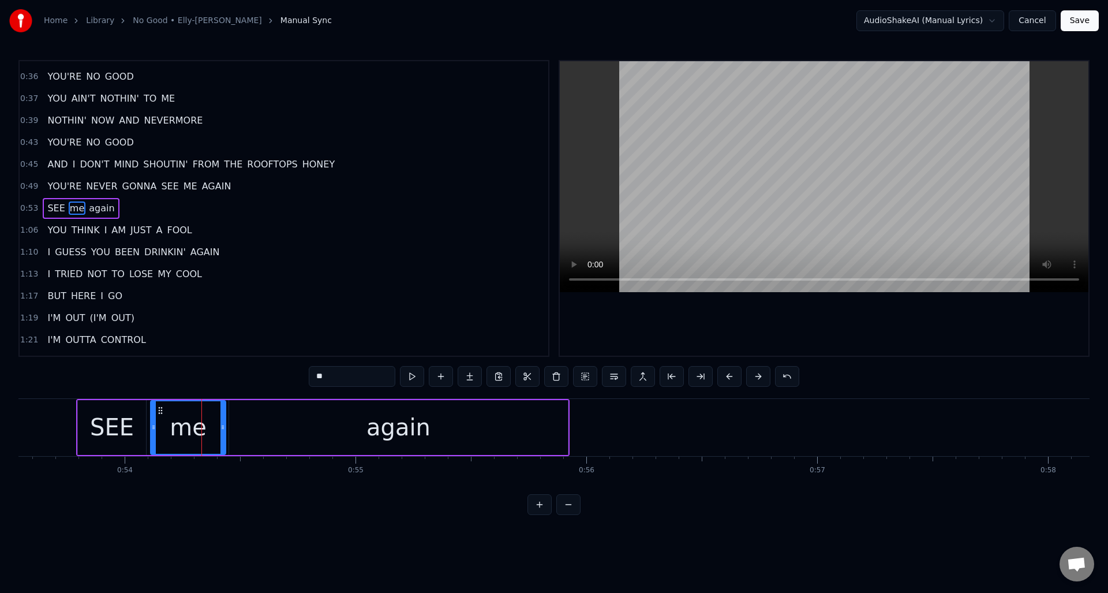
drag, startPoint x: 333, startPoint y: 376, endPoint x: 293, endPoint y: 377, distance: 40.4
click at [293, 377] on div "0:07 HEY 0:16 YOU THOUGHT YOU'D LEAVE ME BEHIND 0:20 YOU BETTER START THINKIN' …" at bounding box center [553, 287] width 1071 height 455
click at [430, 424] on div "again" at bounding box center [398, 427] width 339 height 55
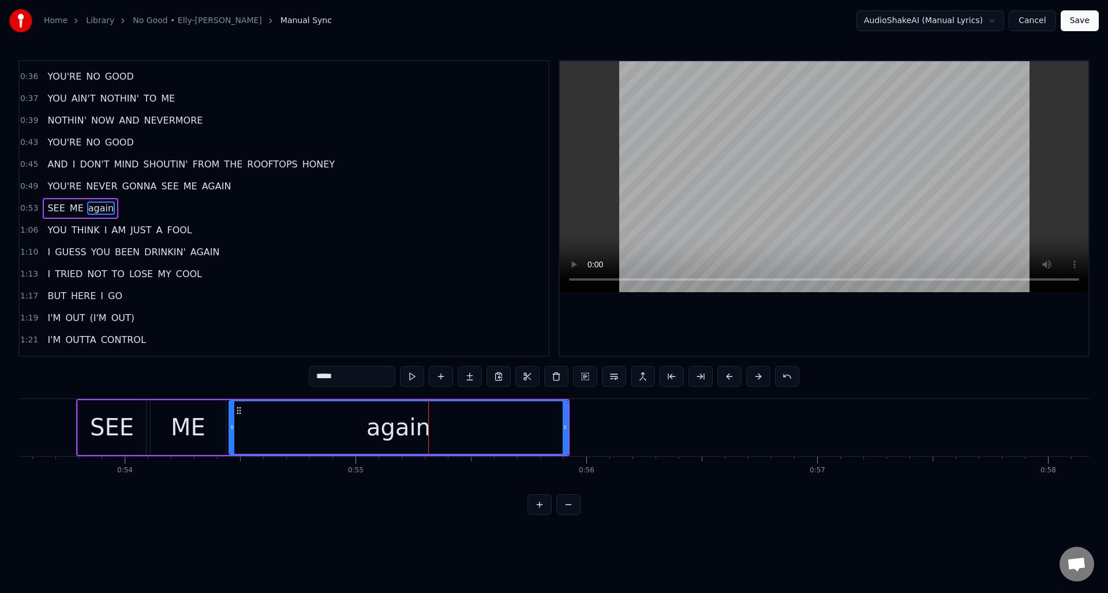
drag, startPoint x: 348, startPoint y: 375, endPoint x: 287, endPoint y: 378, distance: 60.1
click at [287, 378] on div "0:07 HEY 0:16 YOU THOUGHT YOU'D LEAVE ME BEHIND 0:20 YOU BETTER START THINKIN' …" at bounding box center [553, 287] width 1071 height 455
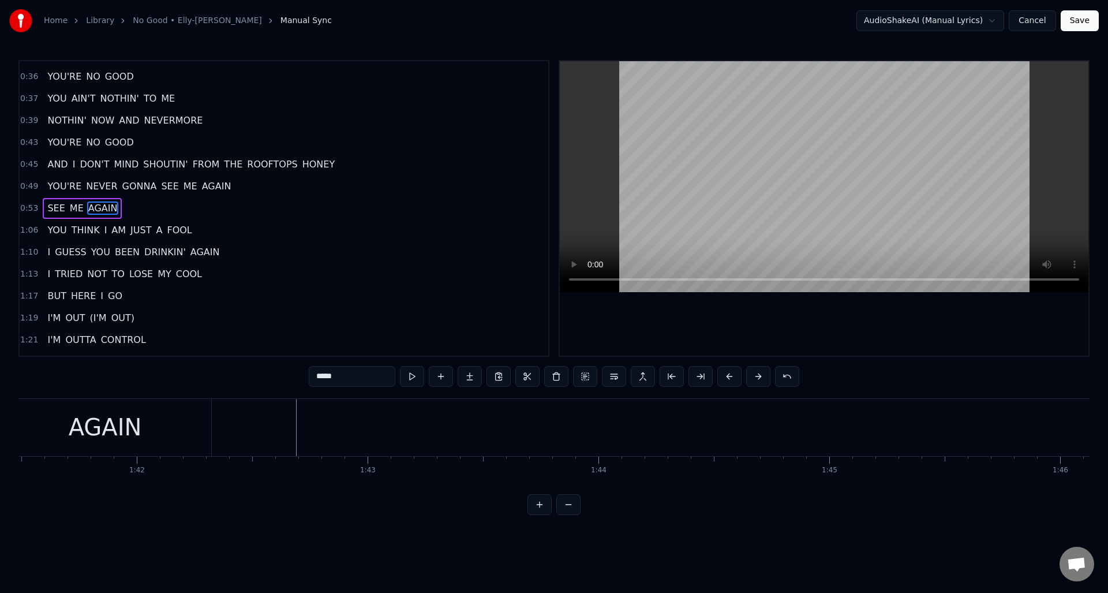
scroll to position [0, 23384]
type input "*****"
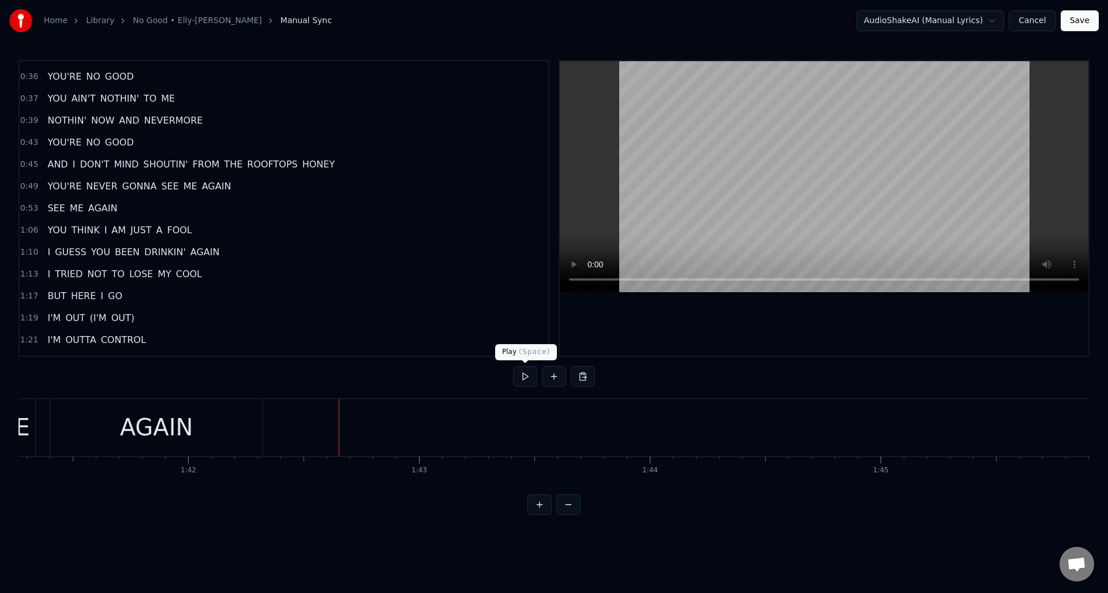
click at [522, 379] on button at bounding box center [525, 376] width 24 height 21
drag, startPoint x: 522, startPoint y: 379, endPoint x: 507, endPoint y: 375, distance: 15.4
click at [522, 378] on button at bounding box center [525, 376] width 24 height 21
click at [196, 99] on div "0:37 YOU AIN'T NOTHIN' TO ME" at bounding box center [284, 99] width 529 height 22
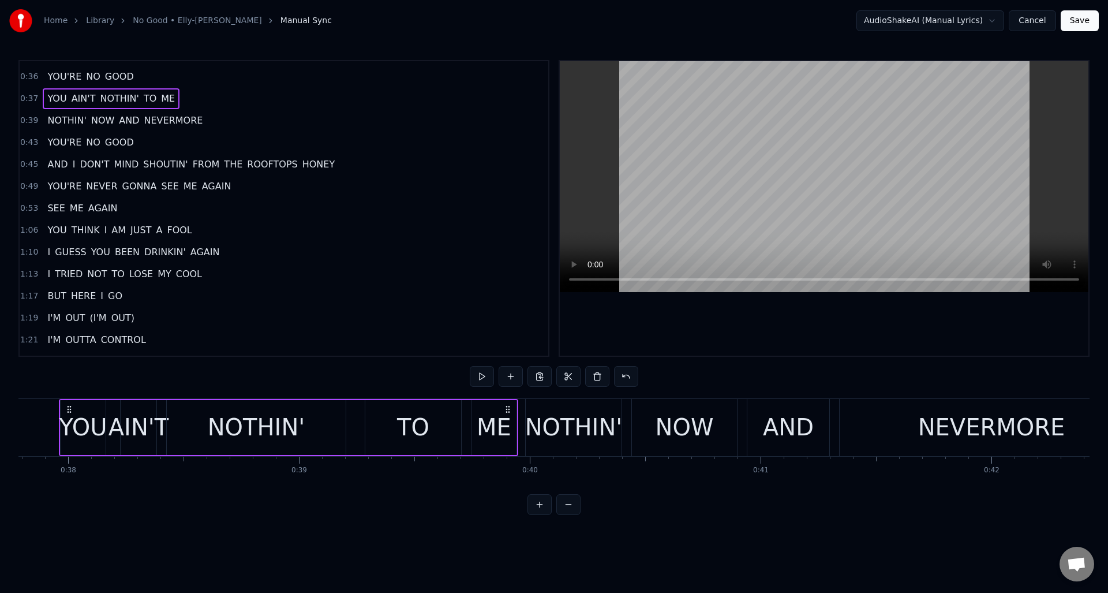
scroll to position [0, 8708]
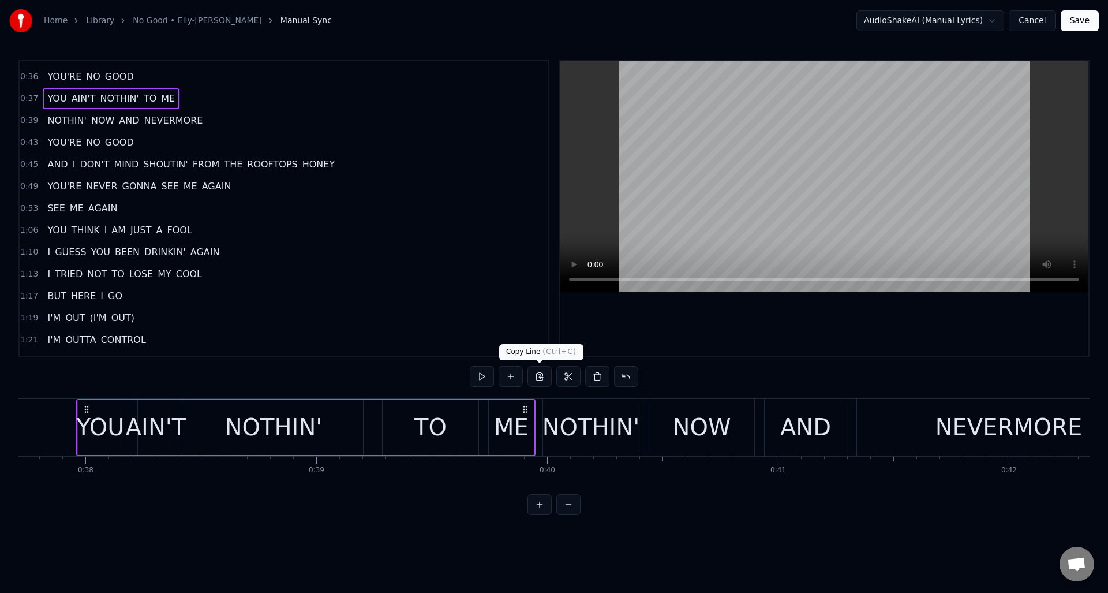
click at [538, 375] on button at bounding box center [540, 376] width 24 height 21
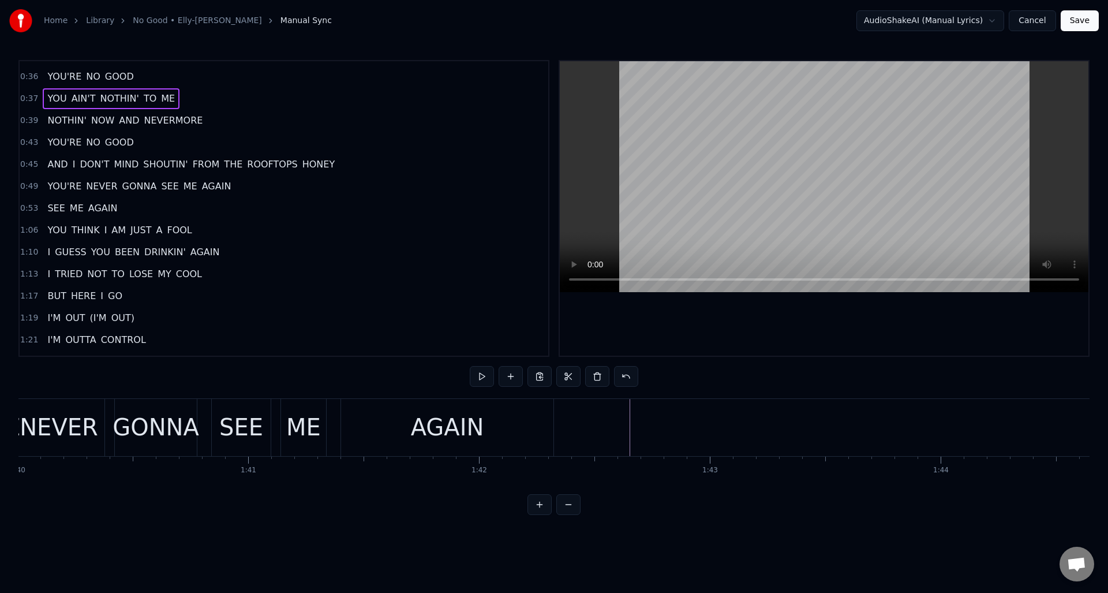
scroll to position [0, 23076]
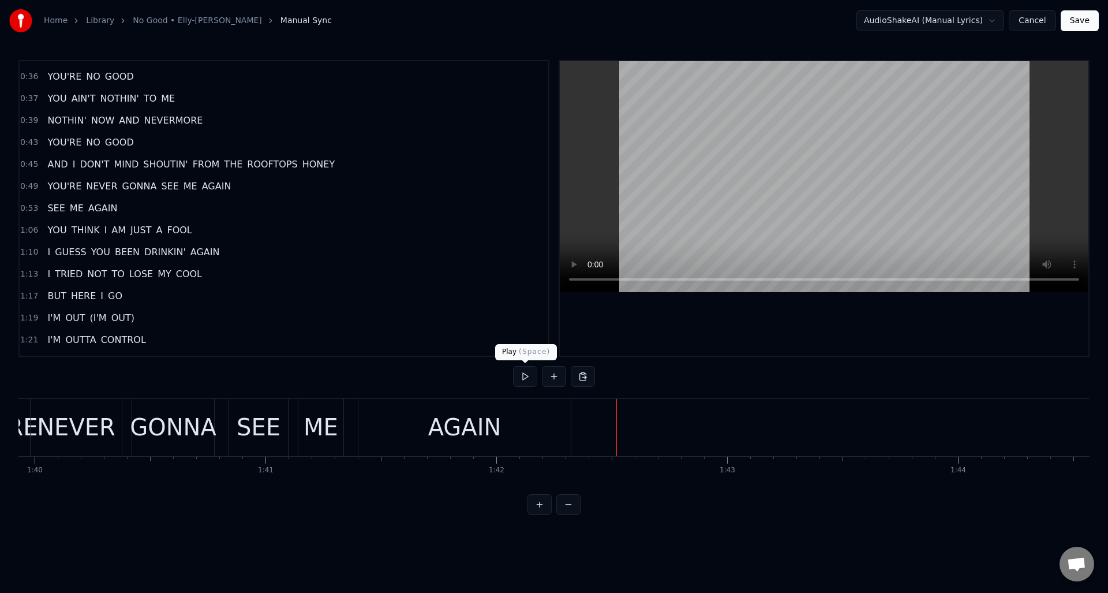
click at [527, 376] on button at bounding box center [525, 376] width 24 height 21
drag, startPoint x: 527, startPoint y: 376, endPoint x: 550, endPoint y: 386, distance: 24.6
click at [527, 376] on button at bounding box center [525, 376] width 24 height 21
click at [587, 379] on button at bounding box center [583, 376] width 24 height 21
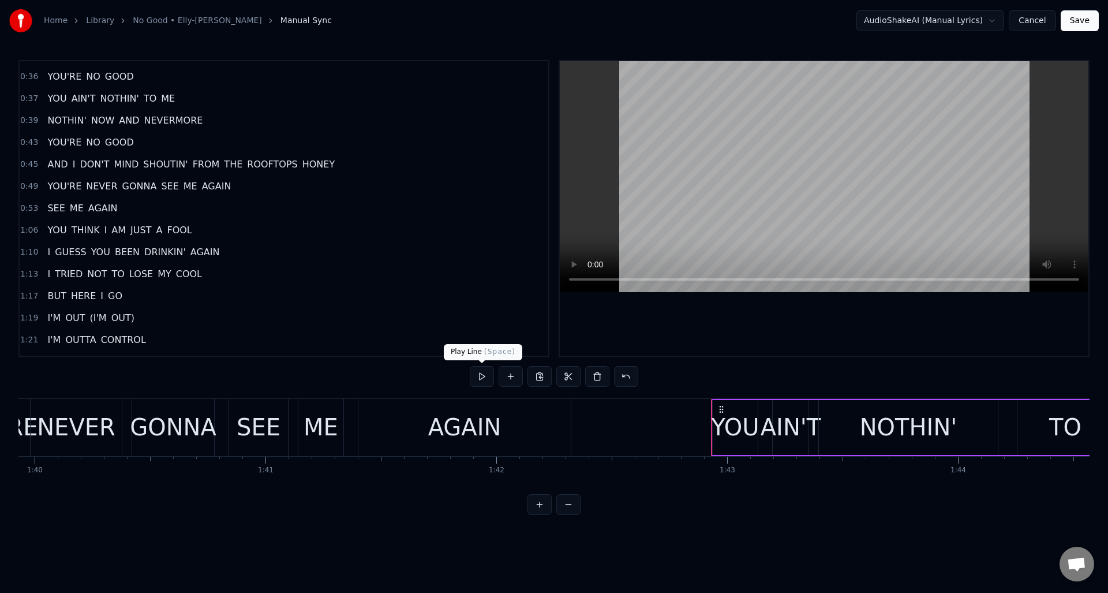
click at [482, 376] on button at bounding box center [482, 376] width 24 height 21
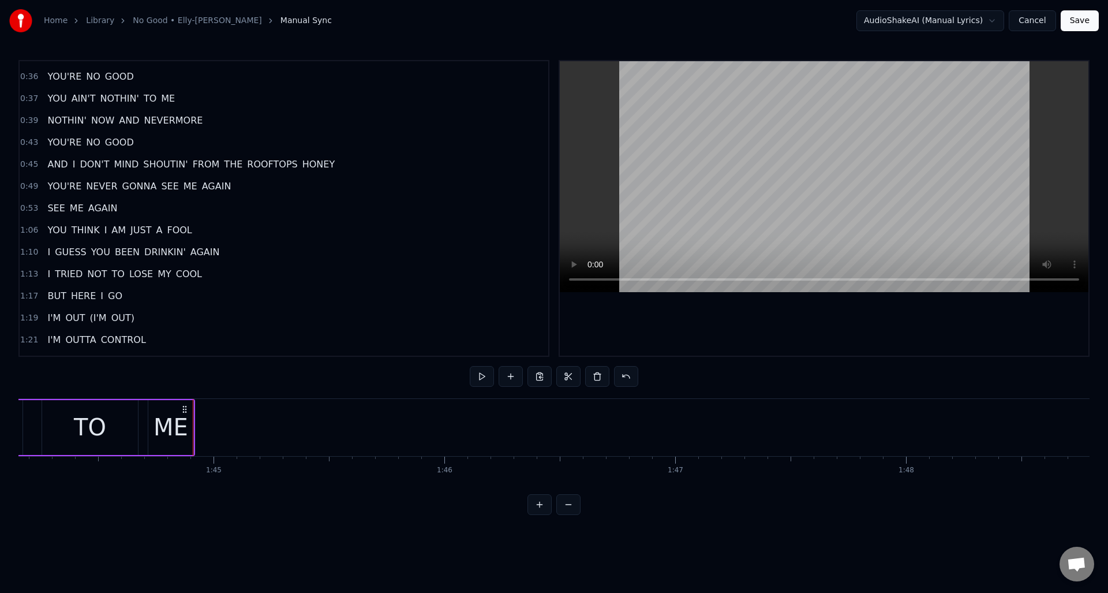
scroll to position [0, 24052]
click at [216, 124] on div "0:39 NOTHIN' NOW AND NEVERMORE" at bounding box center [284, 121] width 529 height 22
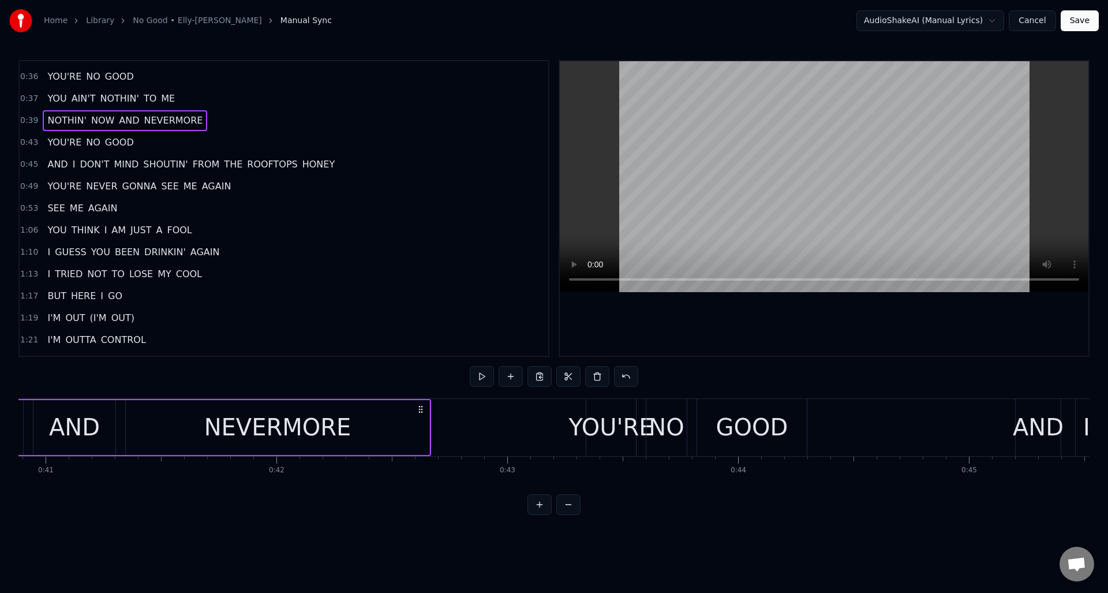
scroll to position [0, 9174]
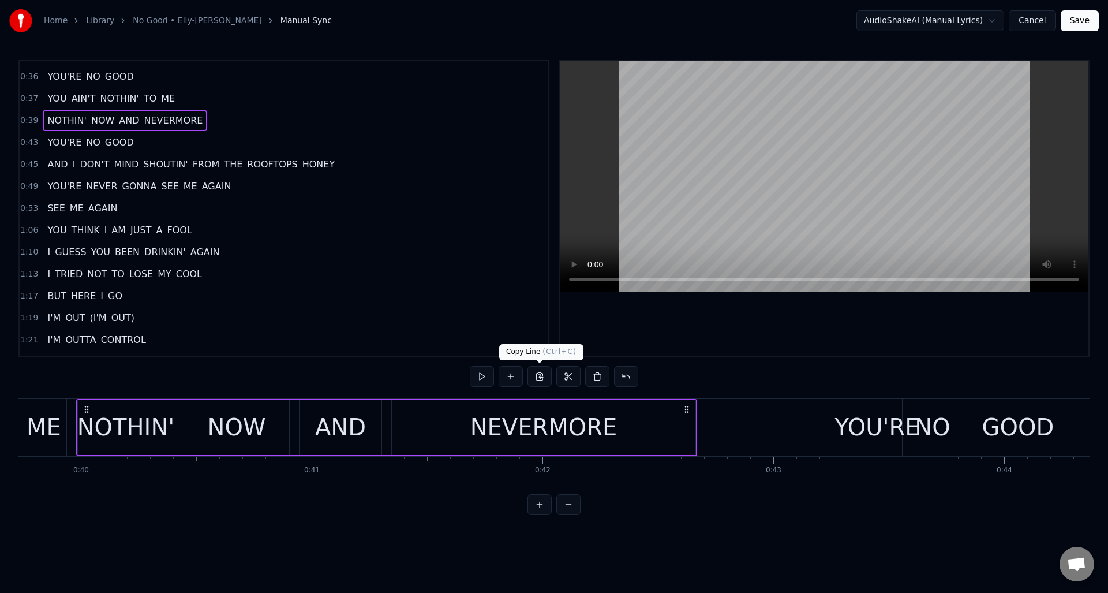
click at [537, 376] on button at bounding box center [540, 376] width 24 height 21
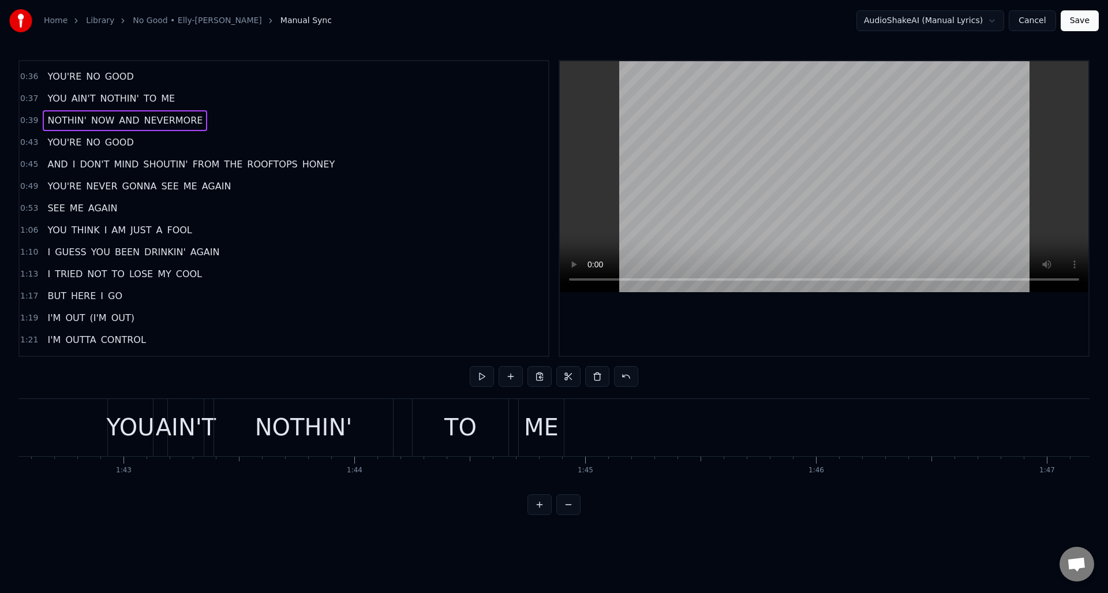
scroll to position [0, 23713]
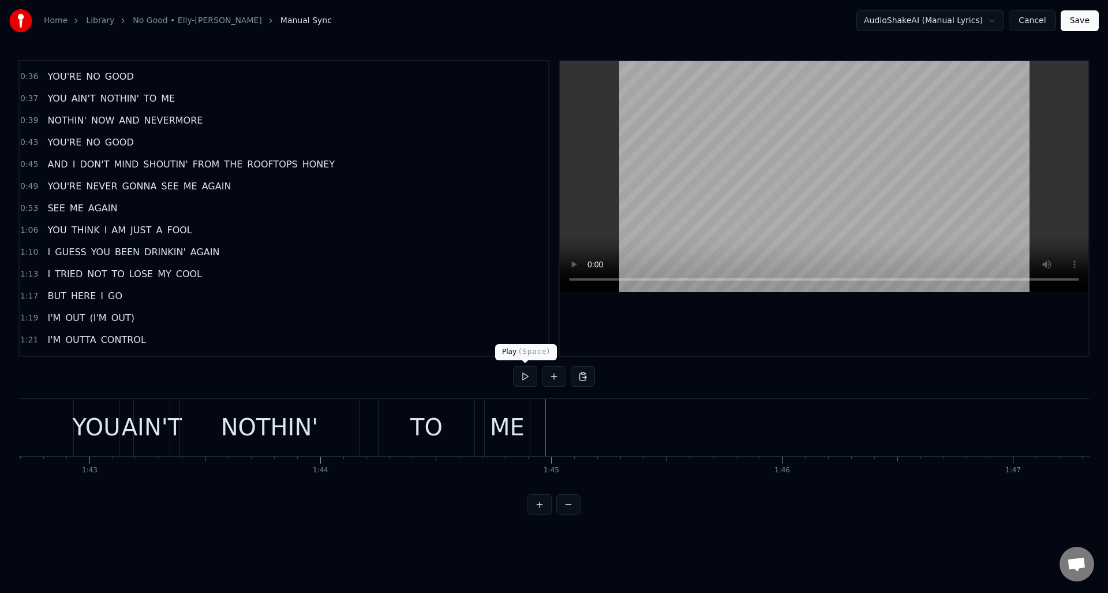
click at [528, 375] on button at bounding box center [525, 376] width 24 height 21
click at [585, 374] on button at bounding box center [583, 376] width 24 height 21
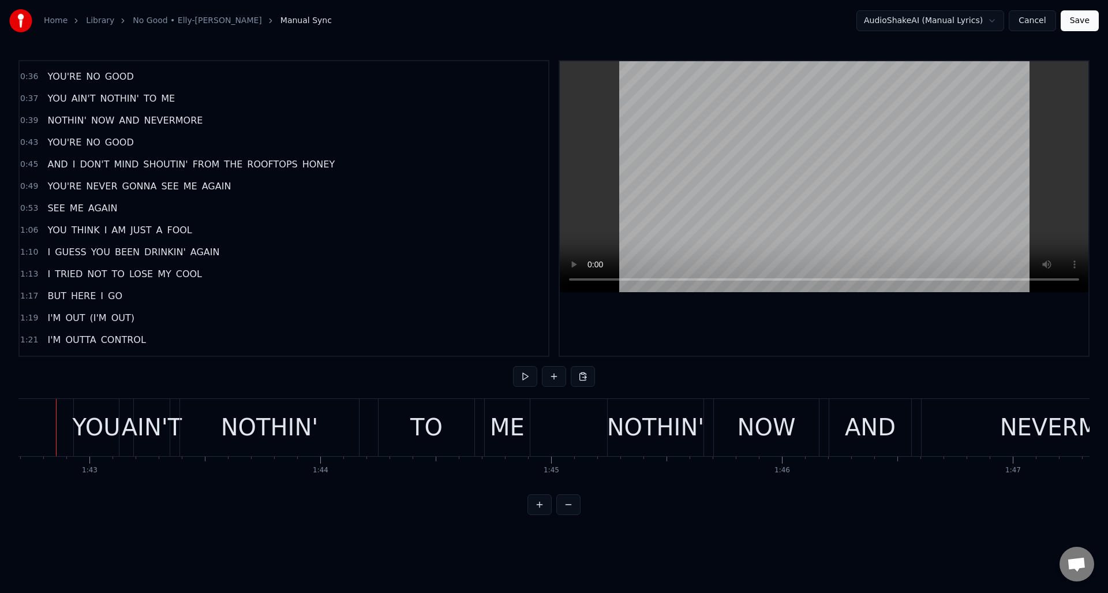
scroll to position [0, 23693]
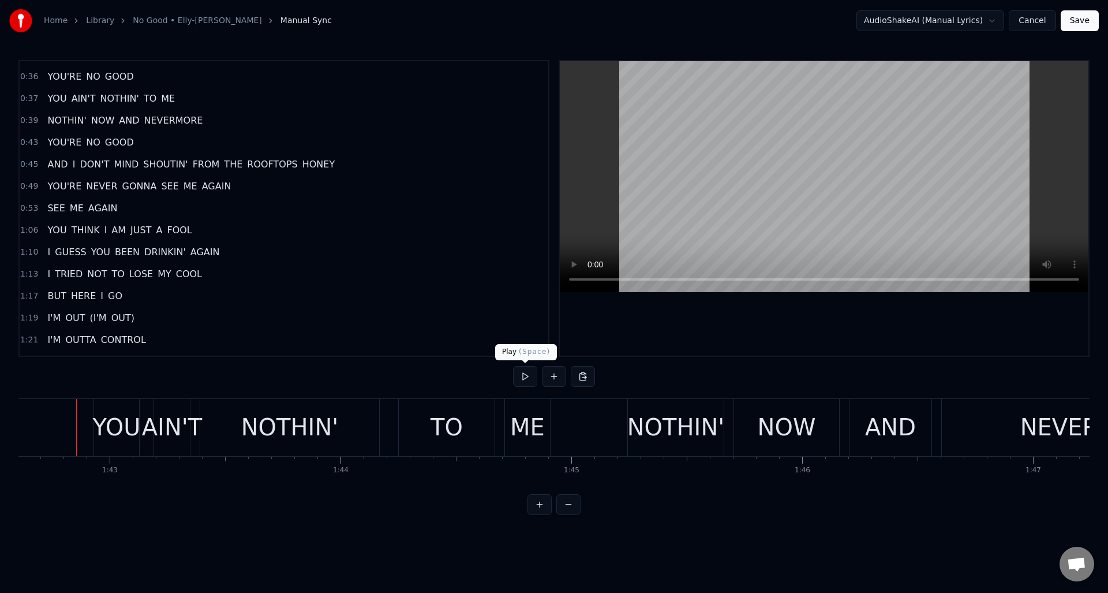
click at [521, 374] on button at bounding box center [525, 376] width 24 height 21
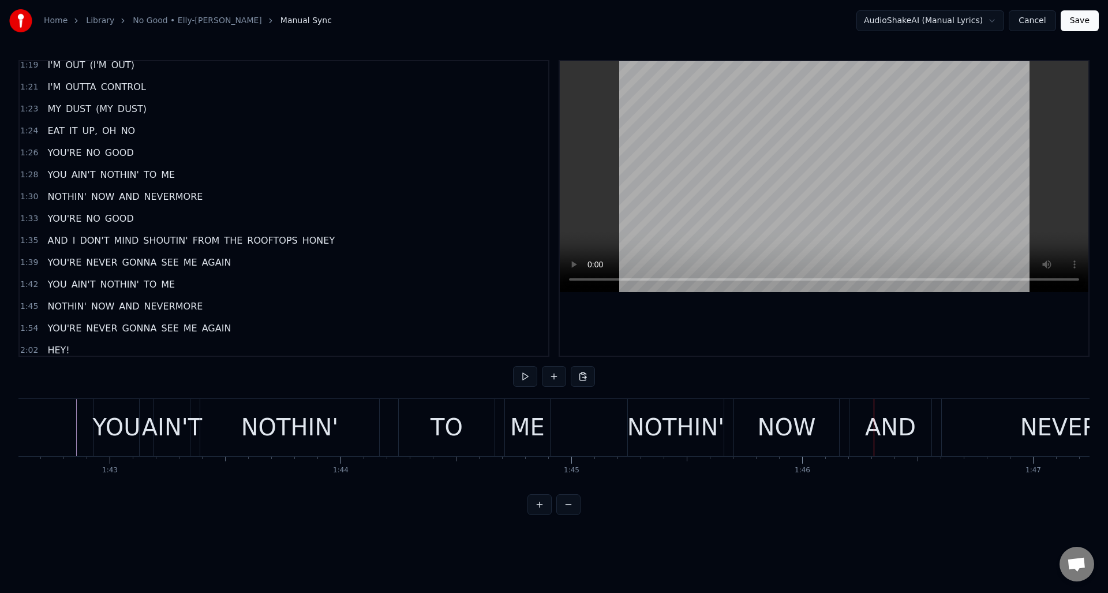
scroll to position [451, 0]
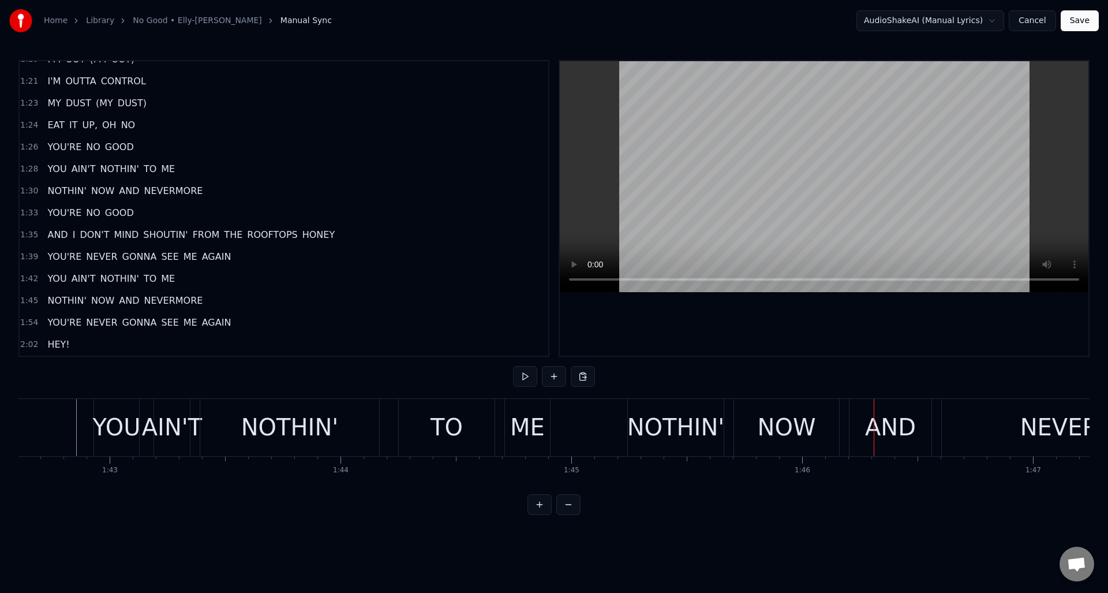
click at [249, 303] on div "1:45 NOTHIN' NOW AND NEVERMORE" at bounding box center [284, 301] width 529 height 22
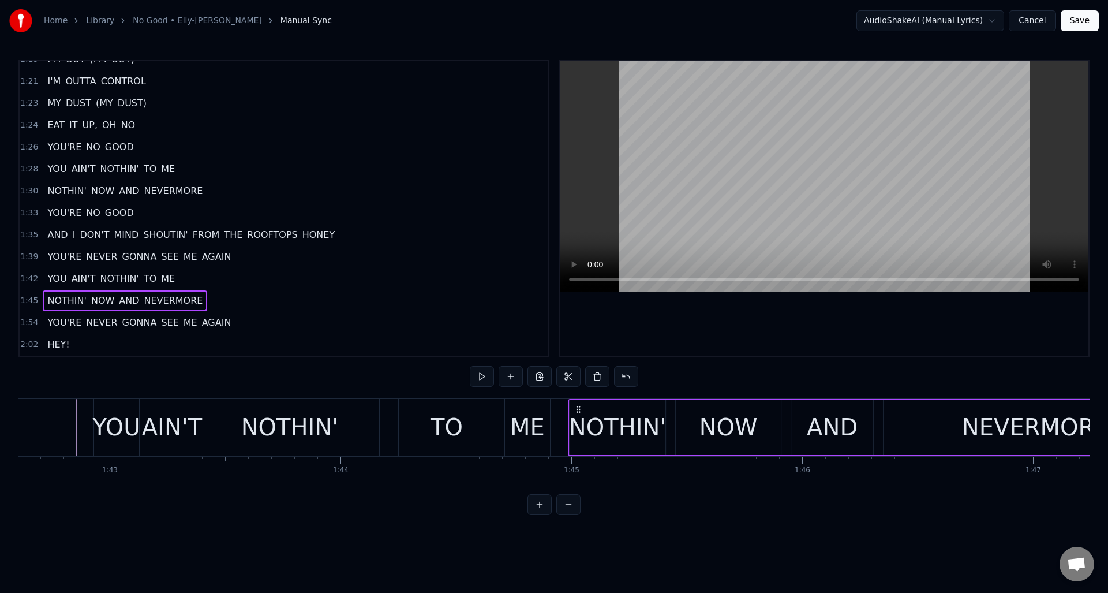
drag, startPoint x: 636, startPoint y: 406, endPoint x: 580, endPoint y: 409, distance: 56.7
click at [577, 411] on icon at bounding box center [578, 409] width 9 height 9
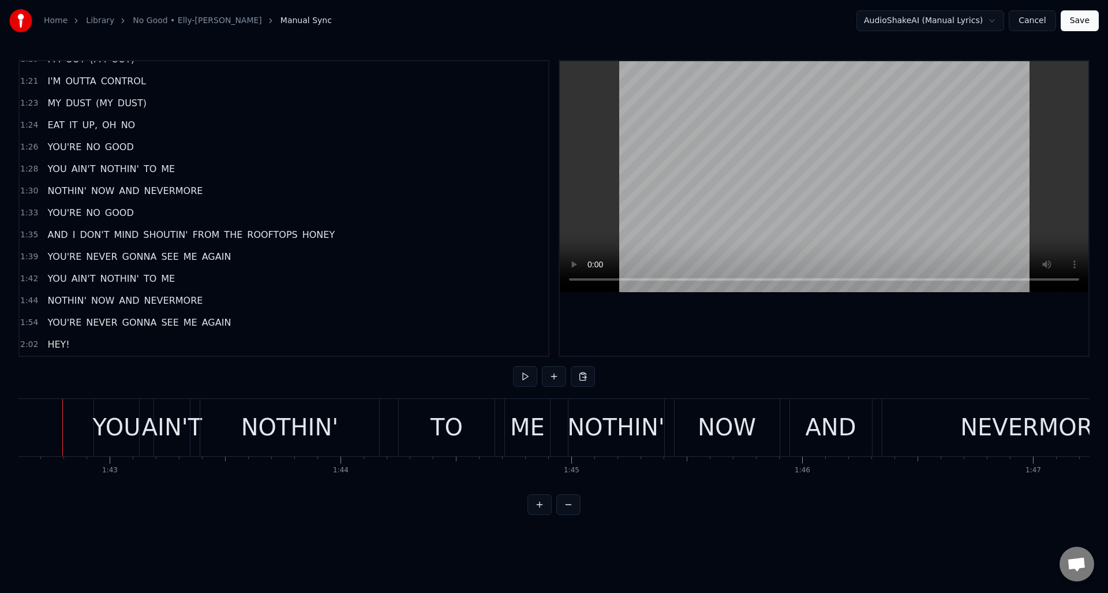
scroll to position [0, 23679]
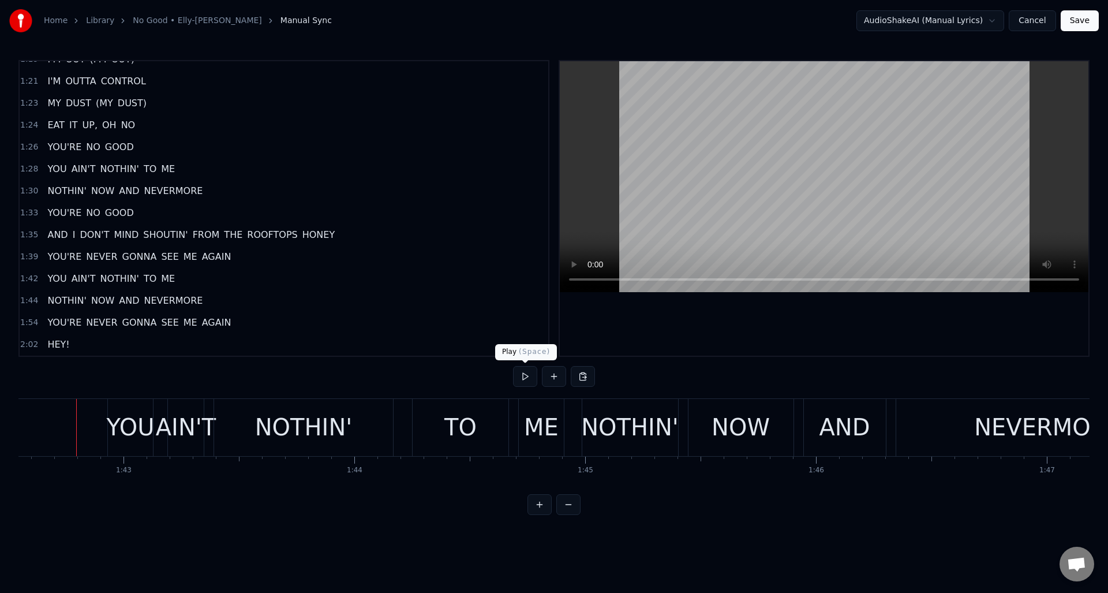
click at [520, 374] on button at bounding box center [525, 376] width 24 height 21
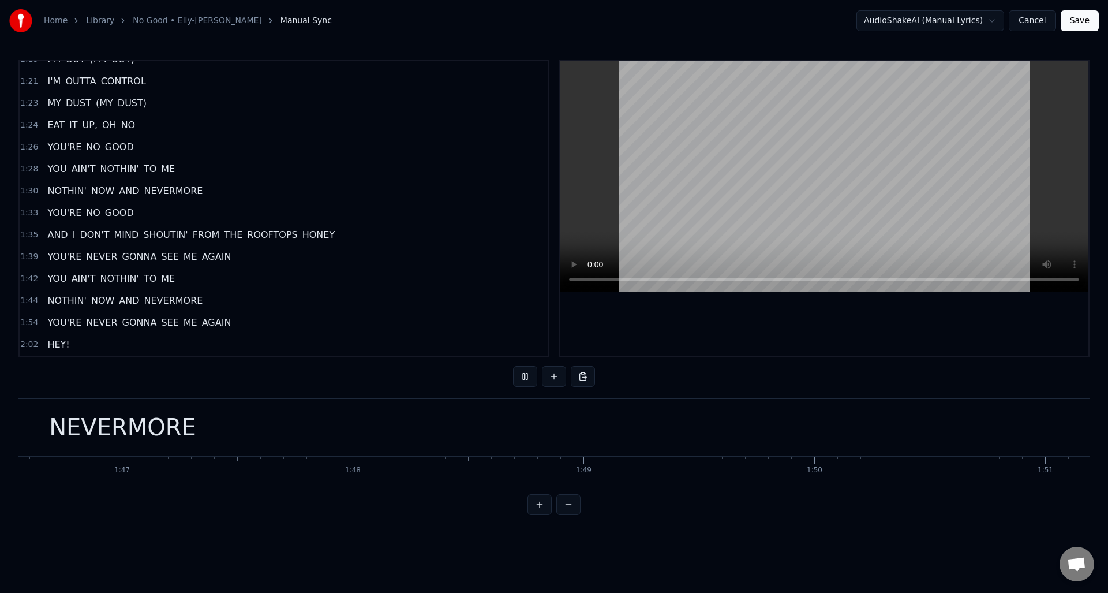
scroll to position [0, 24645]
click at [520, 374] on button at bounding box center [525, 376] width 24 height 21
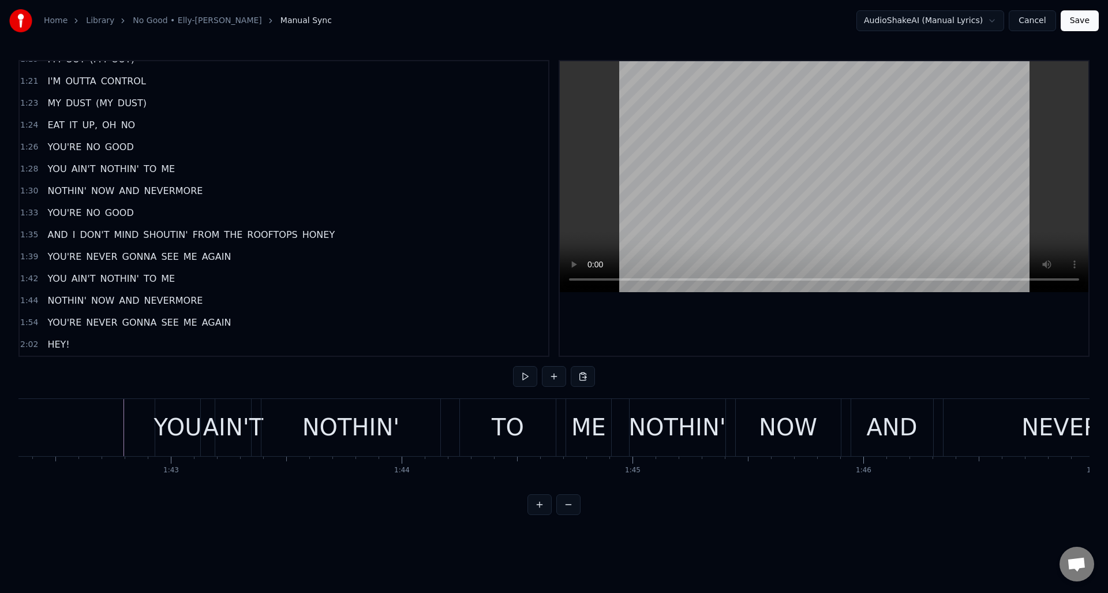
scroll to position [0, 23580]
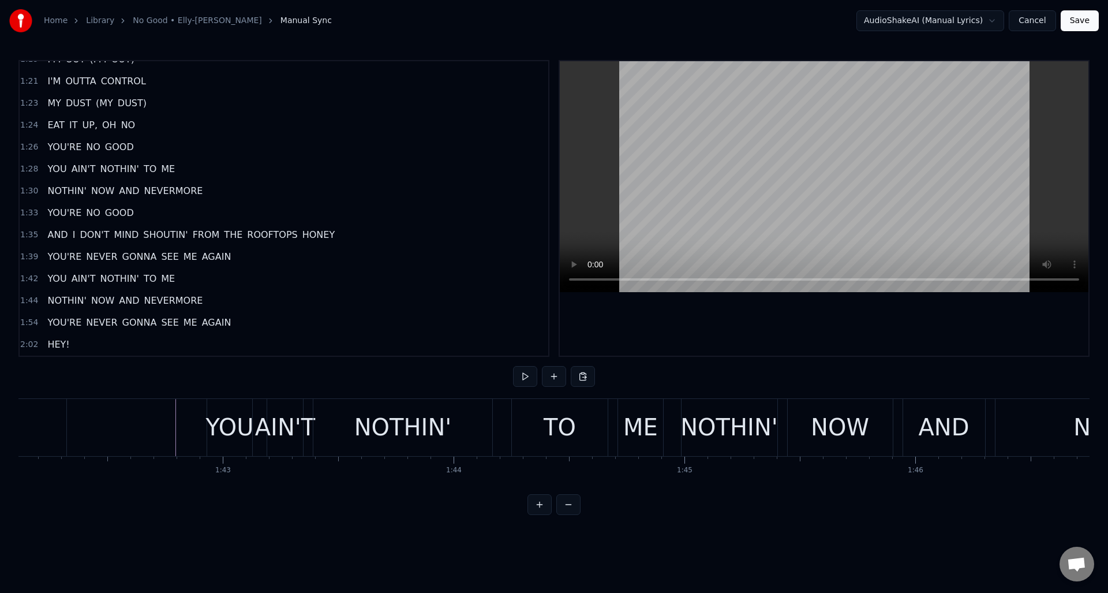
click at [248, 304] on div "1:44 NOTHIN' NOW AND NEVERMORE" at bounding box center [284, 301] width 529 height 22
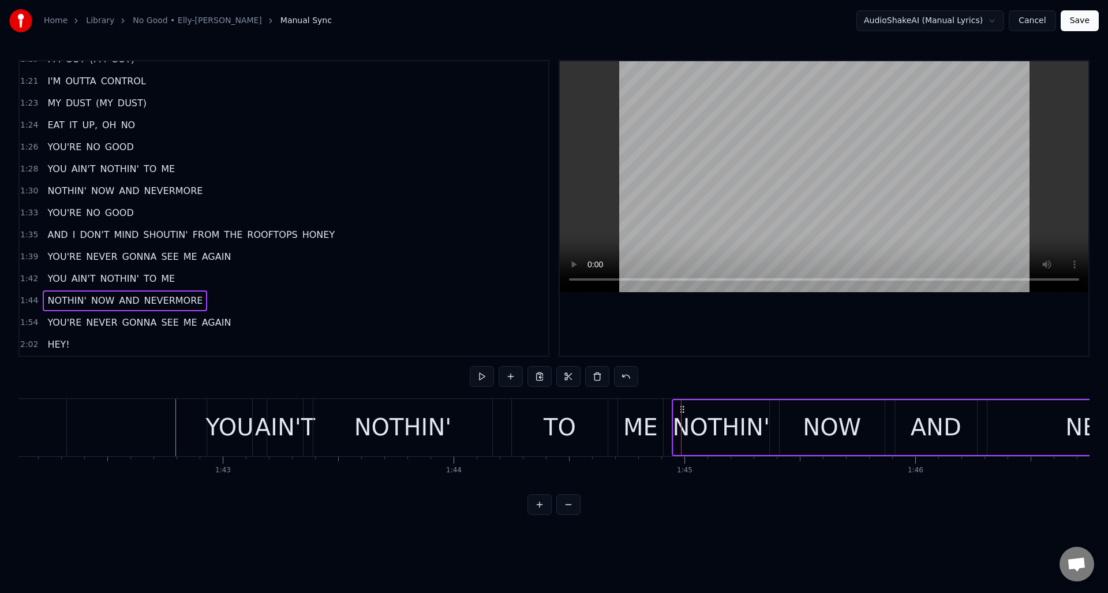
drag, startPoint x: 690, startPoint y: 407, endPoint x: 681, endPoint y: 409, distance: 9.4
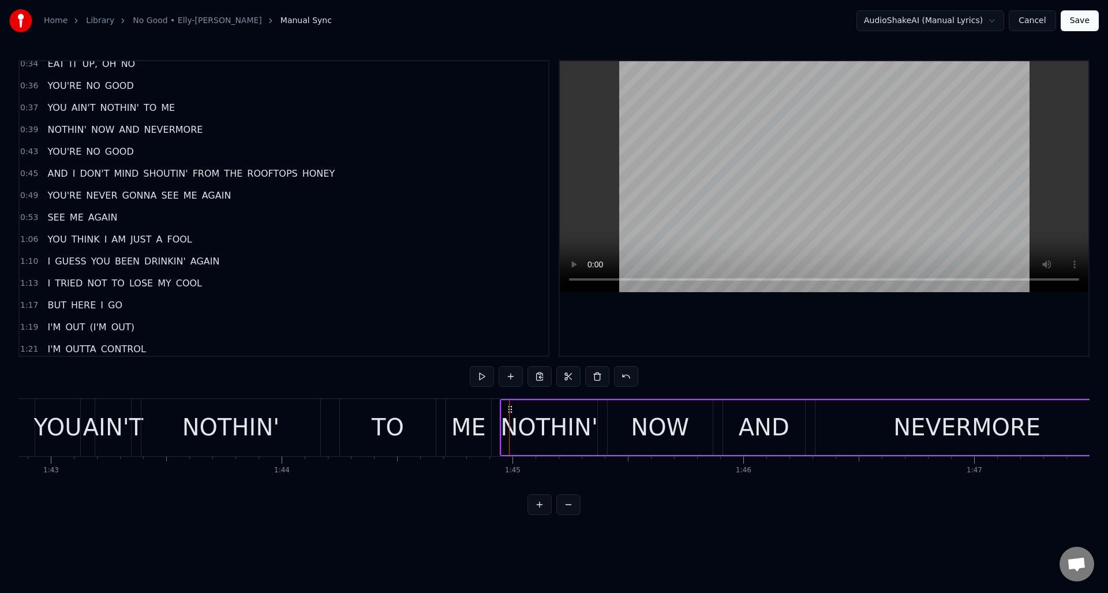
scroll to position [178, 0]
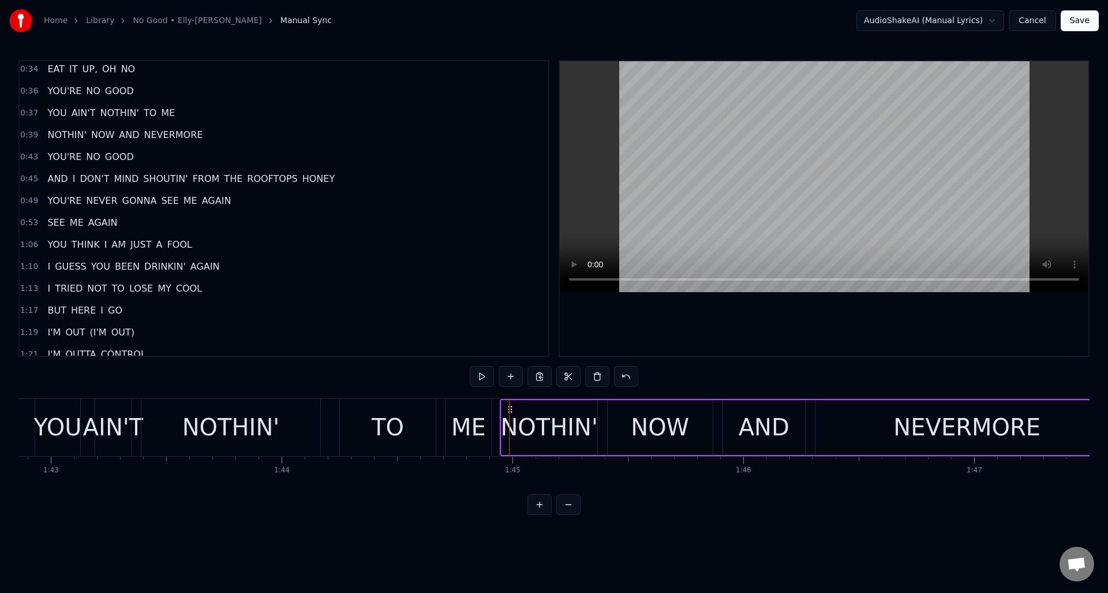
click at [278, 137] on div "0:39 NOTHIN' NOW AND NEVERMORE" at bounding box center [284, 135] width 529 height 22
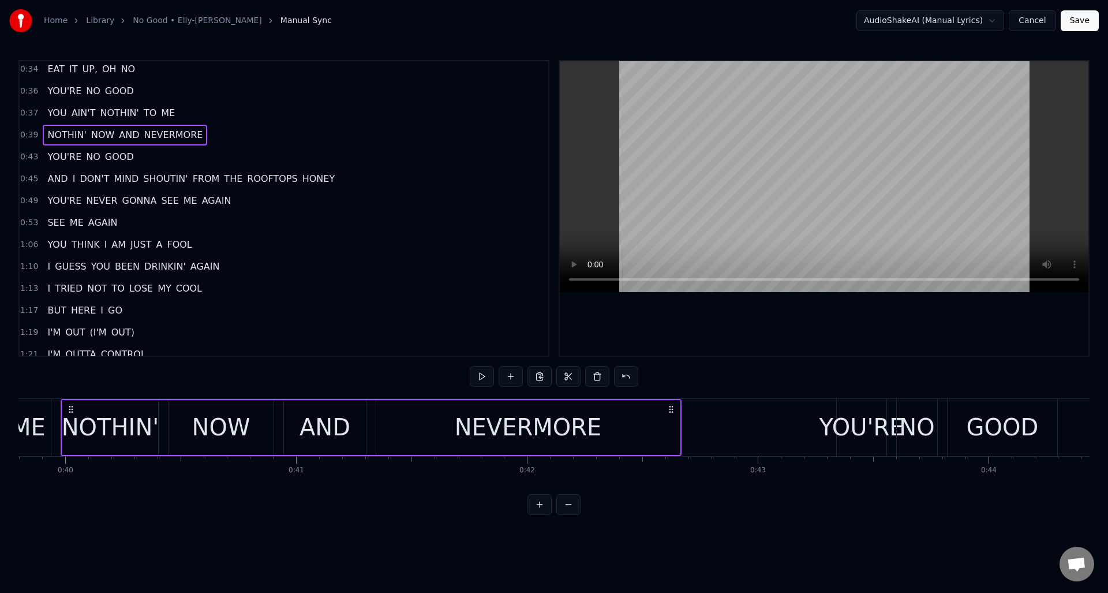
scroll to position [0, 9174]
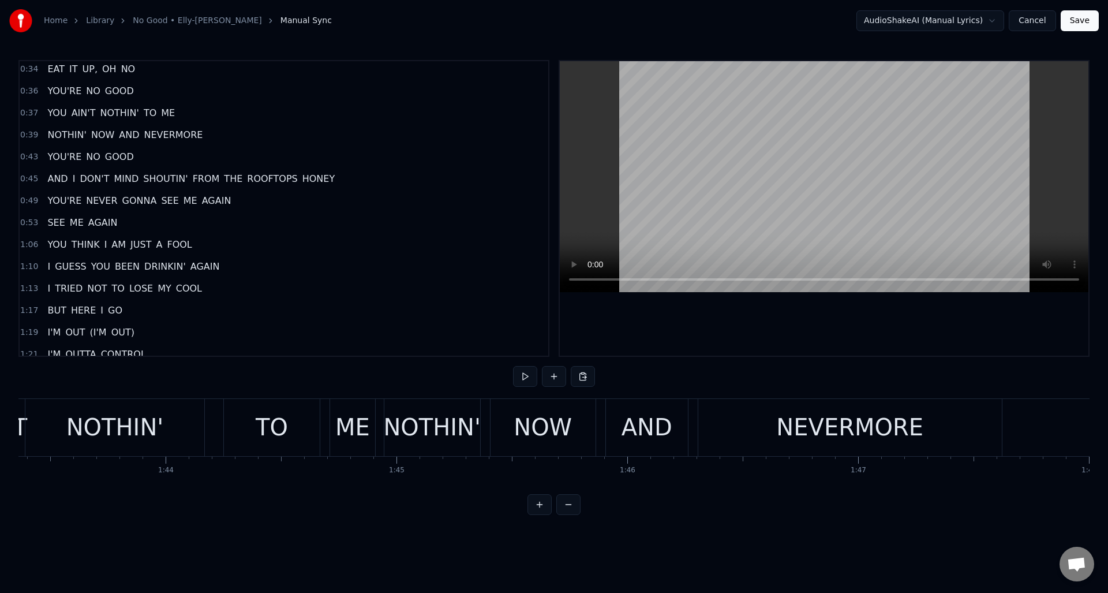
scroll to position [0, 23834]
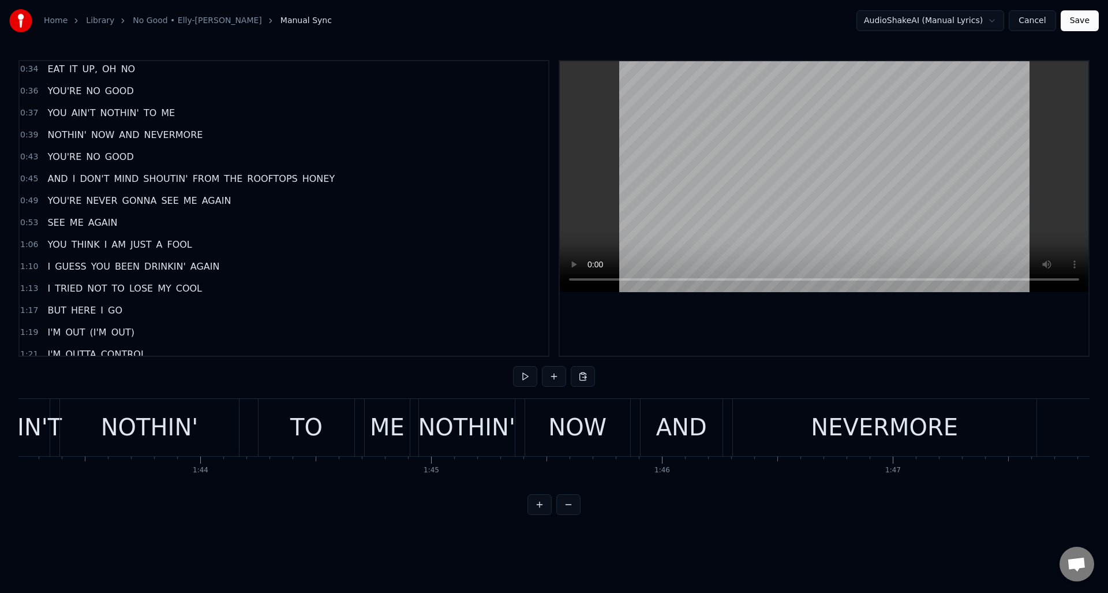
click at [216, 410] on div "NOTHIN'" at bounding box center [149, 427] width 179 height 57
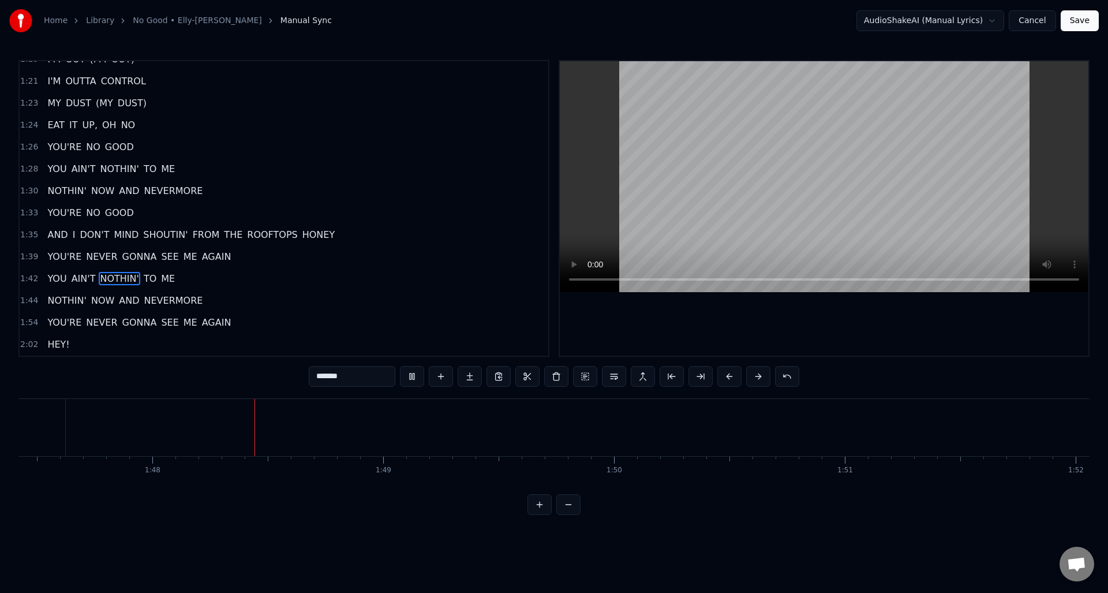
scroll to position [0, 24806]
click at [141, 147] on div "1:26 YOU'RE NO GOOD" at bounding box center [284, 147] width 529 height 22
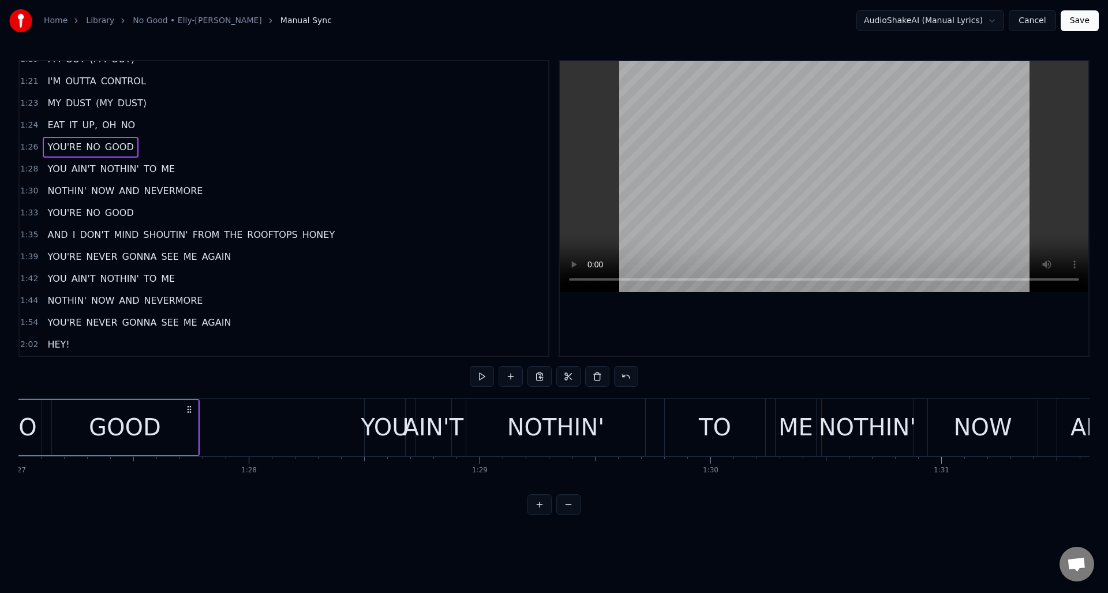
scroll to position [0, 19954]
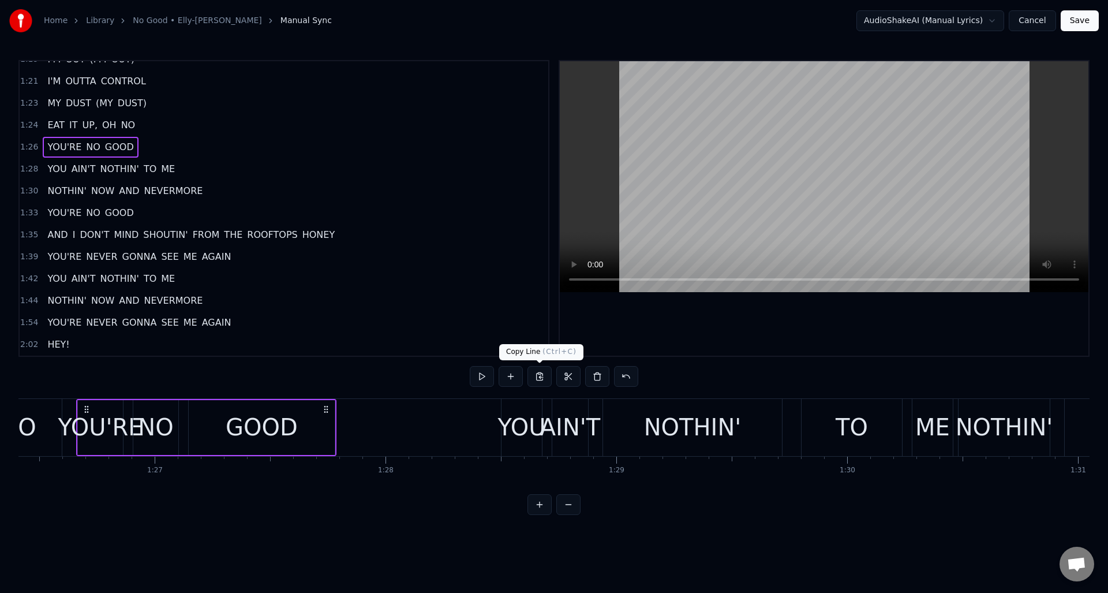
click at [540, 375] on button at bounding box center [540, 376] width 24 height 21
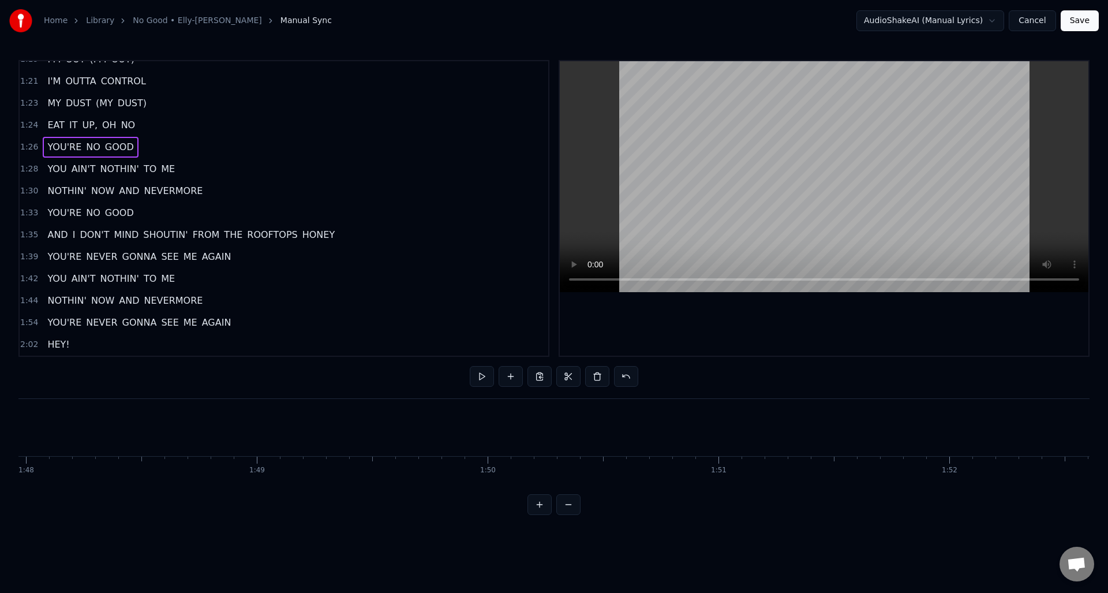
scroll to position [0, 24434]
click at [398, 407] on div "NEVERMORE" at bounding box center [285, 427] width 304 height 57
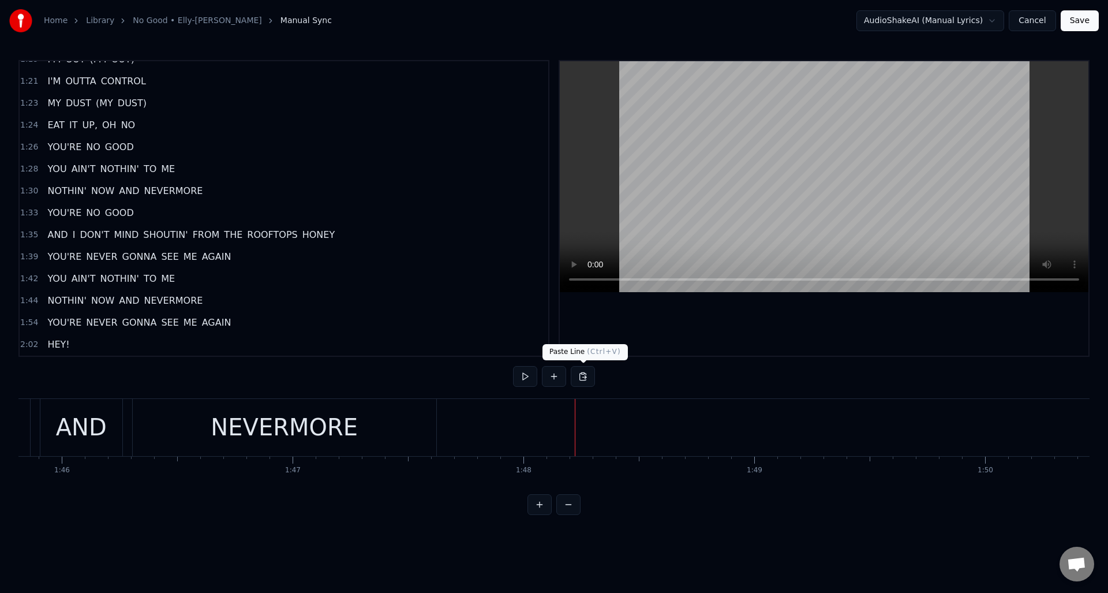
click at [583, 375] on button at bounding box center [583, 376] width 24 height 21
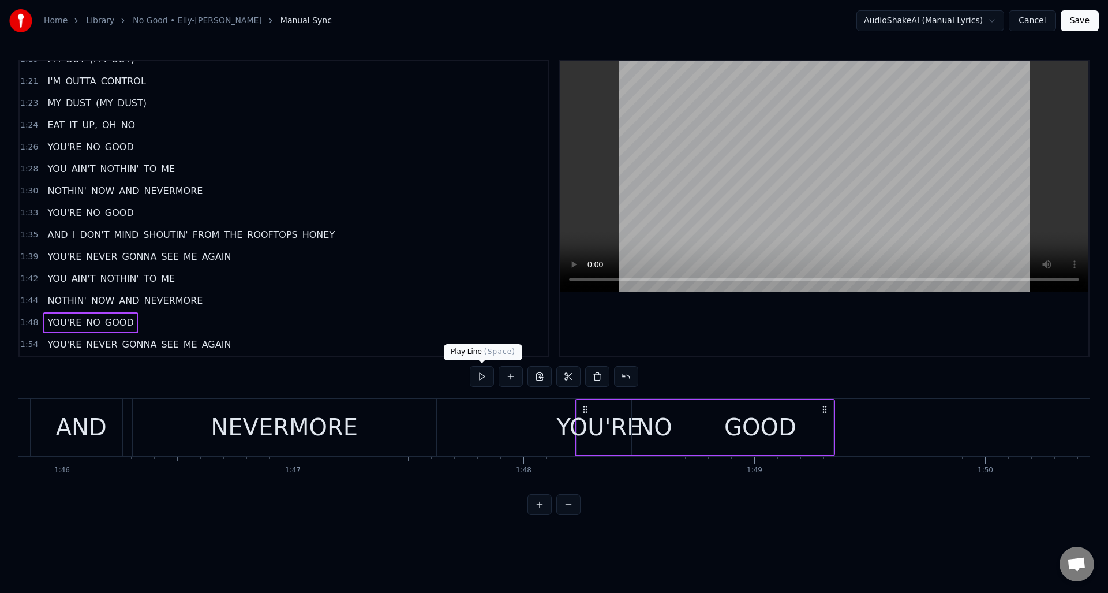
click at [486, 376] on button at bounding box center [482, 376] width 24 height 21
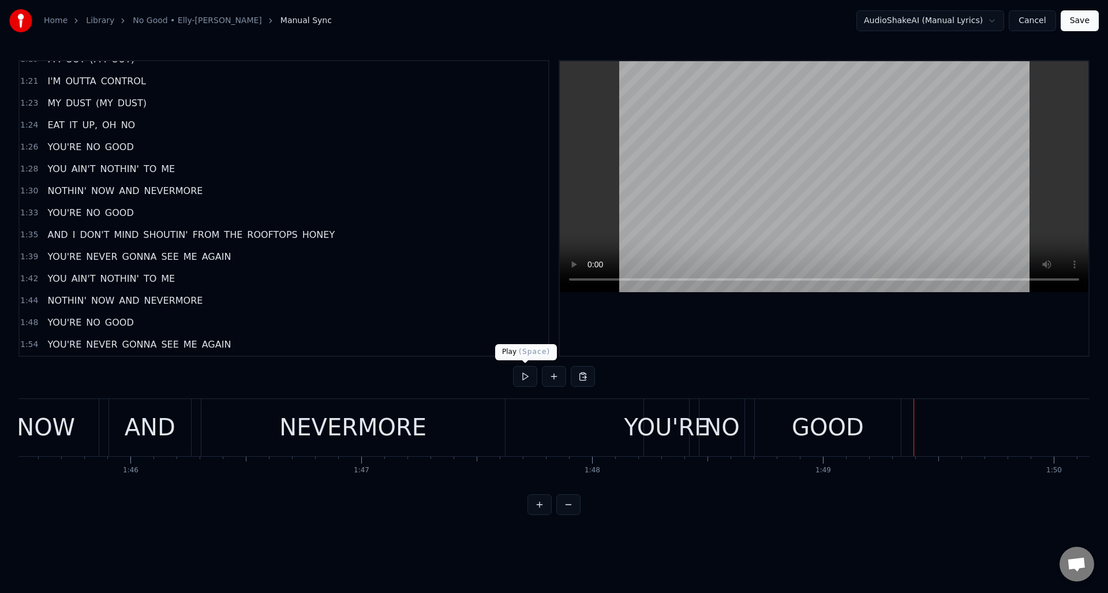
click at [525, 377] on button at bounding box center [525, 376] width 24 height 21
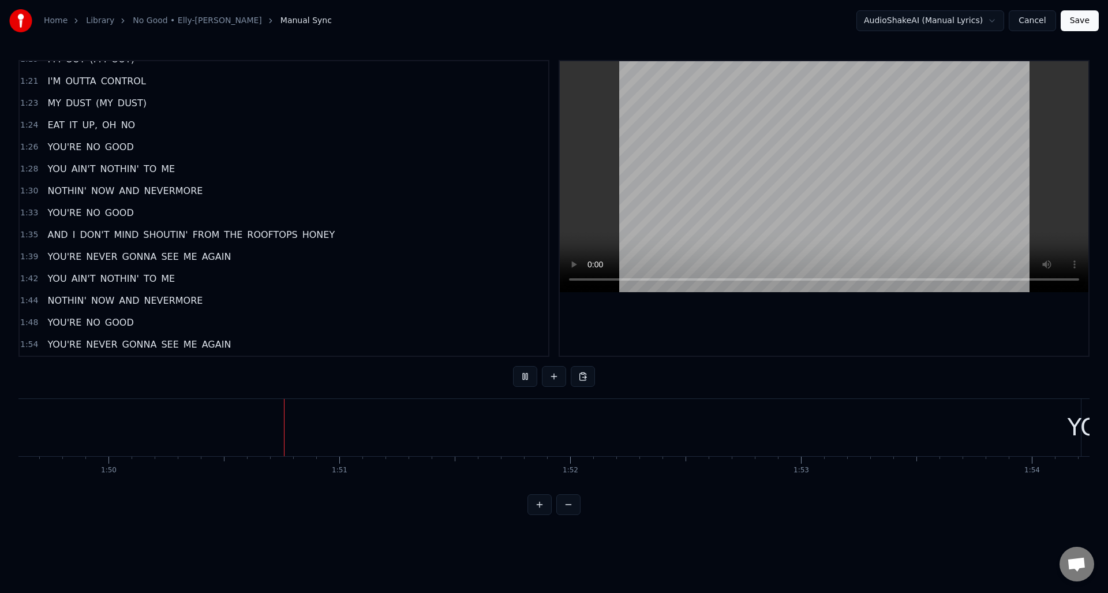
scroll to position [0, 25360]
click at [525, 377] on button at bounding box center [525, 376] width 24 height 21
click at [359, 234] on div "1:35 AND I DON'T MIND SHOUTIN' FROM THE ROOFTOPS HONEY" at bounding box center [284, 235] width 529 height 22
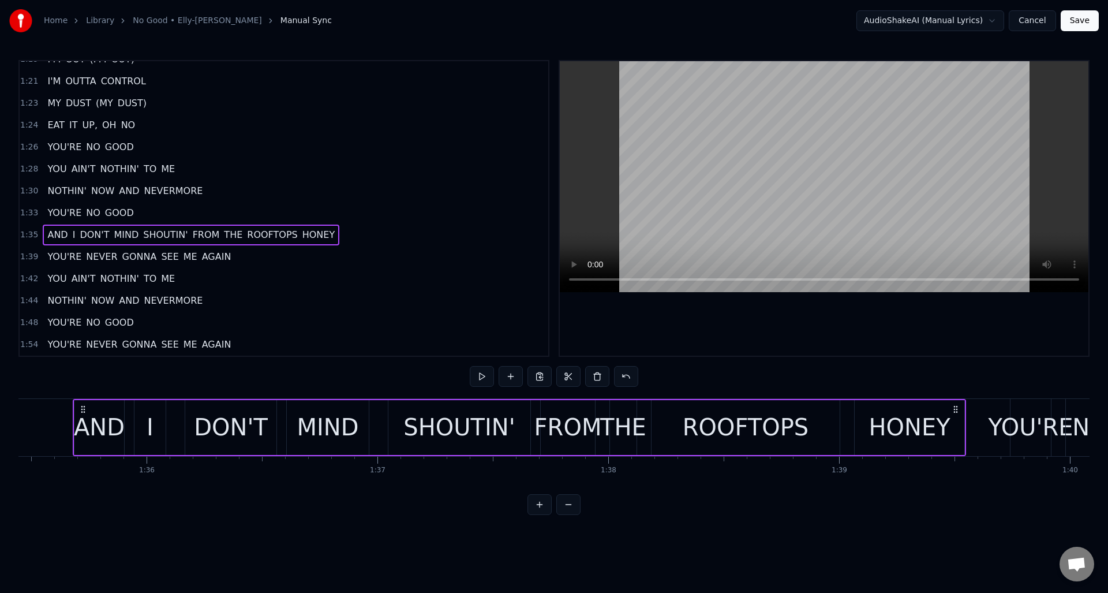
scroll to position [0, 22036]
click at [535, 374] on button at bounding box center [540, 376] width 24 height 21
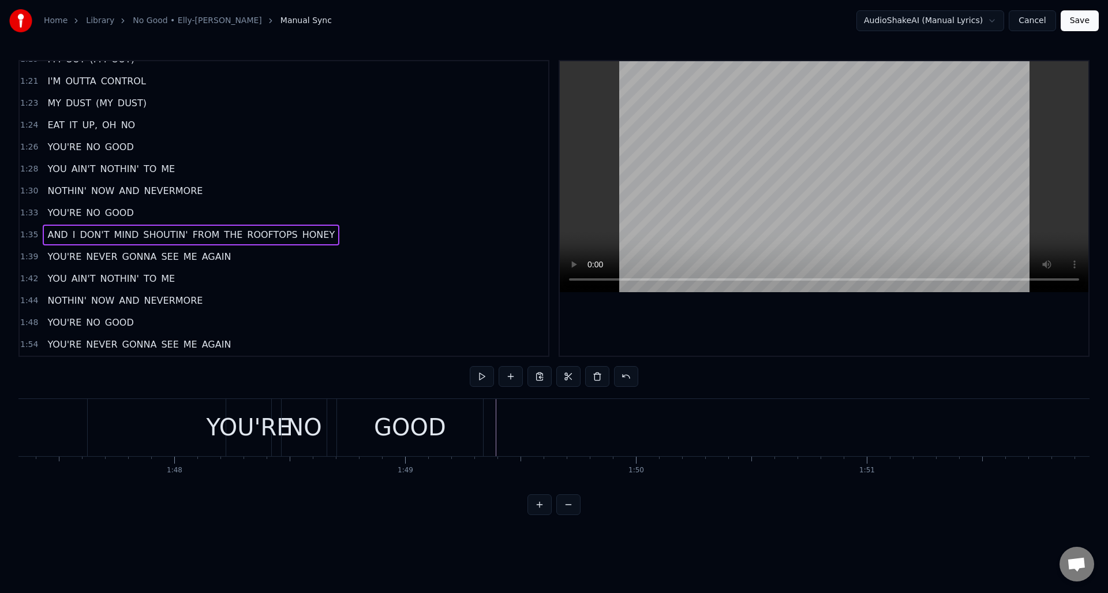
scroll to position [0, 24766]
click at [485, 375] on button at bounding box center [482, 376] width 24 height 21
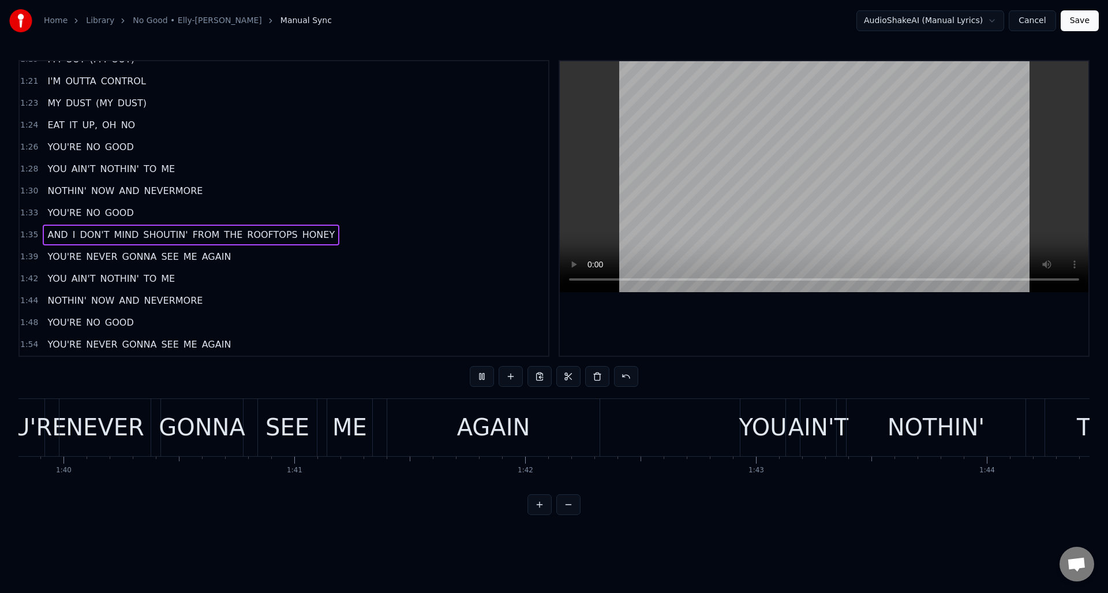
click at [485, 375] on button at bounding box center [482, 376] width 24 height 21
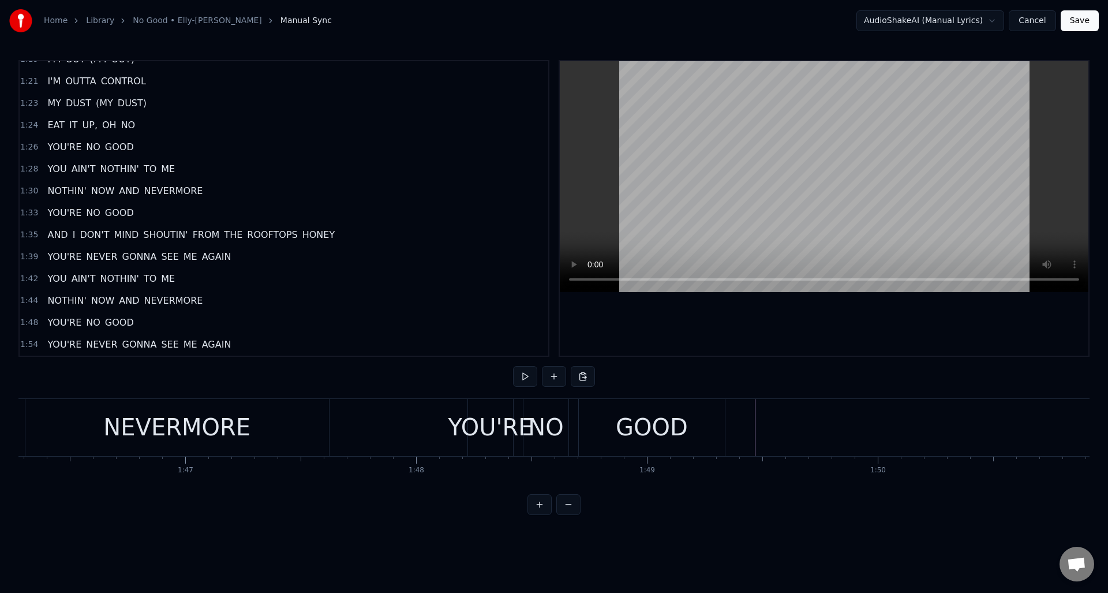
scroll to position [0, 24576]
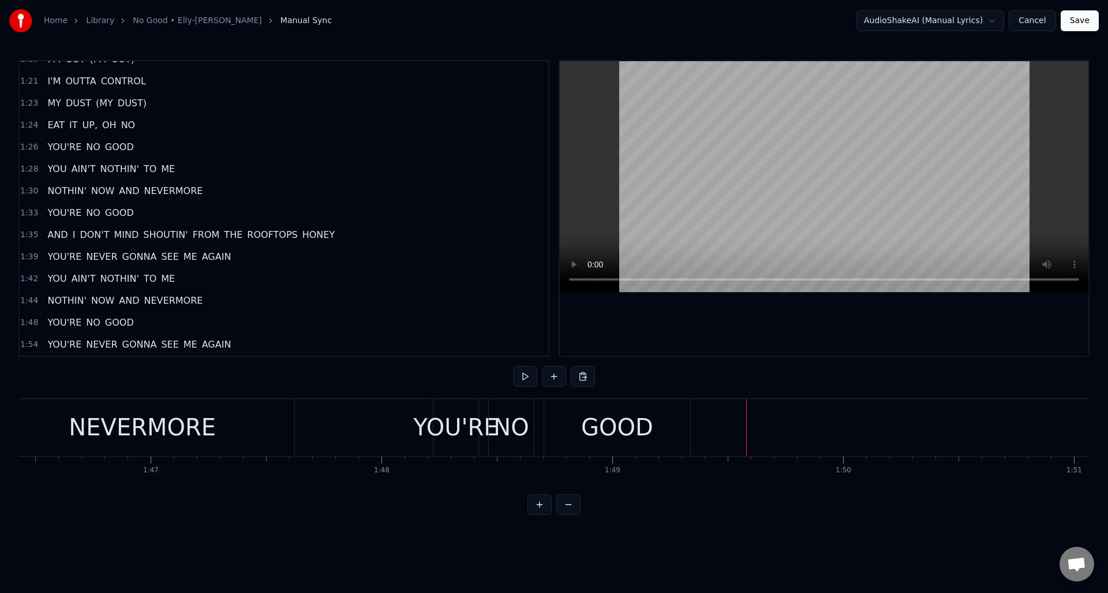
click at [525, 376] on button at bounding box center [525, 376] width 24 height 21
click at [585, 375] on button at bounding box center [583, 376] width 24 height 21
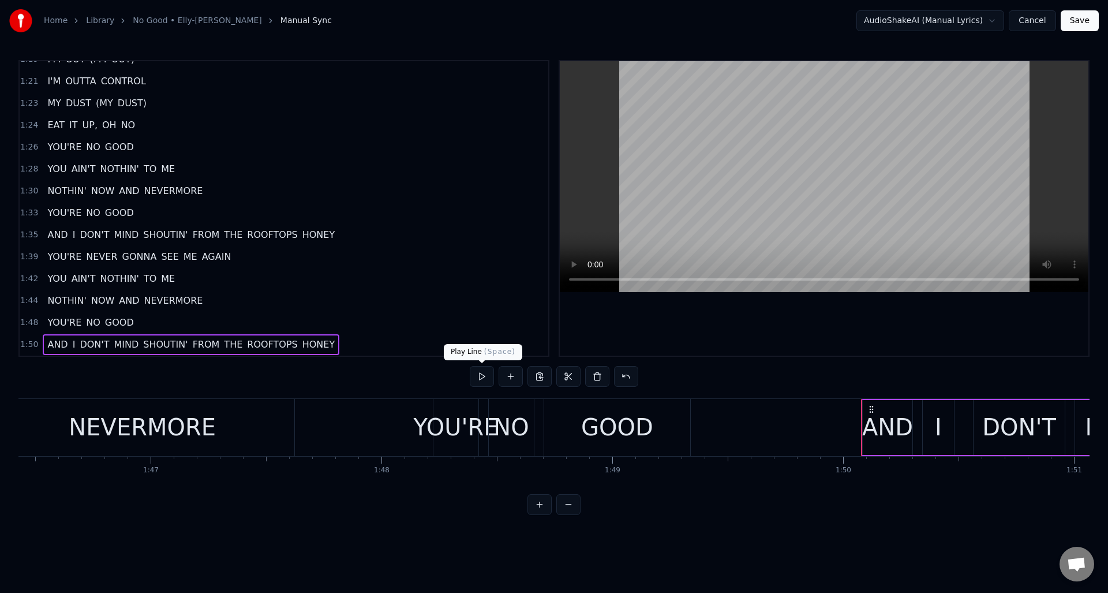
click at [484, 377] on button at bounding box center [482, 376] width 24 height 21
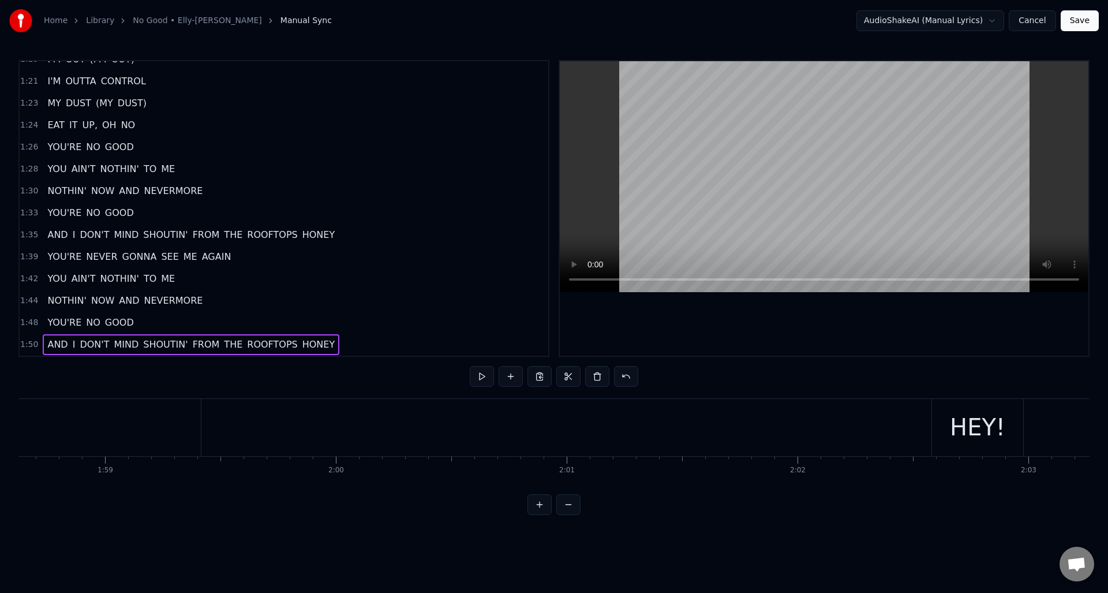
scroll to position [0, 27290]
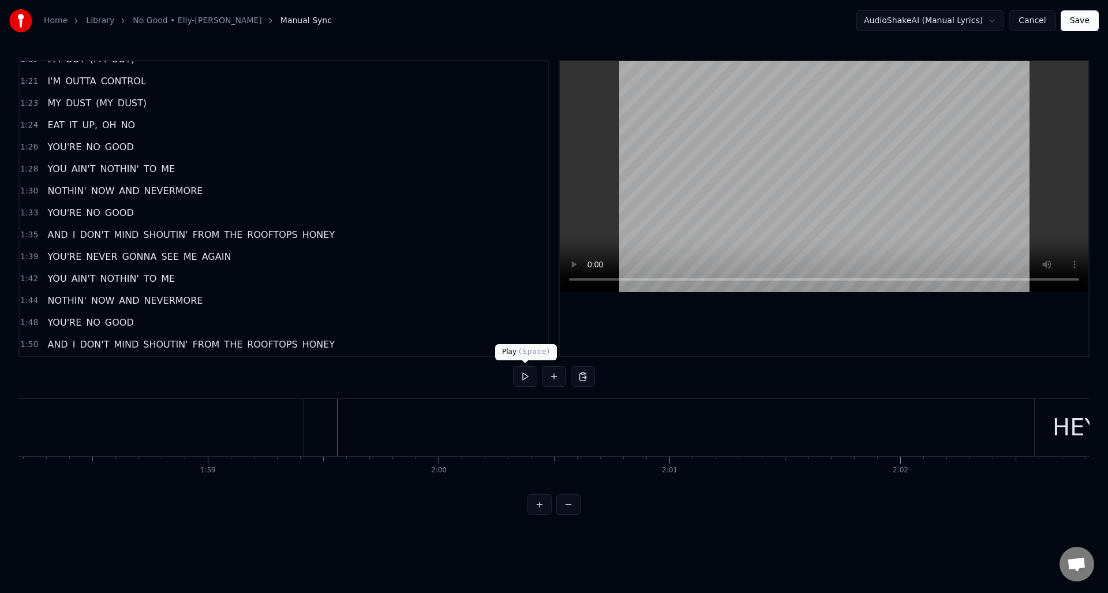
click at [524, 377] on button at bounding box center [525, 376] width 24 height 21
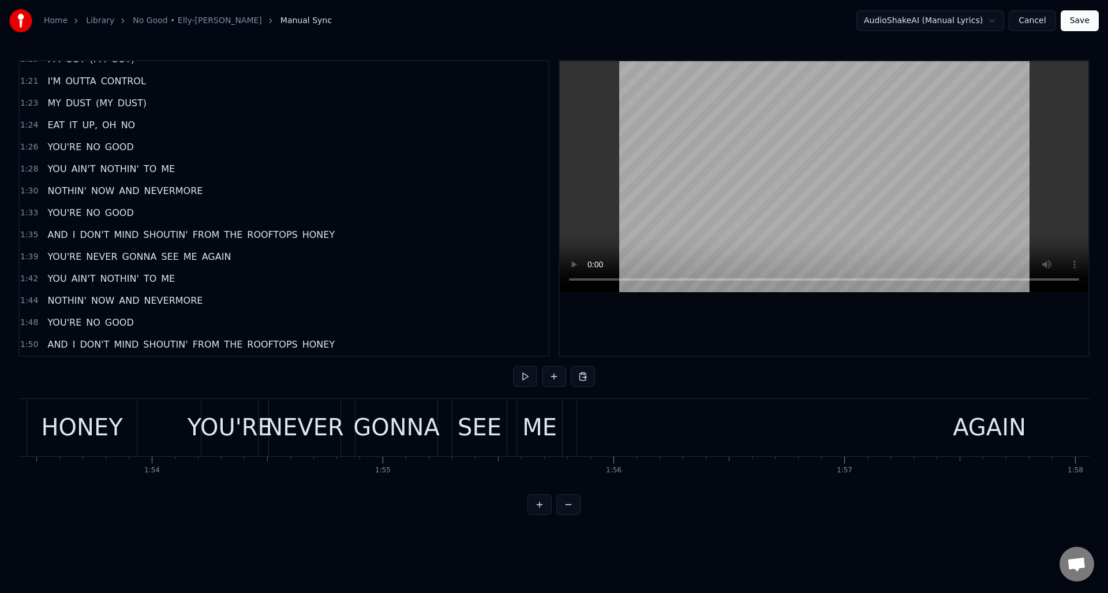
scroll to position [0, 26071]
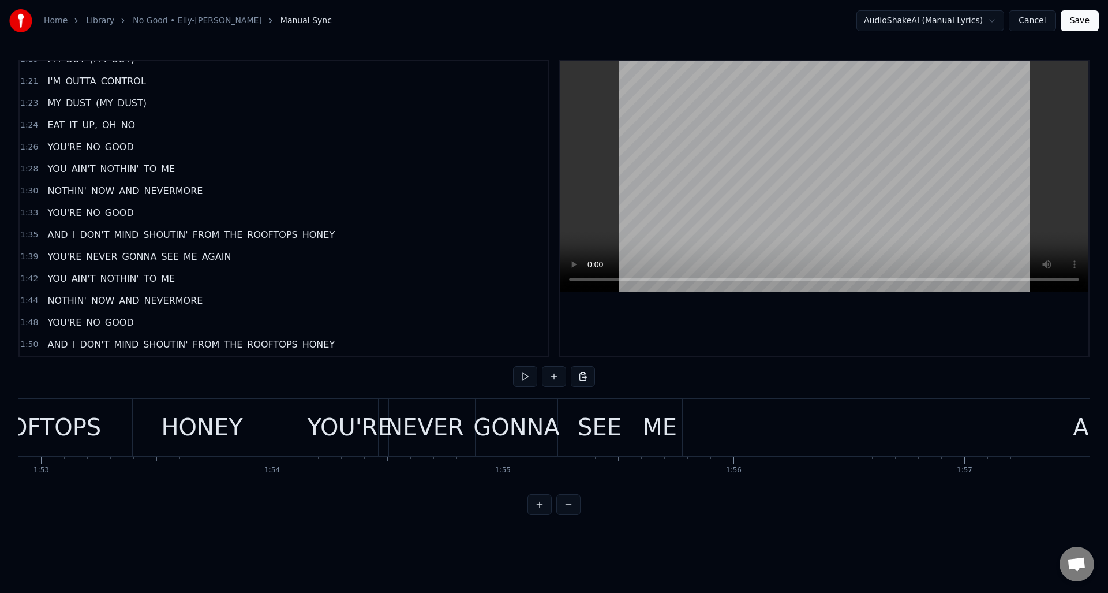
click at [526, 376] on button at bounding box center [525, 376] width 24 height 21
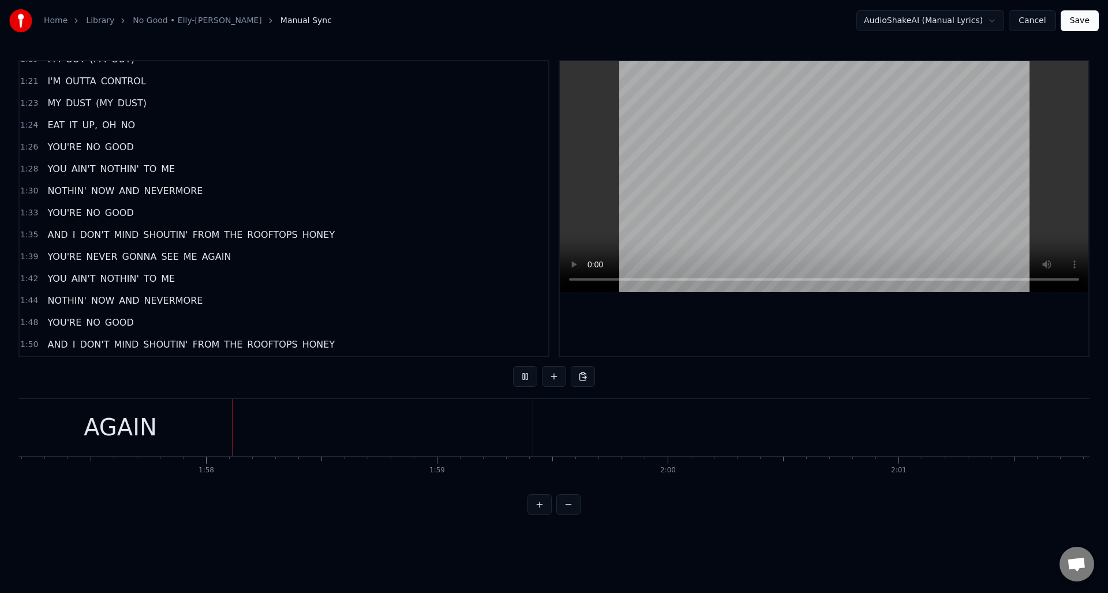
scroll to position [0, 27068]
click at [526, 376] on button at bounding box center [525, 376] width 24 height 21
click at [318, 414] on div "HEY!" at bounding box center [321, 427] width 55 height 35
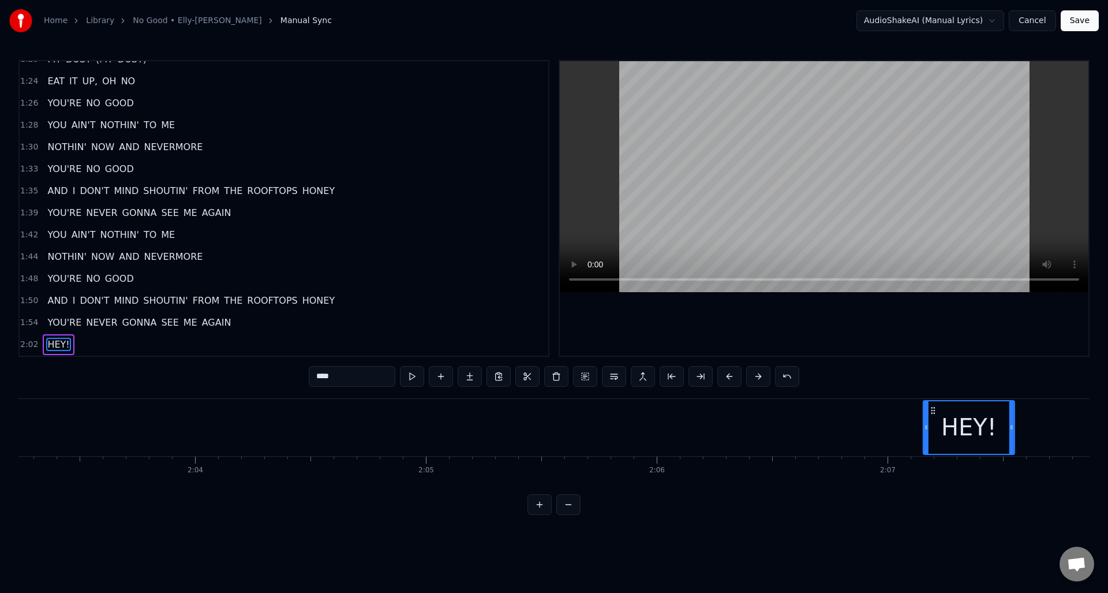
scroll to position [0, 28492]
drag, startPoint x: 287, startPoint y: 409, endPoint x: 933, endPoint y: 443, distance: 647.5
click at [933, 443] on div "HEY!" at bounding box center [938, 427] width 90 height 53
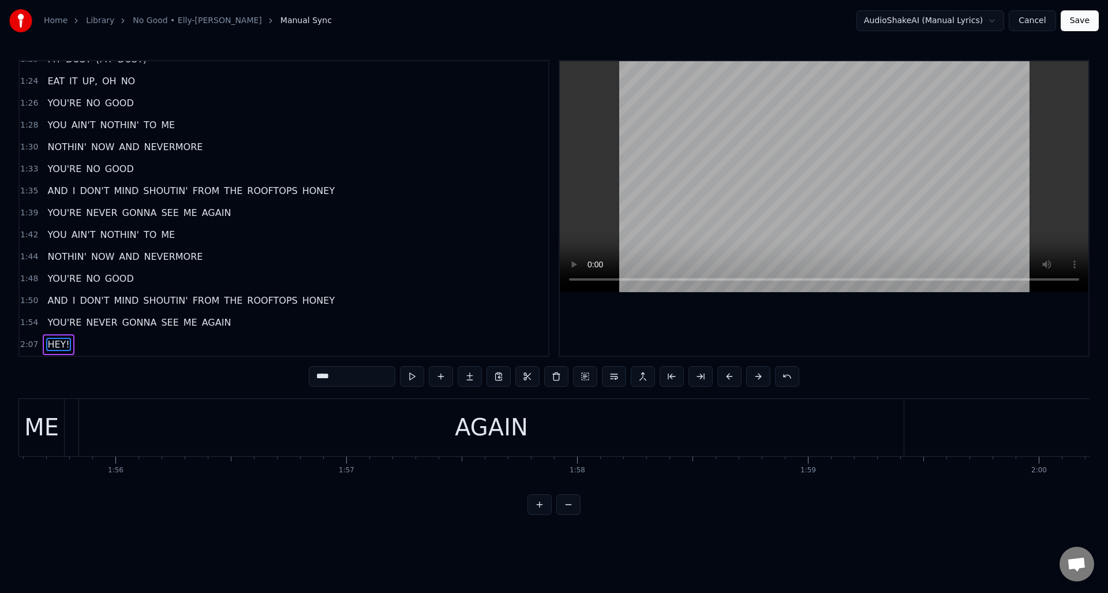
scroll to position [0, 26621]
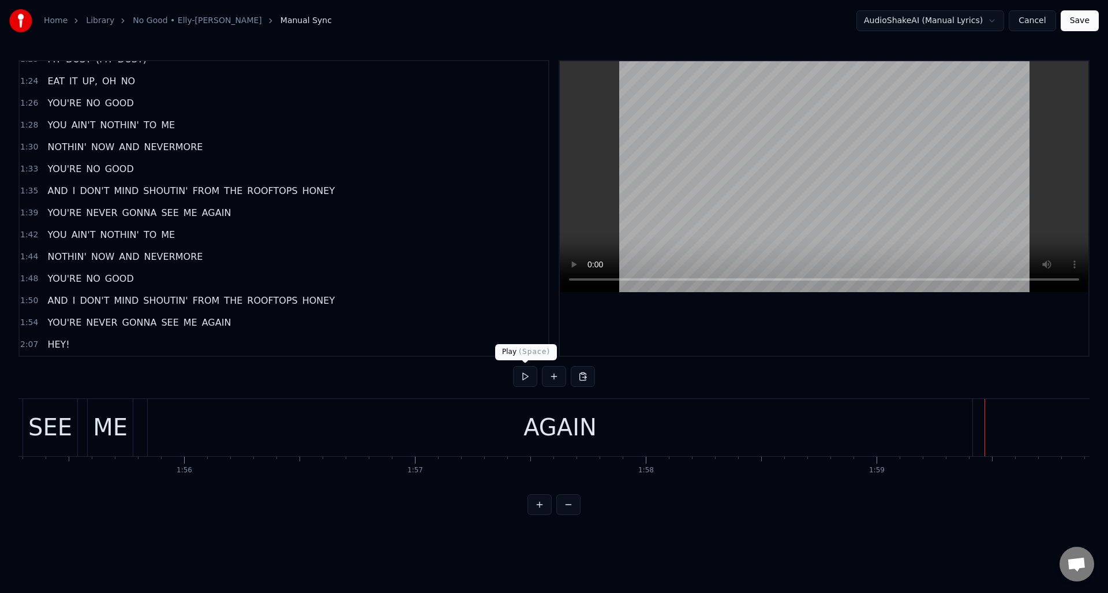
click at [524, 377] on button at bounding box center [525, 376] width 24 height 21
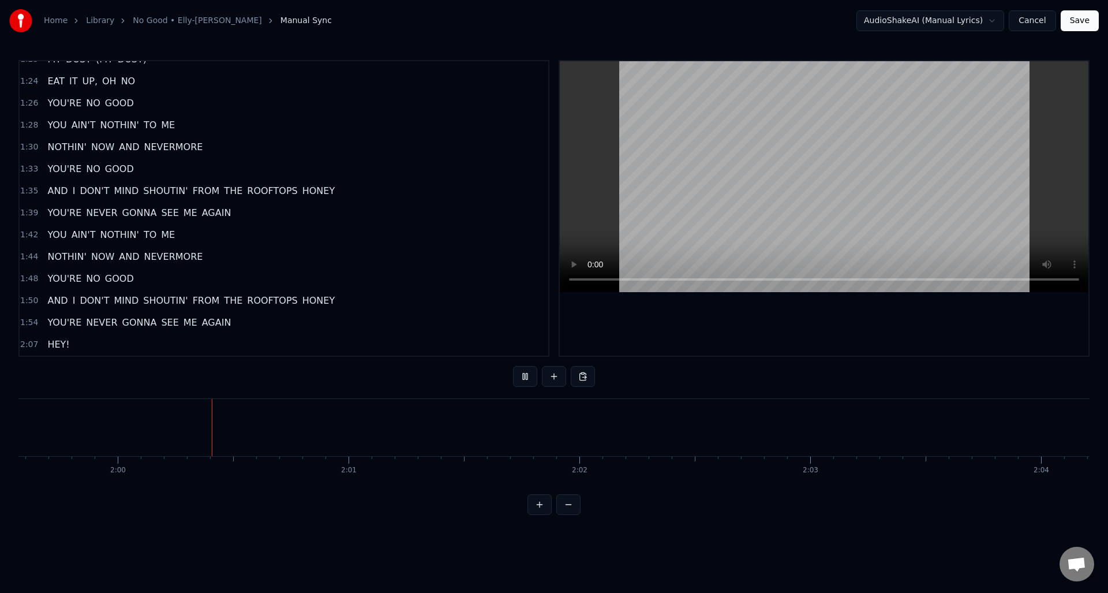
scroll to position [0, 27626]
click at [524, 377] on button at bounding box center [525, 376] width 24 height 21
click at [255, 324] on div "1:54 YOU'RE NEVER GONNA SEE ME AGAIN" at bounding box center [284, 323] width 529 height 22
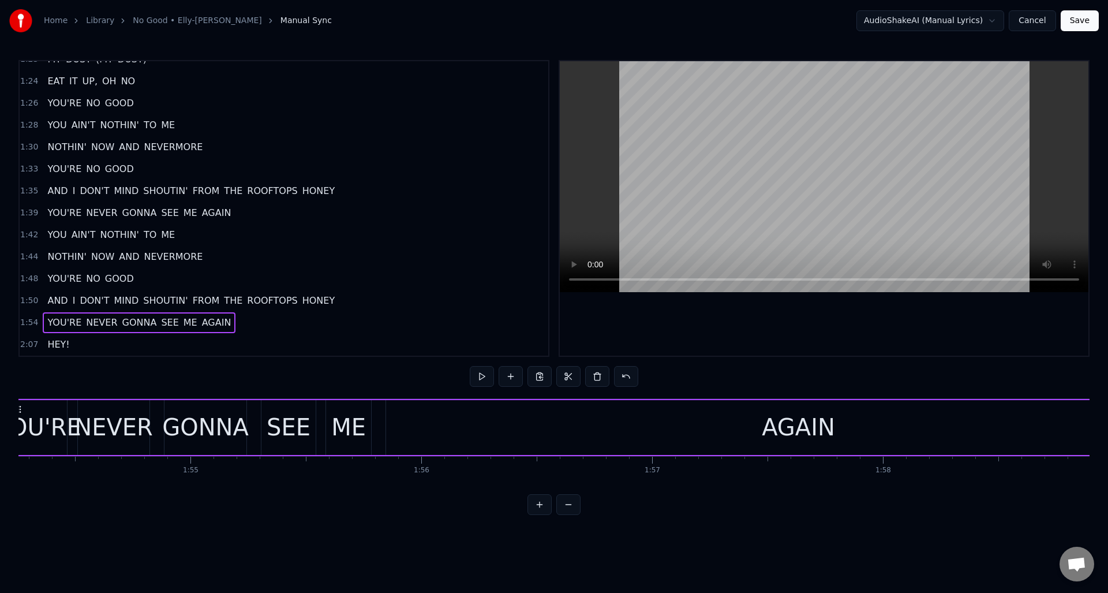
scroll to position [0, 26316]
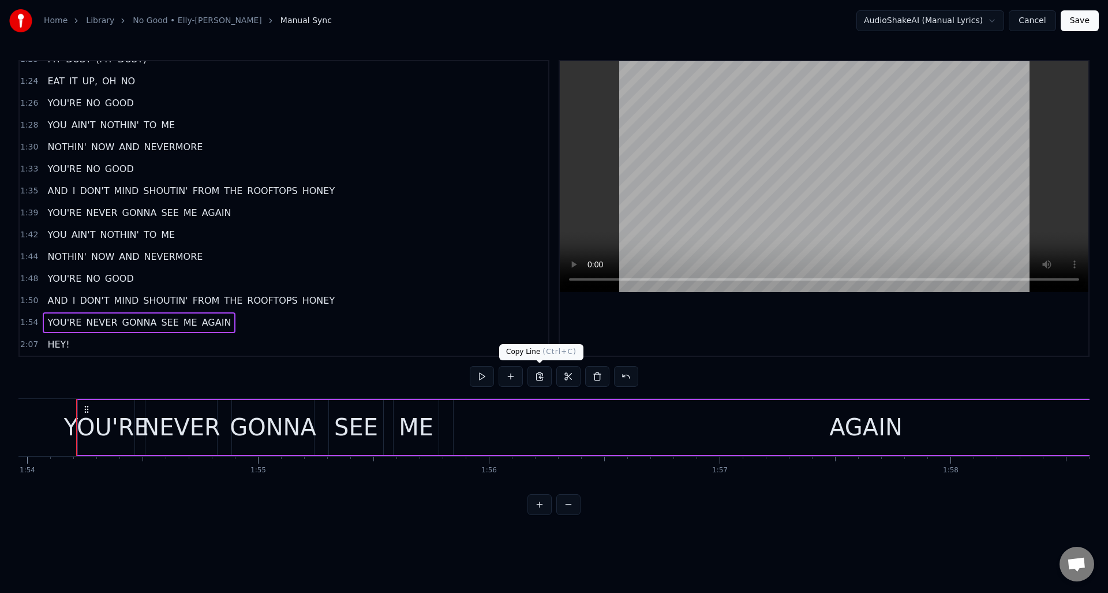
click at [540, 375] on button at bounding box center [540, 376] width 24 height 21
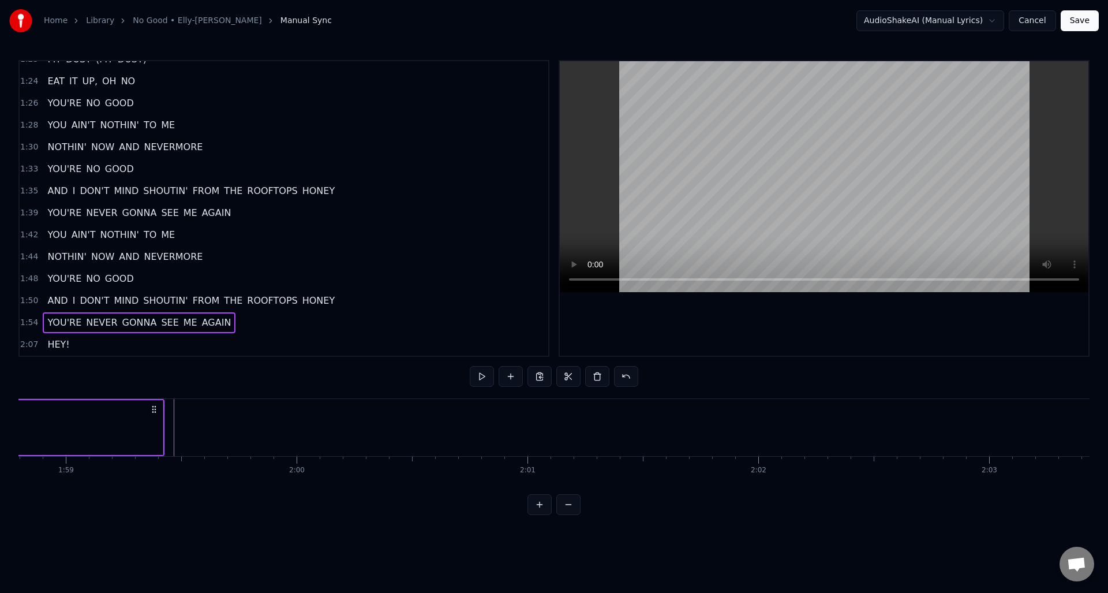
scroll to position [0, 27415]
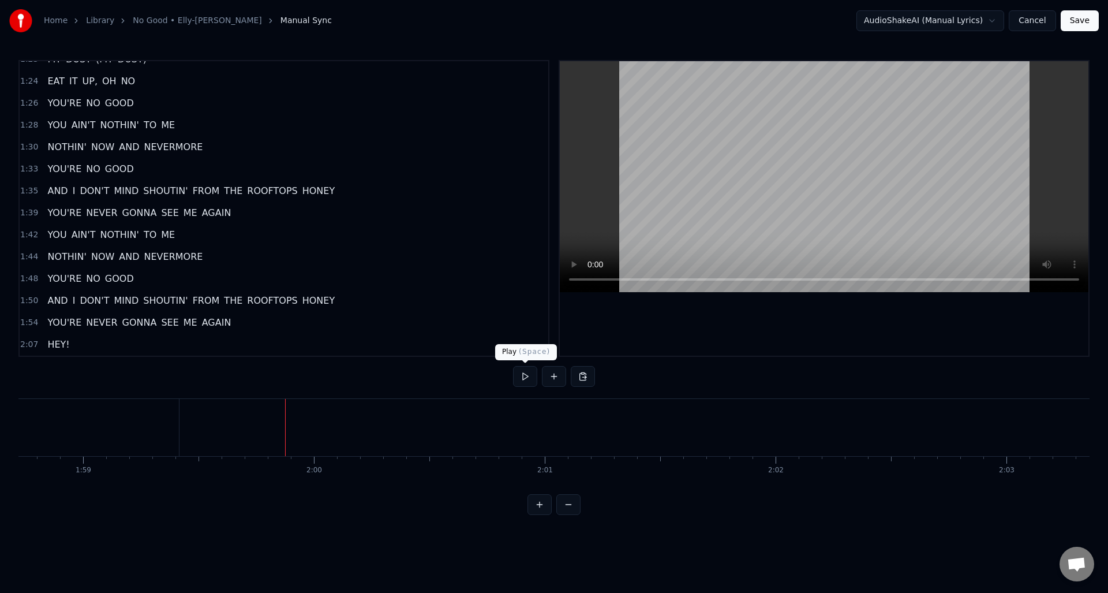
click at [526, 375] on button at bounding box center [525, 376] width 24 height 21
click at [585, 379] on button at bounding box center [583, 376] width 24 height 21
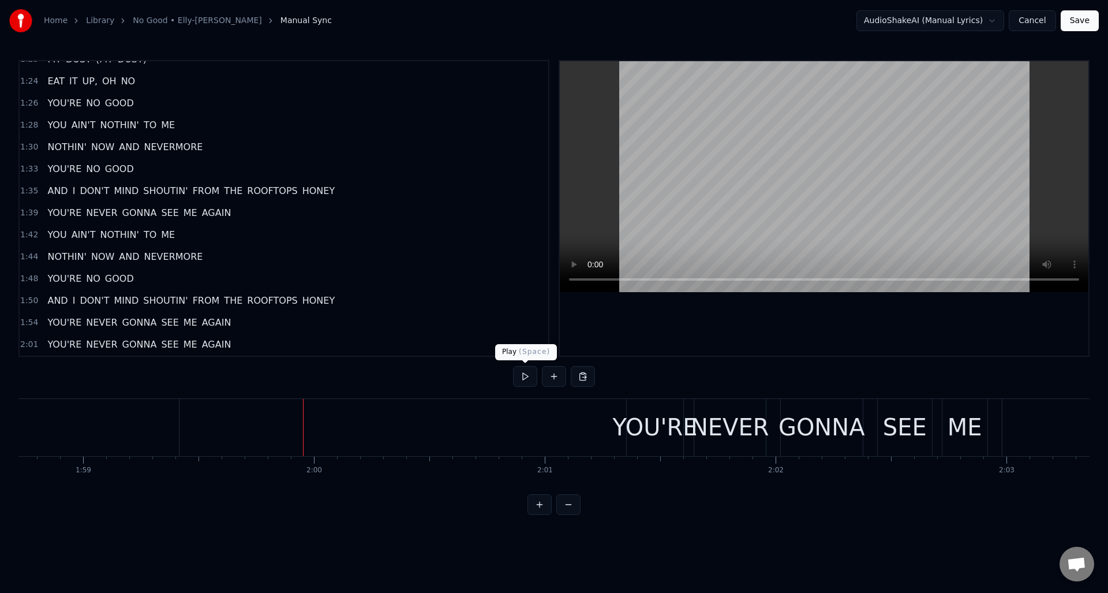
click at [526, 378] on button at bounding box center [525, 376] width 24 height 21
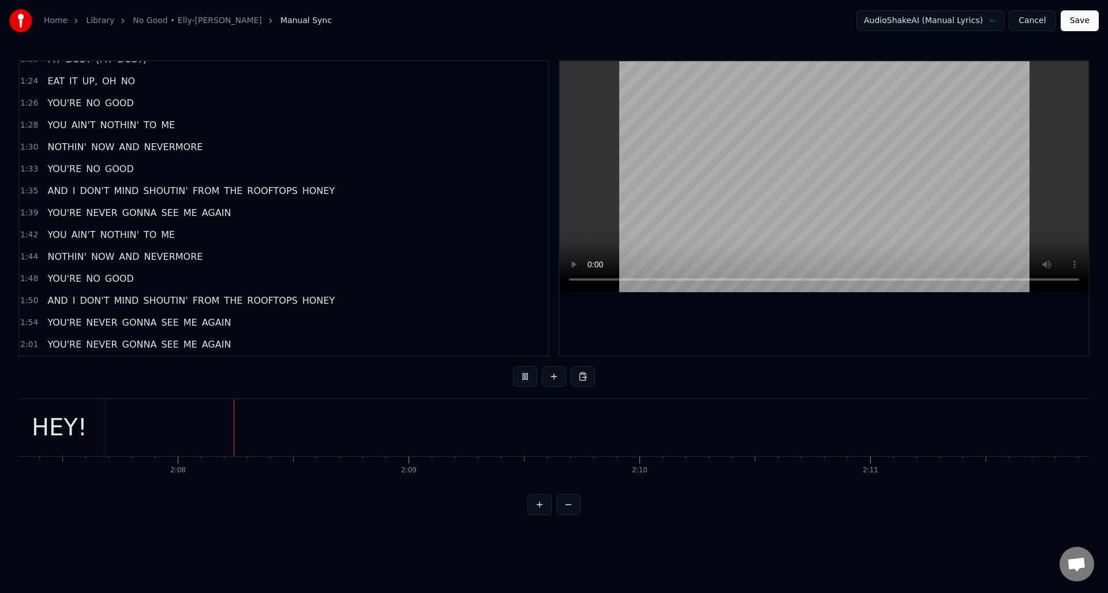
scroll to position [0, 29404]
click at [526, 378] on button at bounding box center [525, 376] width 24 height 21
click at [69, 417] on div "HEY!" at bounding box center [53, 427] width 55 height 35
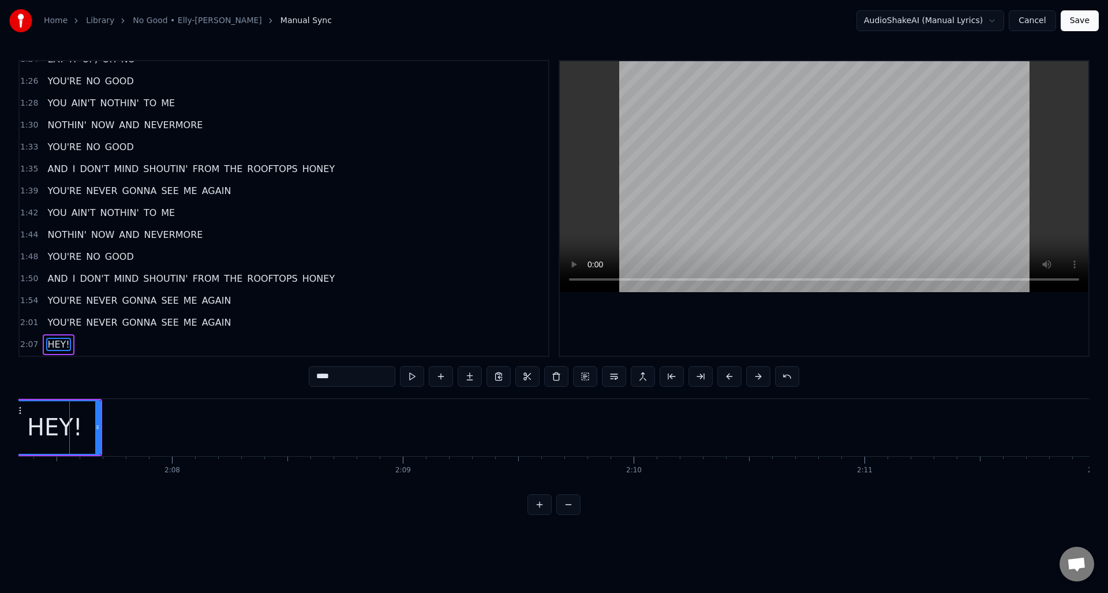
scroll to position [0, 29397]
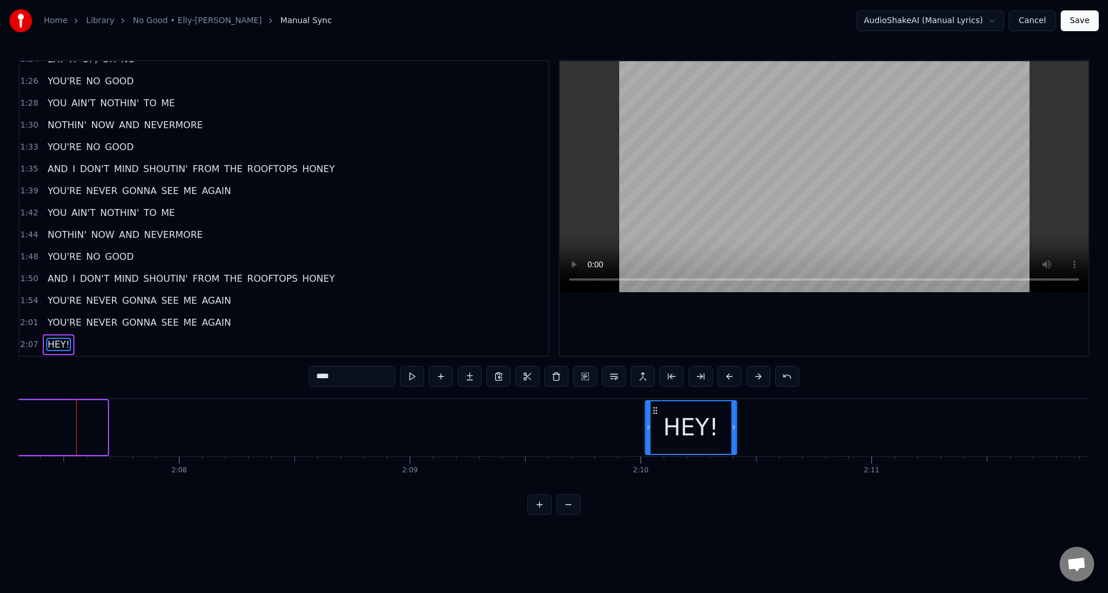
drag, startPoint x: 26, startPoint y: 408, endPoint x: 655, endPoint y: 425, distance: 629.5
click at [655, 425] on div "HEY!" at bounding box center [691, 427] width 90 height 53
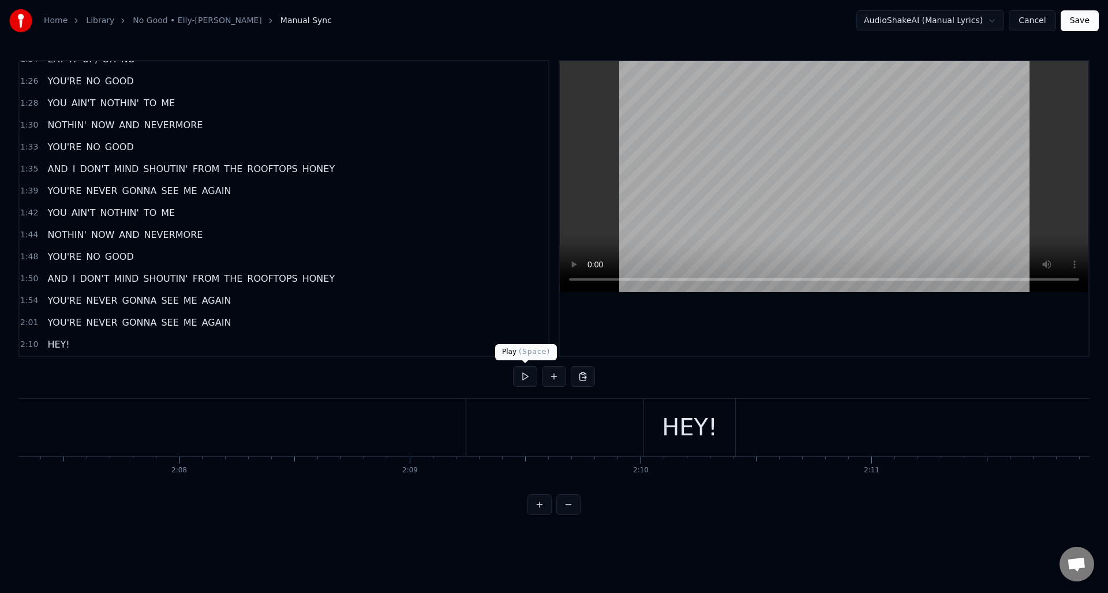
click at [521, 376] on button at bounding box center [525, 376] width 24 height 21
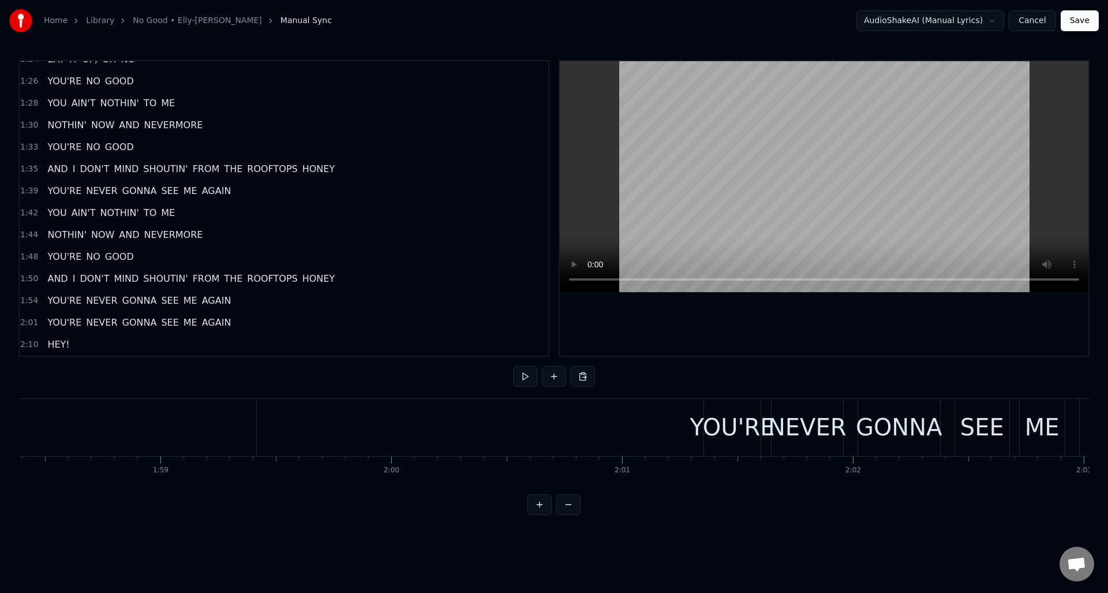
scroll to position [0, 27286]
click at [1074, 19] on button "Save" at bounding box center [1080, 20] width 38 height 21
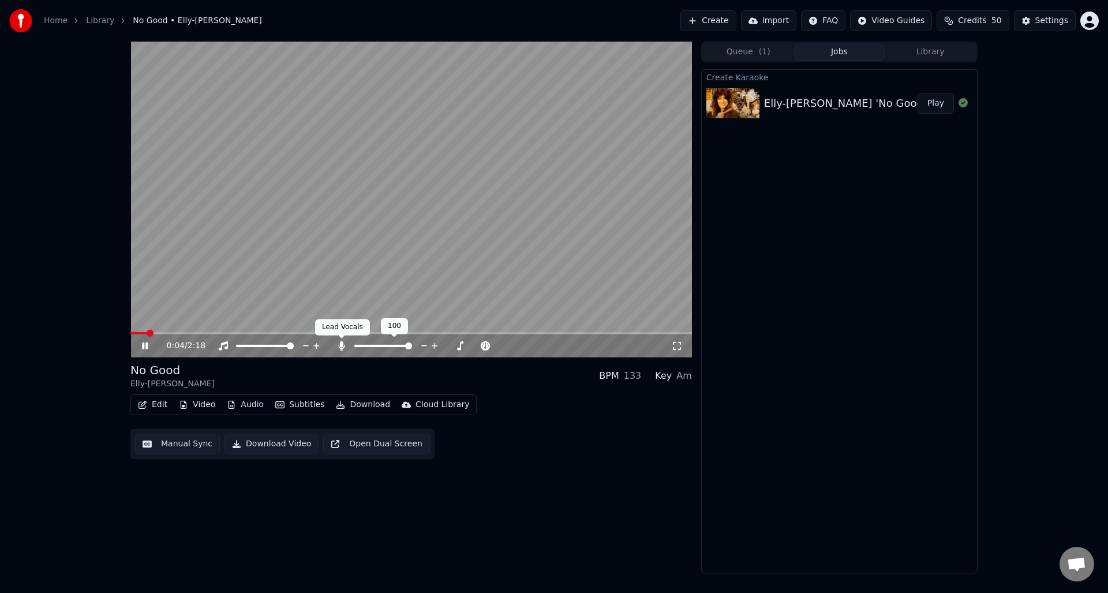
click at [340, 343] on icon at bounding box center [341, 345] width 6 height 9
click at [342, 345] on icon at bounding box center [342, 345] width 12 height 9
click at [339, 342] on icon at bounding box center [341, 345] width 6 height 9
click at [145, 345] on icon at bounding box center [144, 346] width 7 height 8
click at [274, 442] on button "Download Video" at bounding box center [272, 444] width 94 height 21
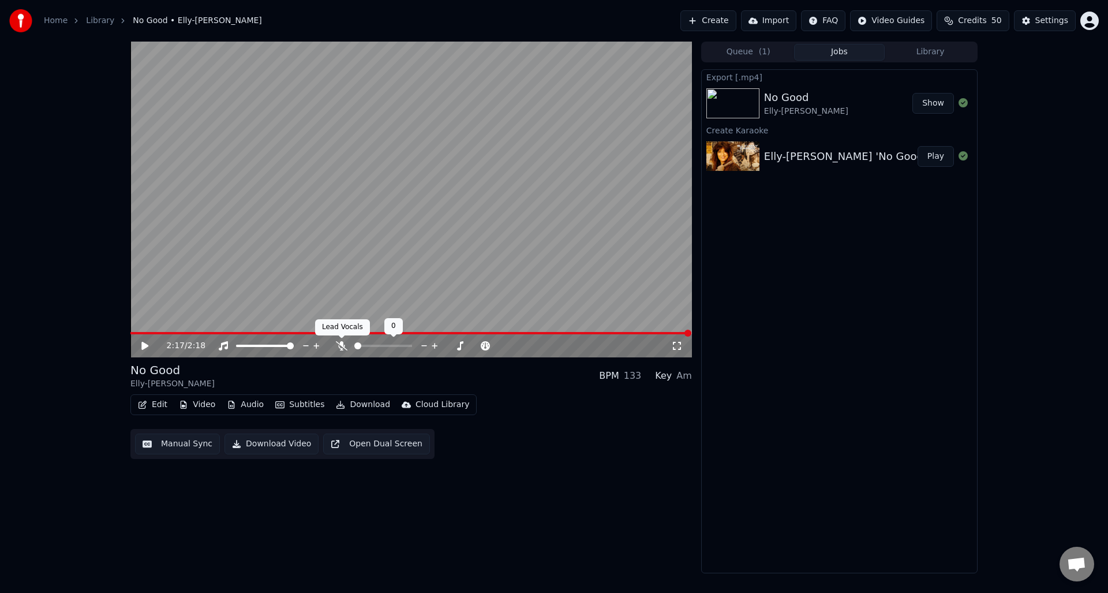
click at [341, 344] on icon at bounding box center [342, 345] width 12 height 9
click at [267, 443] on button "Download Video" at bounding box center [272, 444] width 94 height 21
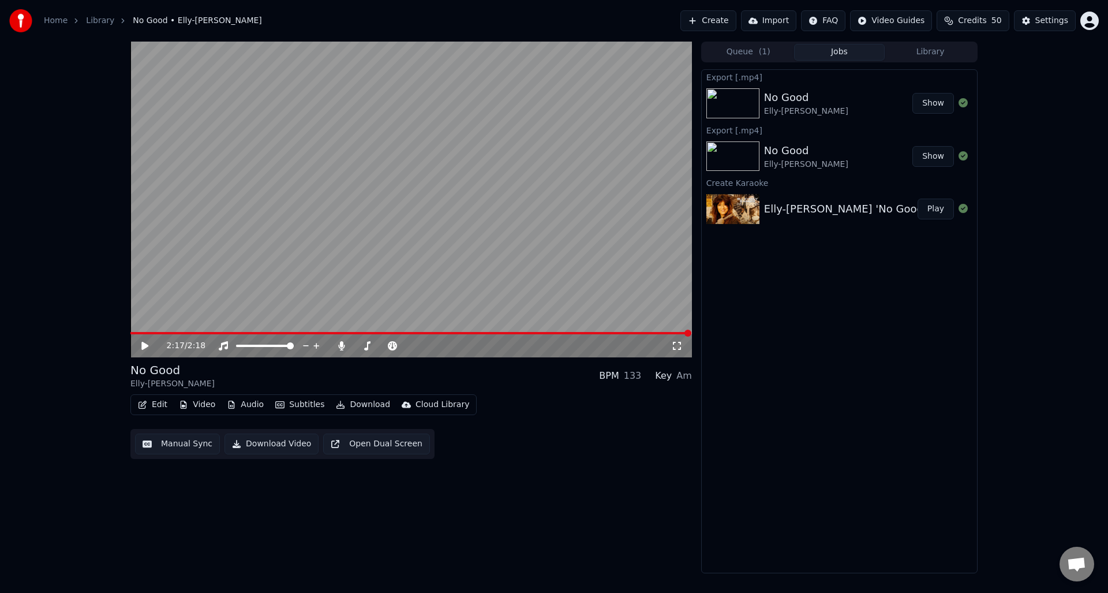
click at [156, 404] on button "Edit" at bounding box center [152, 405] width 39 height 16
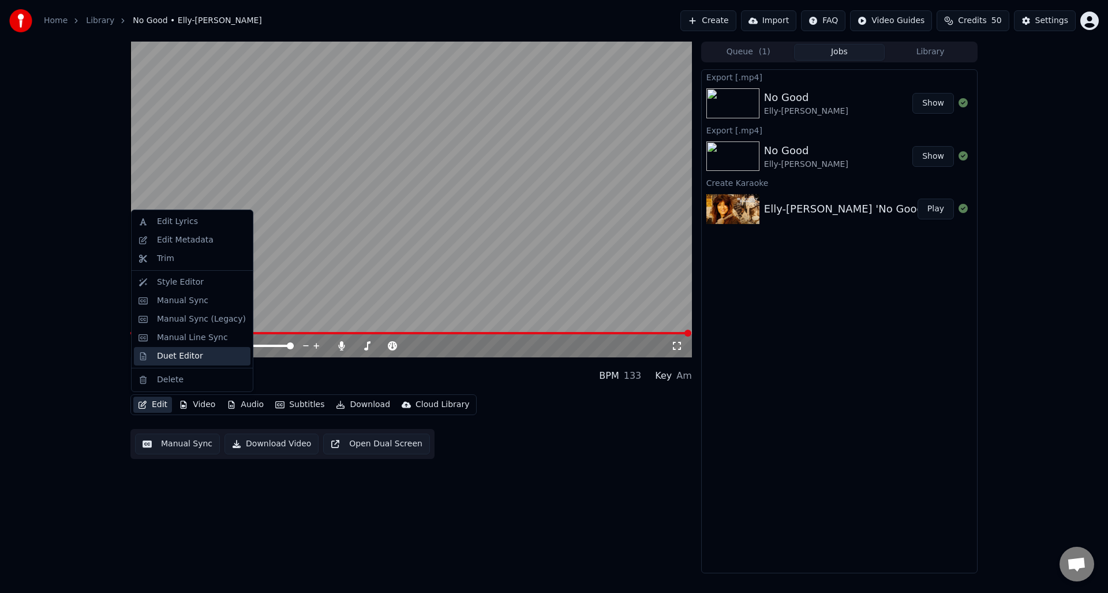
click at [182, 356] on div "Duet Editor" at bounding box center [180, 356] width 46 height 12
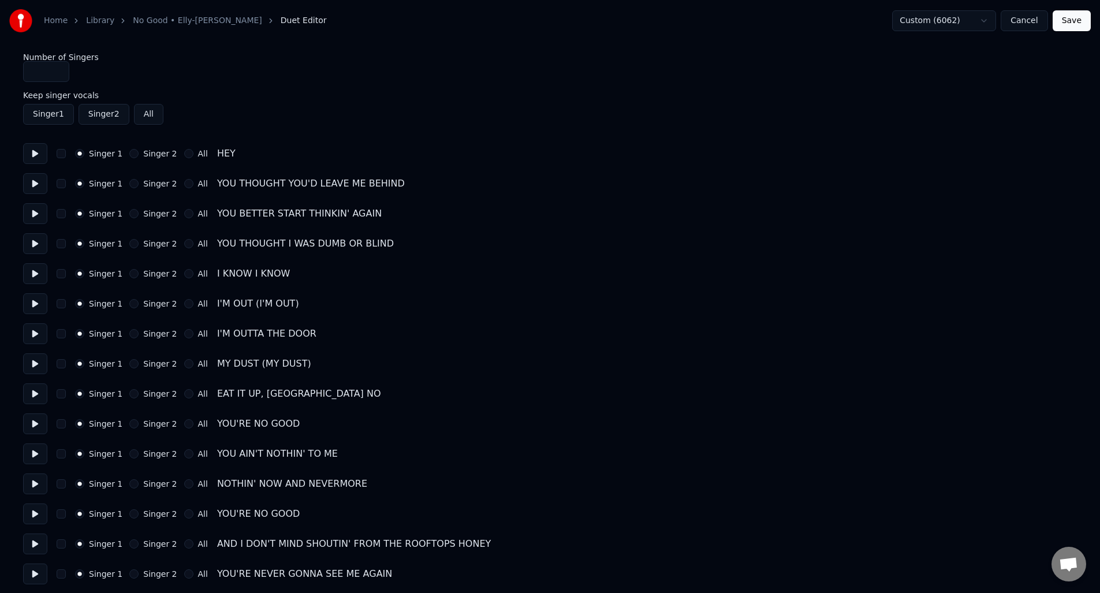
click at [1025, 24] on button "Cancel" at bounding box center [1023, 20] width 47 height 21
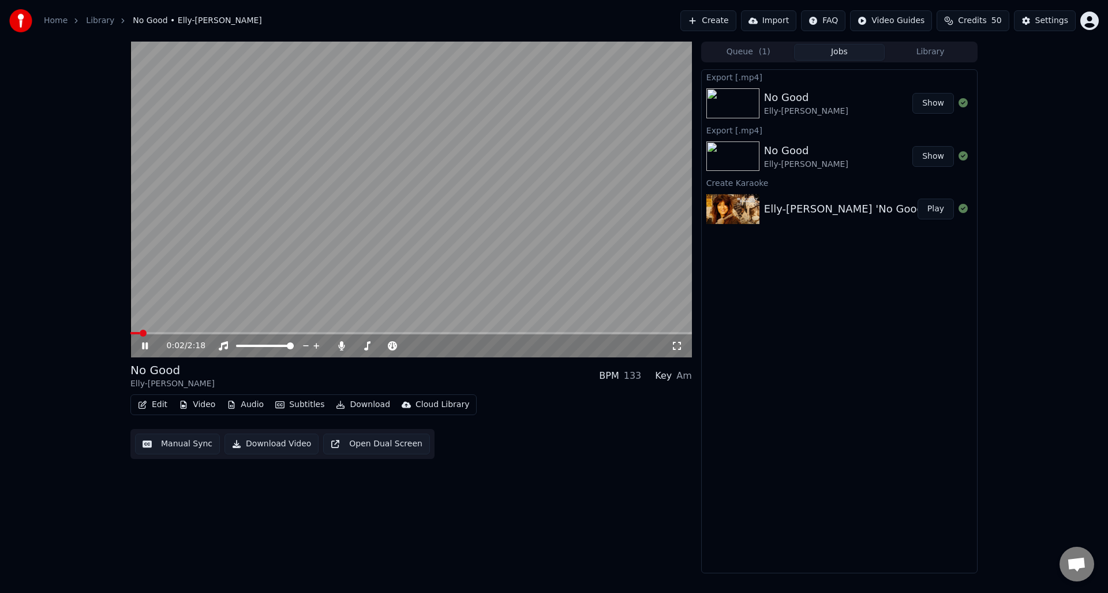
drag, startPoint x: 147, startPoint y: 345, endPoint x: 231, endPoint y: 378, distance: 90.3
click at [147, 345] on icon at bounding box center [145, 345] width 6 height 7
click at [196, 441] on button "Manual Sync" at bounding box center [177, 444] width 85 height 21
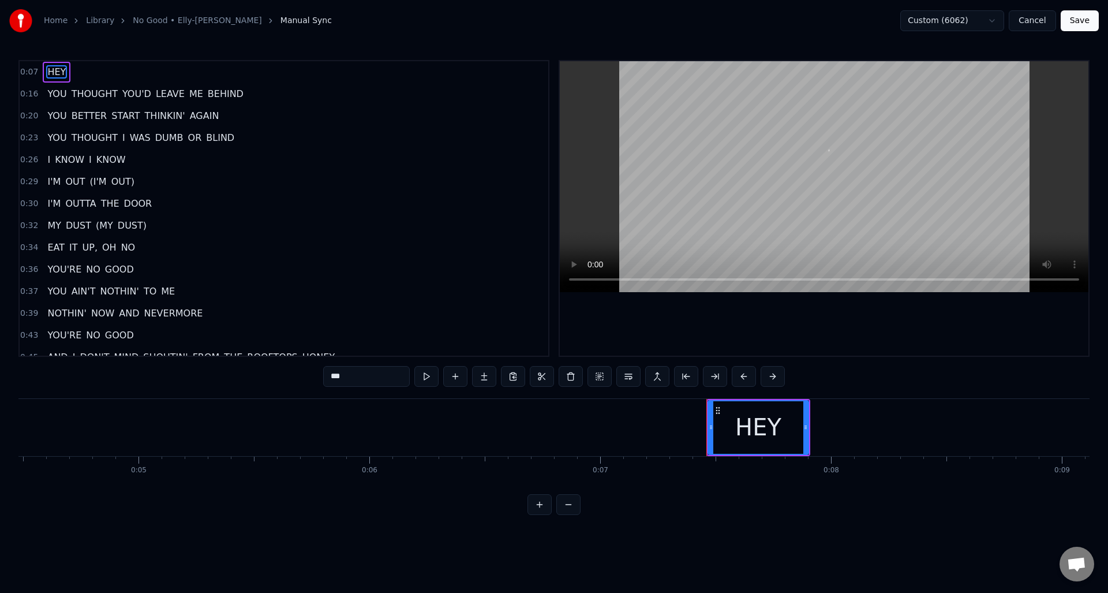
scroll to position [0, 1665]
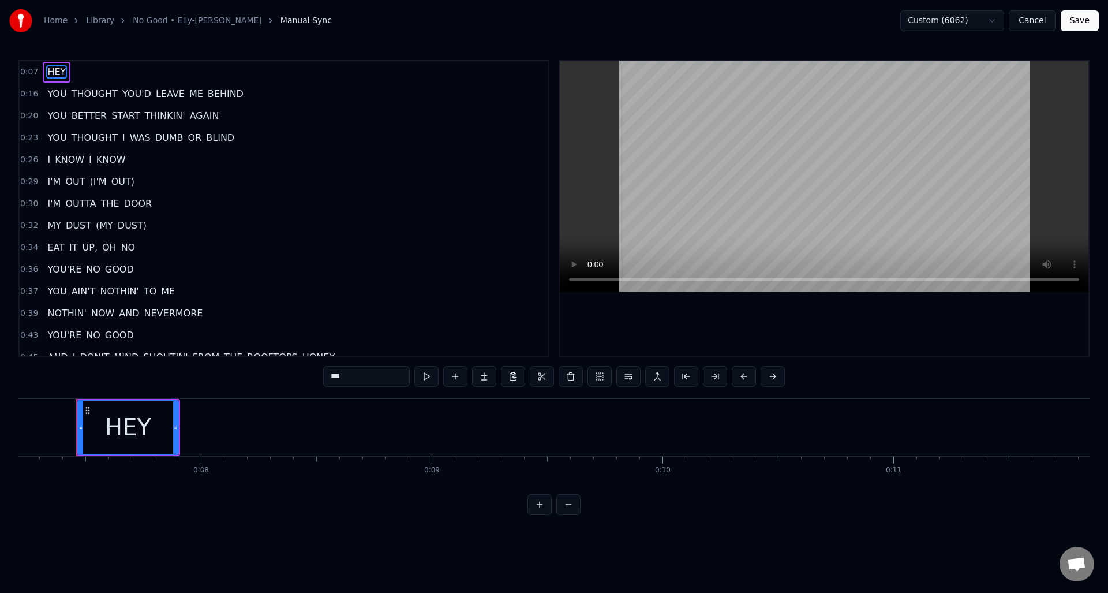
click at [98, 182] on span "(I'M" at bounding box center [97, 181] width 19 height 13
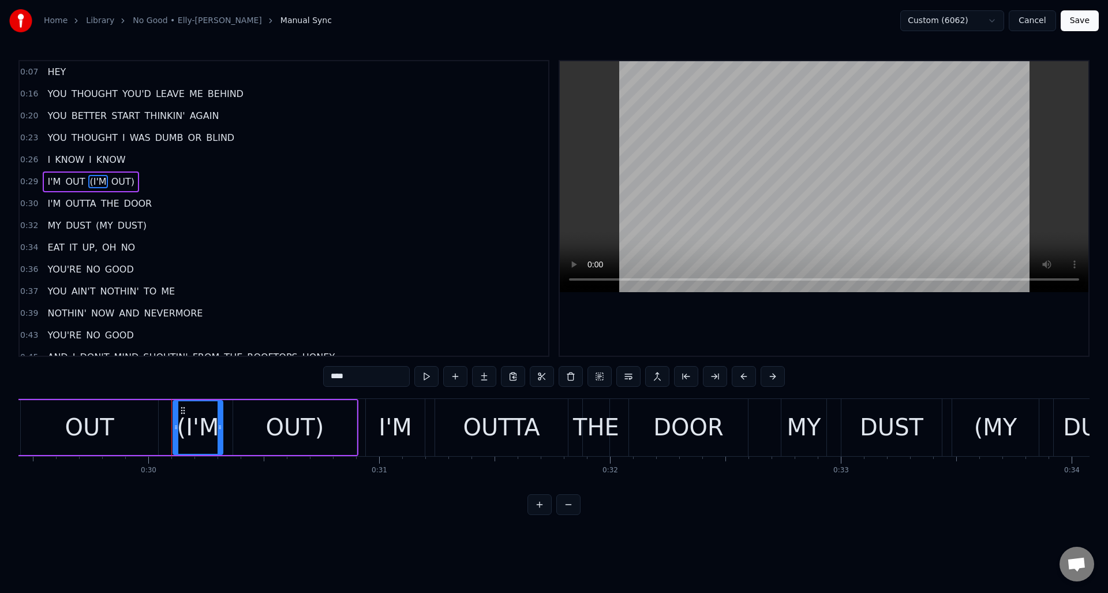
scroll to position [0, 6893]
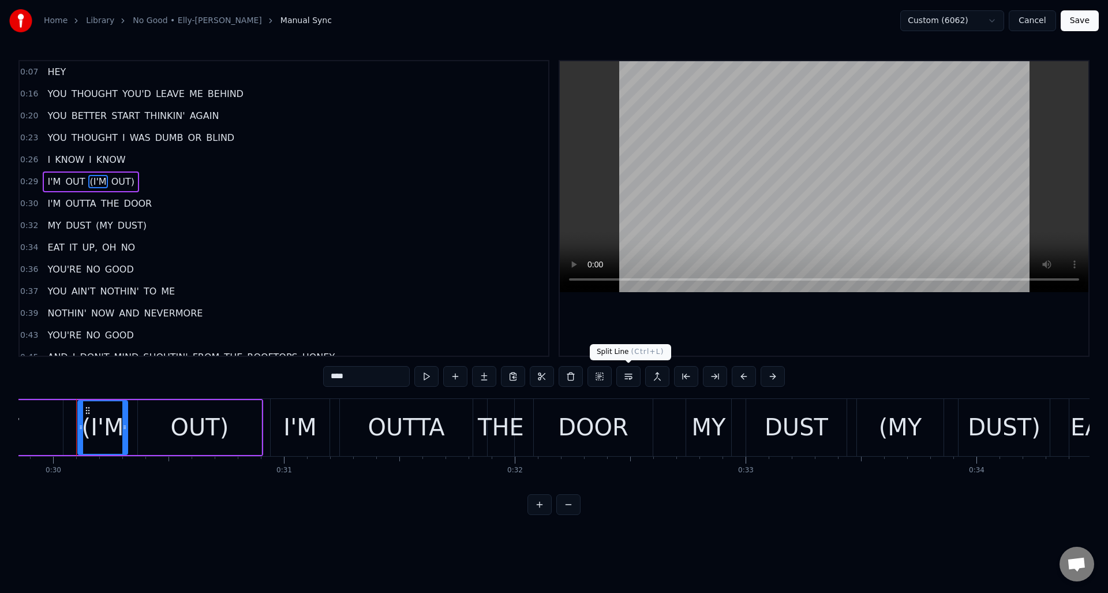
click at [631, 377] on button at bounding box center [629, 376] width 24 height 21
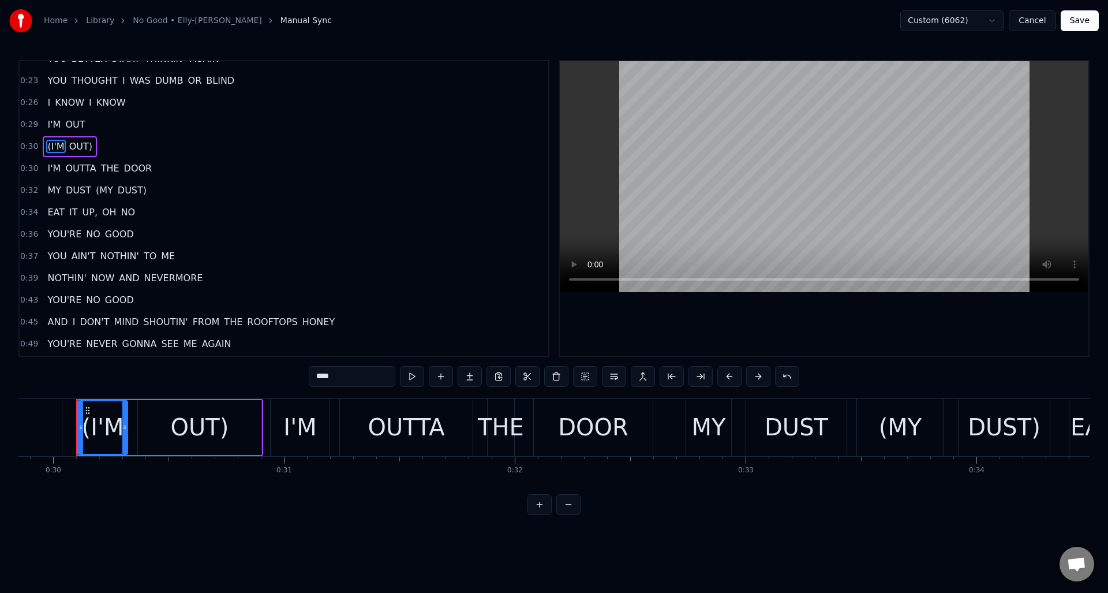
scroll to position [64, 0]
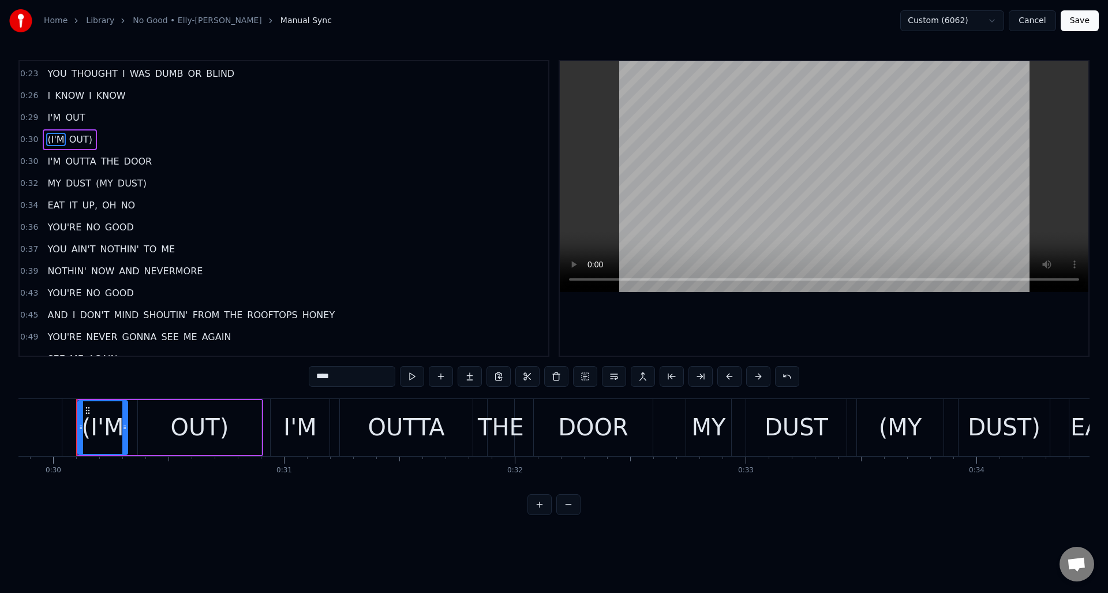
click at [106, 183] on span "(MY" at bounding box center [105, 183] width 20 height 13
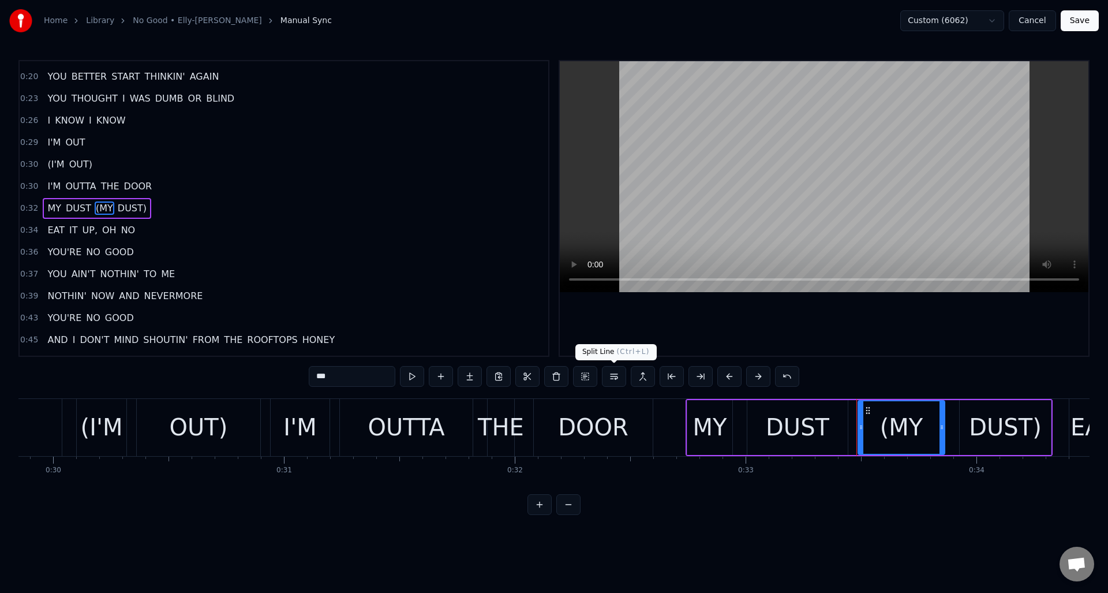
click at [611, 375] on button at bounding box center [614, 376] width 24 height 21
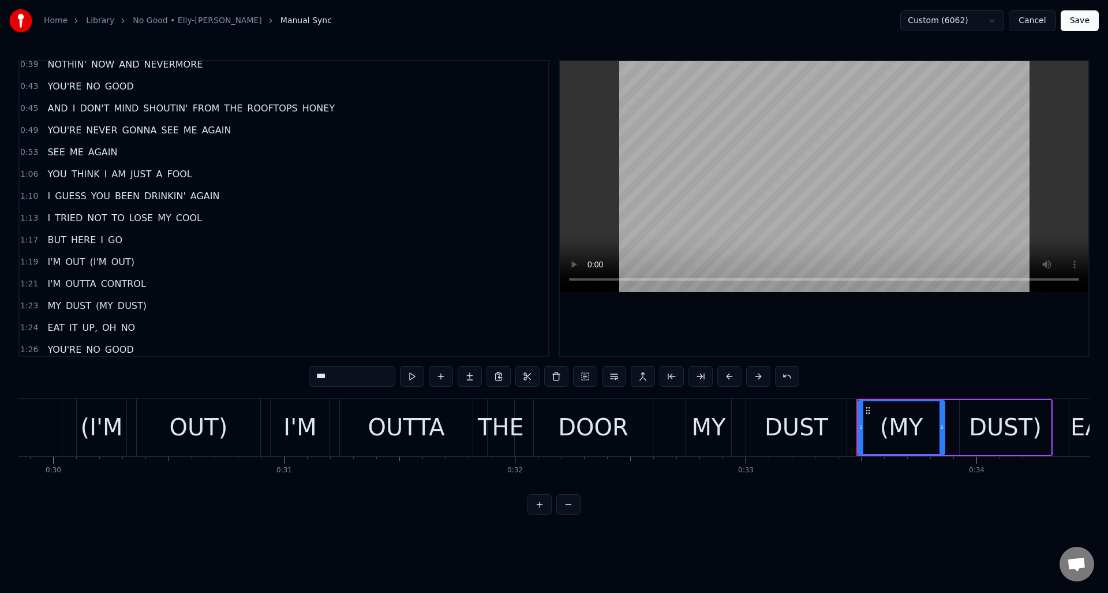
scroll to position [331, 0]
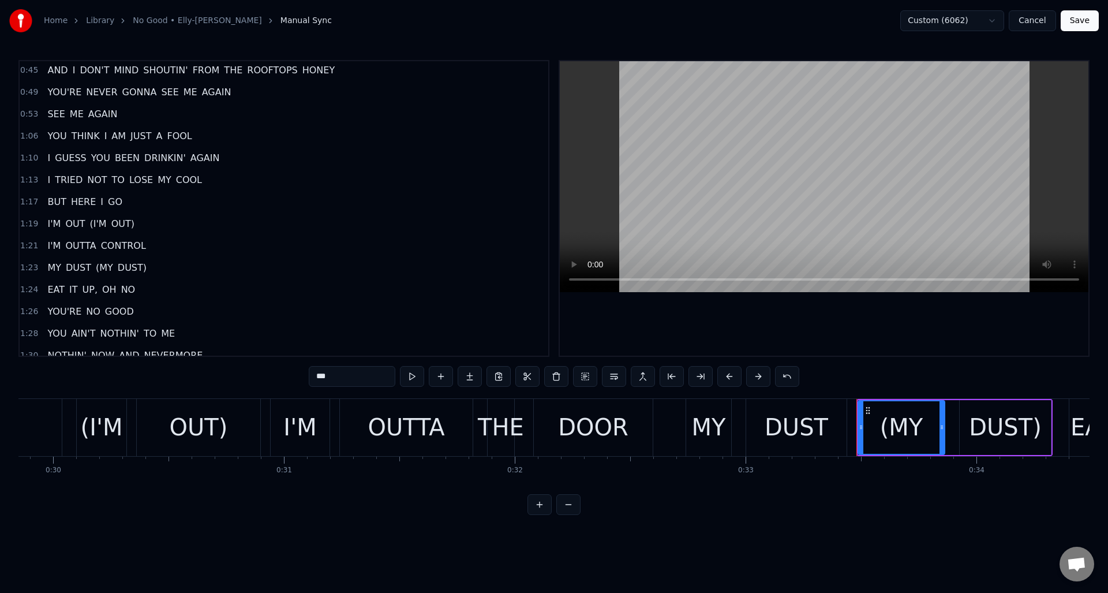
click at [89, 224] on span "(I'M" at bounding box center [97, 223] width 19 height 13
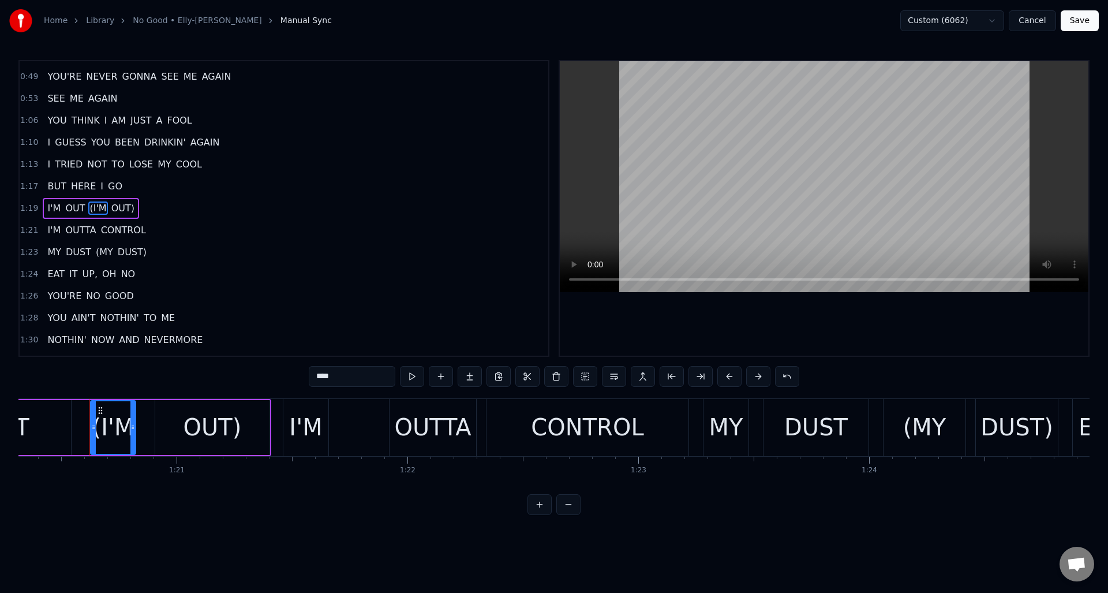
scroll to position [0, 18559]
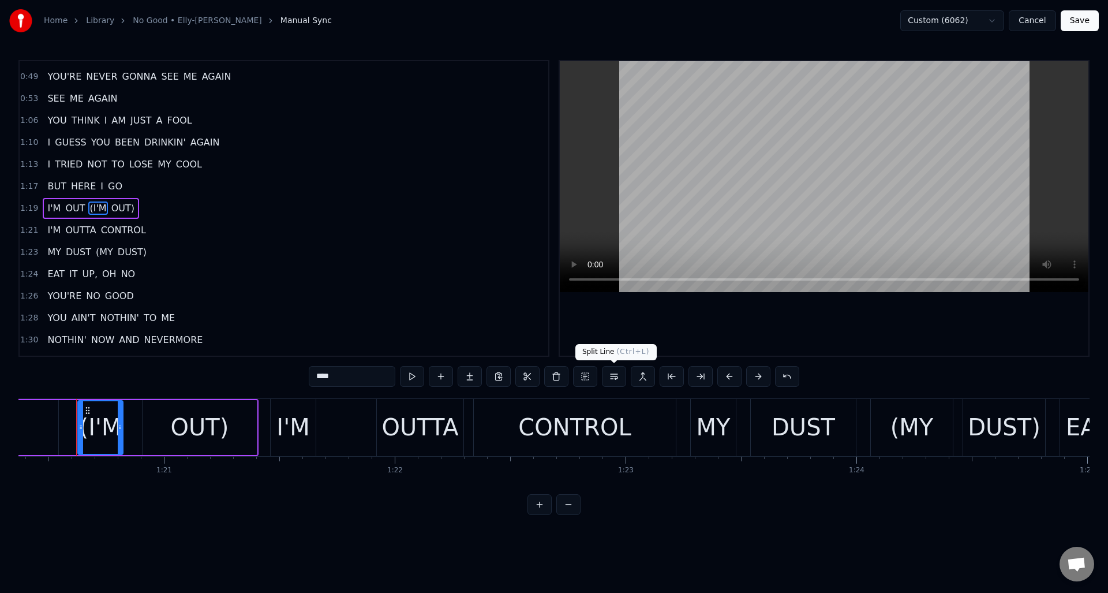
click at [613, 376] on button at bounding box center [614, 376] width 24 height 21
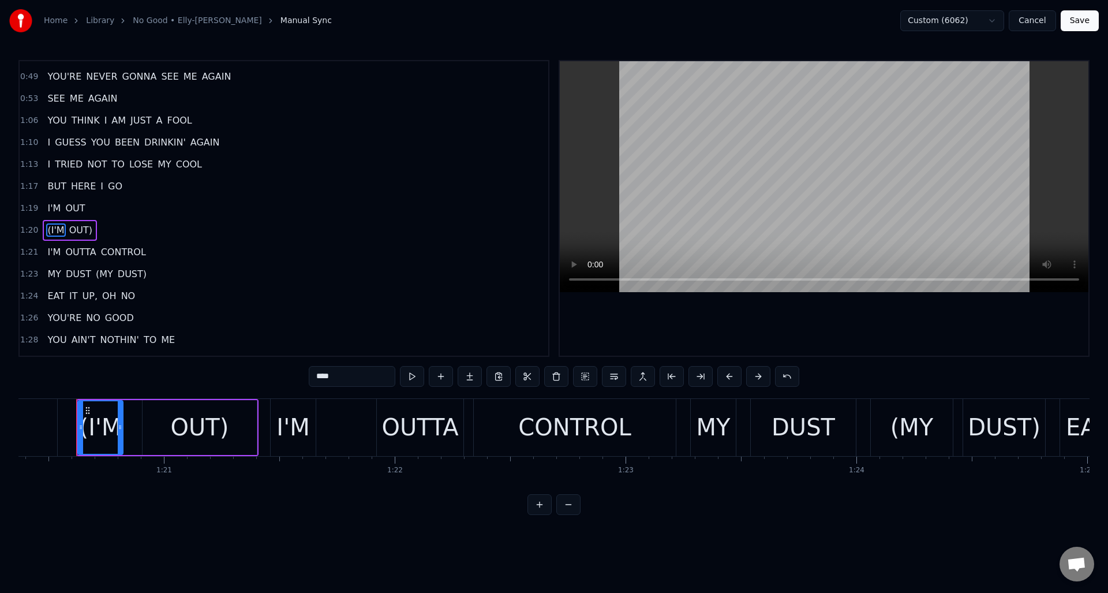
scroll to position [368, 0]
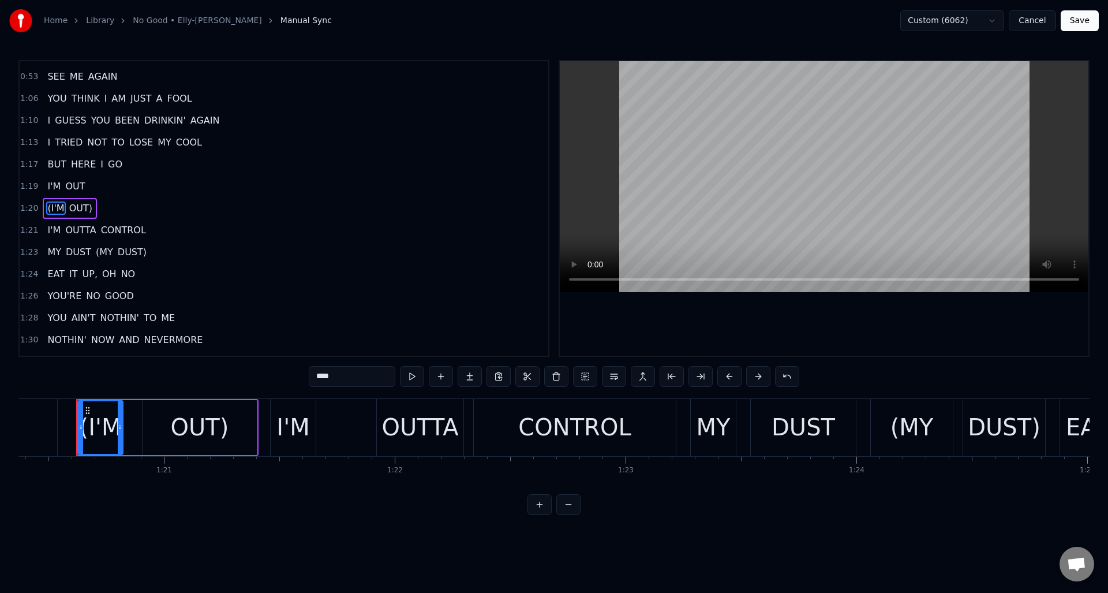
click at [102, 247] on span "(MY" at bounding box center [105, 251] width 20 height 13
type input "***"
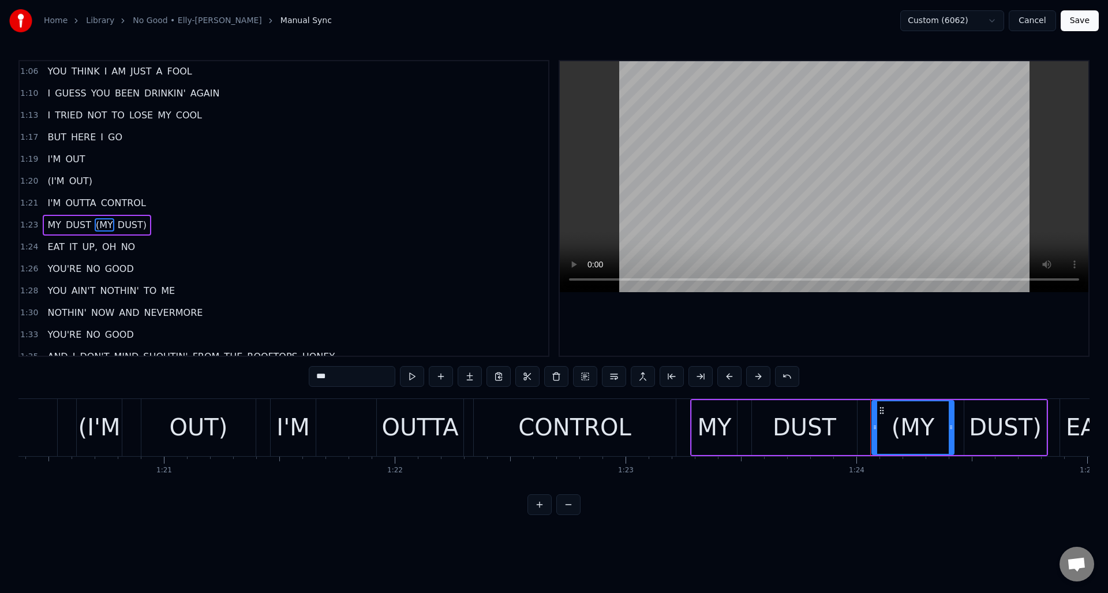
scroll to position [412, 0]
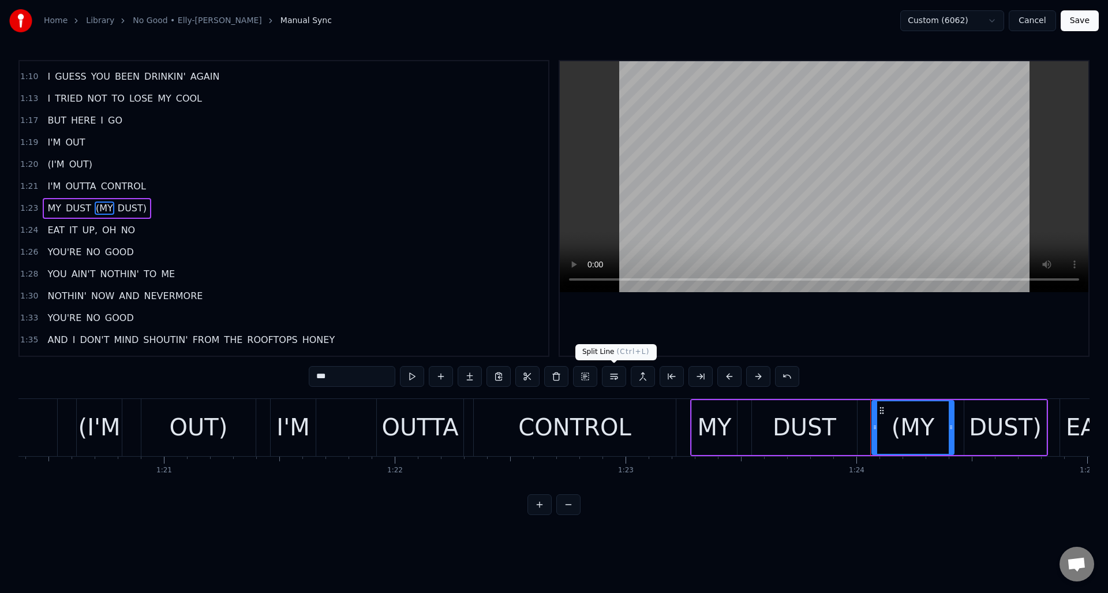
click at [611, 375] on button at bounding box center [614, 376] width 24 height 21
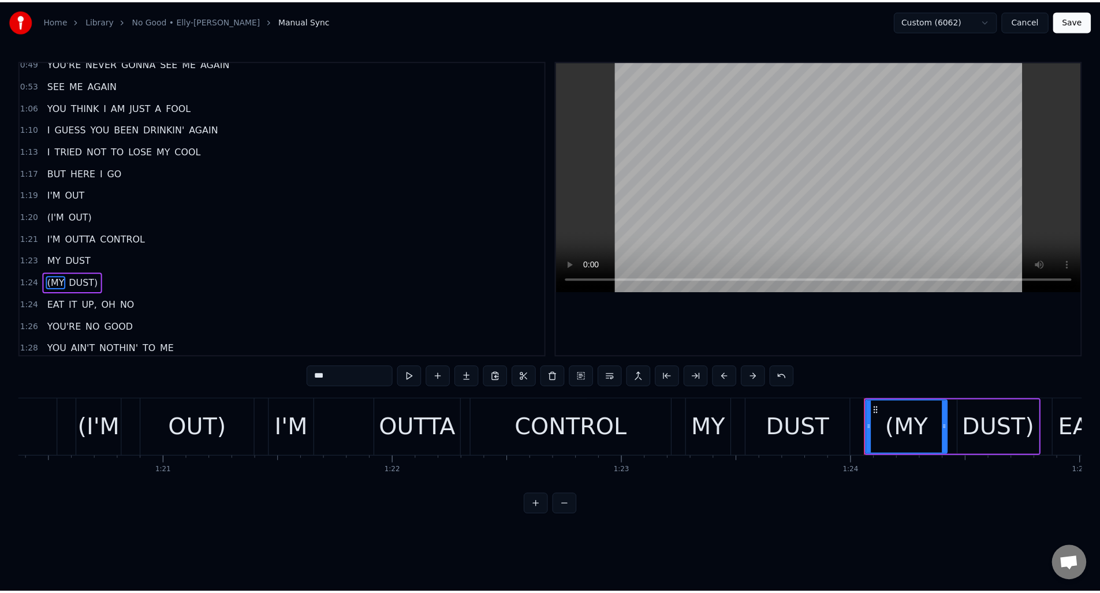
scroll to position [324, 0]
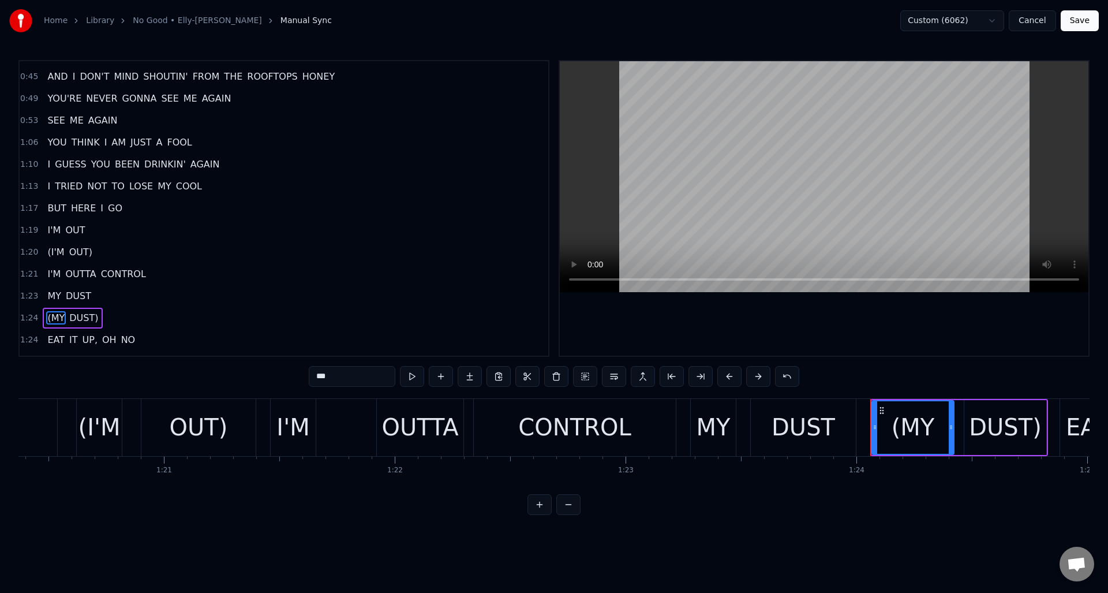
click at [1074, 13] on button "Save" at bounding box center [1080, 20] width 38 height 21
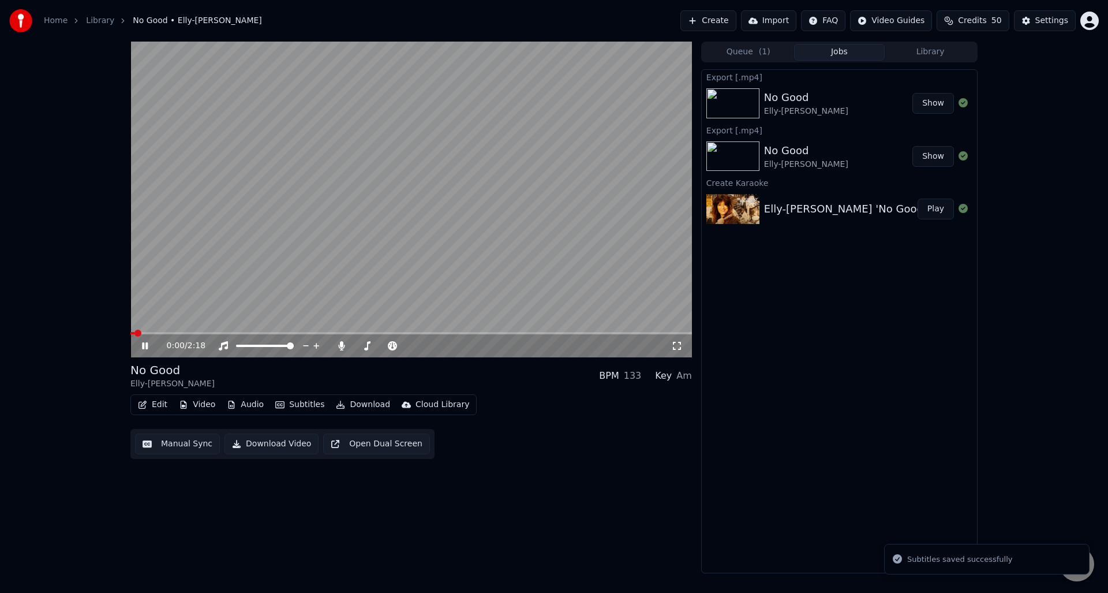
click at [144, 343] on icon at bounding box center [153, 345] width 27 height 9
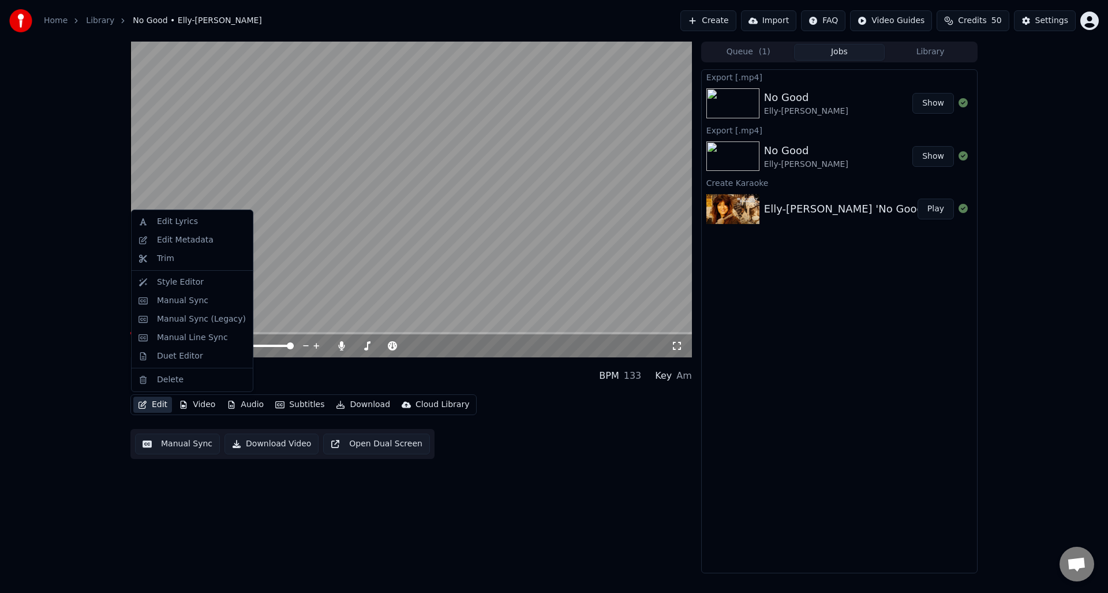
click at [148, 404] on button "Edit" at bounding box center [152, 405] width 39 height 16
click at [161, 357] on div "Duet Editor" at bounding box center [180, 356] width 46 height 12
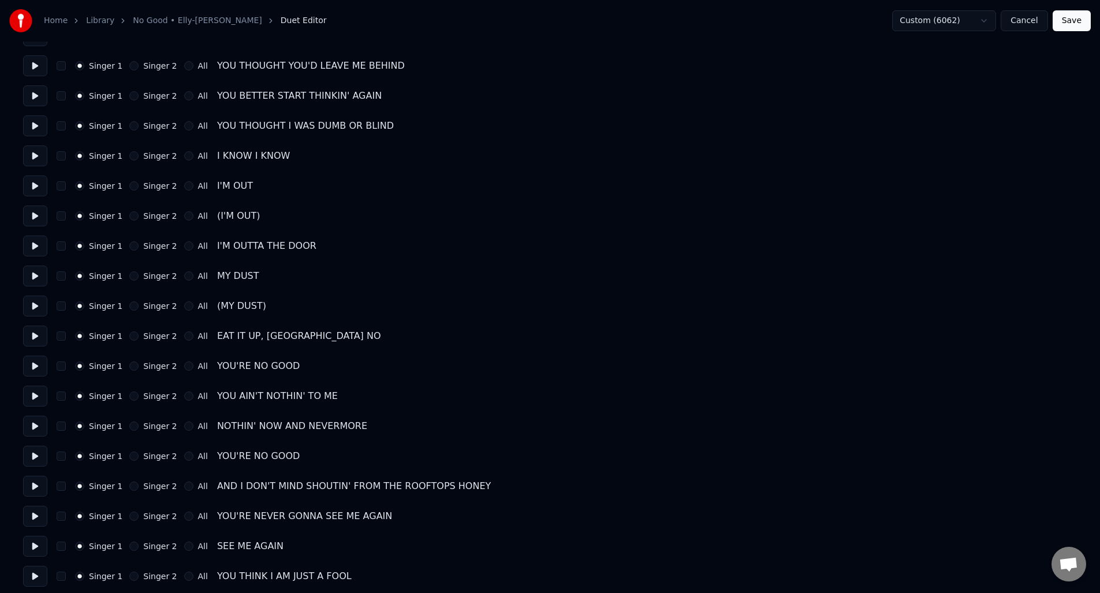
scroll to position [115, 0]
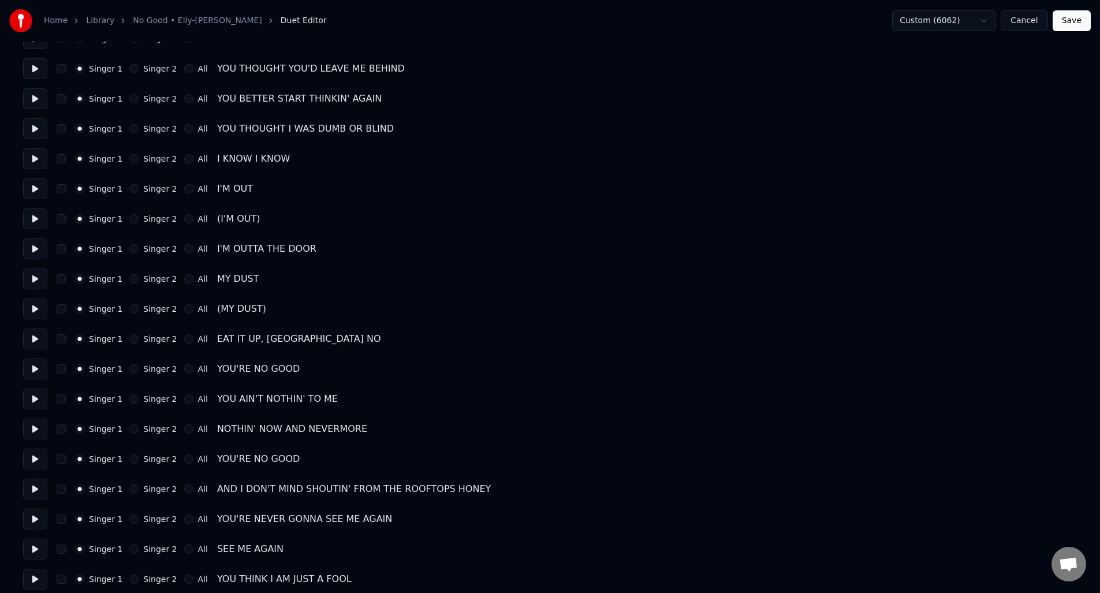
click at [35, 219] on button at bounding box center [35, 218] width 24 height 21
click at [38, 309] on button at bounding box center [35, 308] width 24 height 21
click at [36, 308] on button at bounding box center [35, 308] width 24 height 21
click at [1022, 23] on button "Cancel" at bounding box center [1023, 20] width 47 height 21
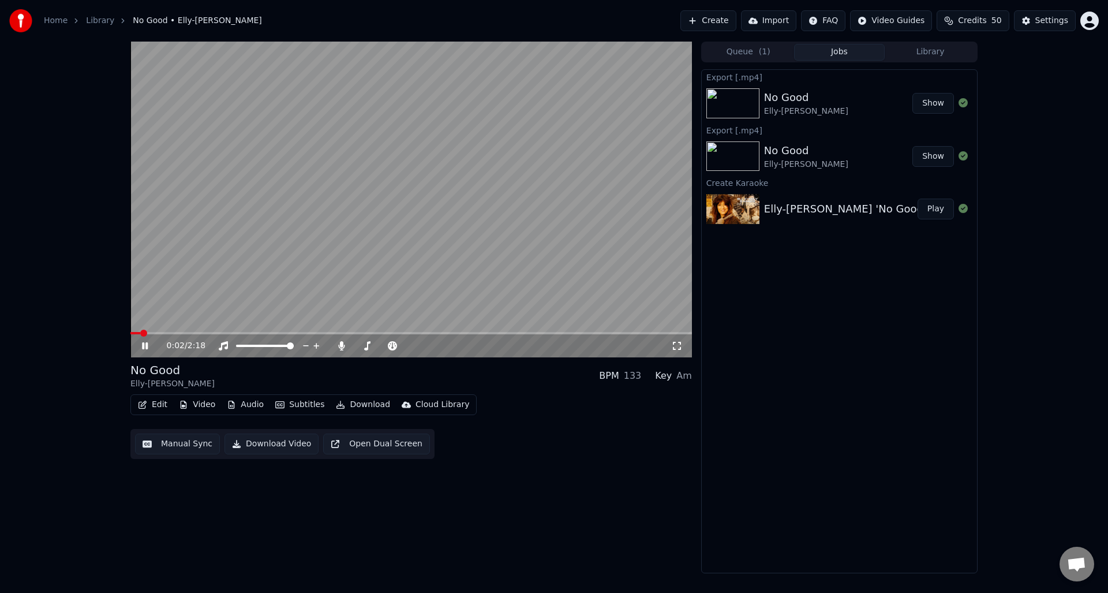
drag, startPoint x: 144, startPoint y: 342, endPoint x: 251, endPoint y: 376, distance: 112.3
click at [144, 342] on icon at bounding box center [153, 345] width 27 height 9
click at [246, 402] on button "Audio" at bounding box center [245, 405] width 46 height 16
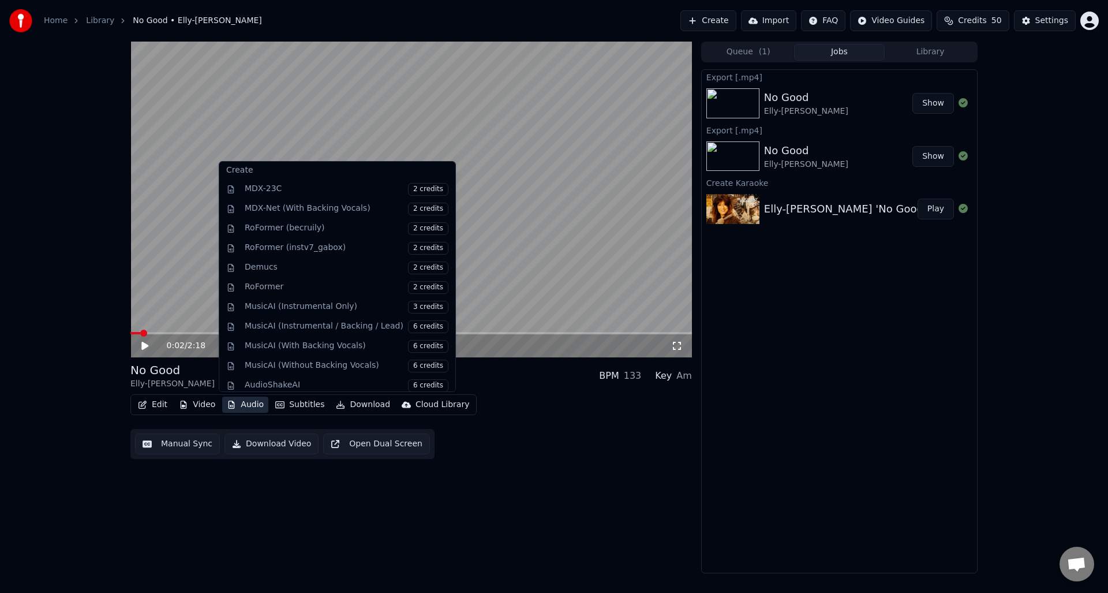
scroll to position [117, 0]
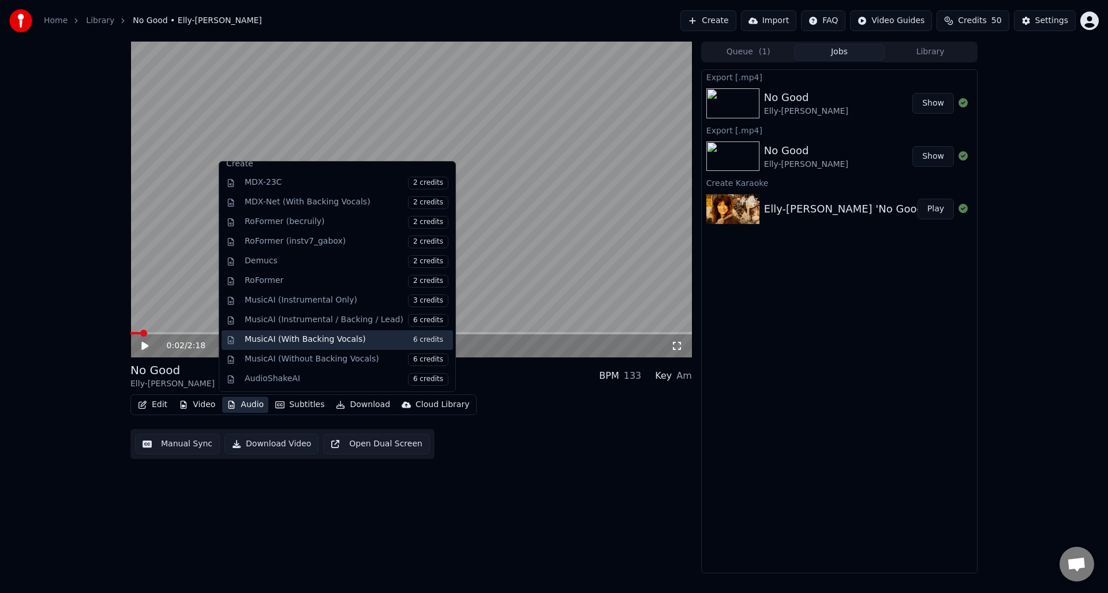
click at [412, 341] on span "6 credits" at bounding box center [428, 340] width 40 height 13
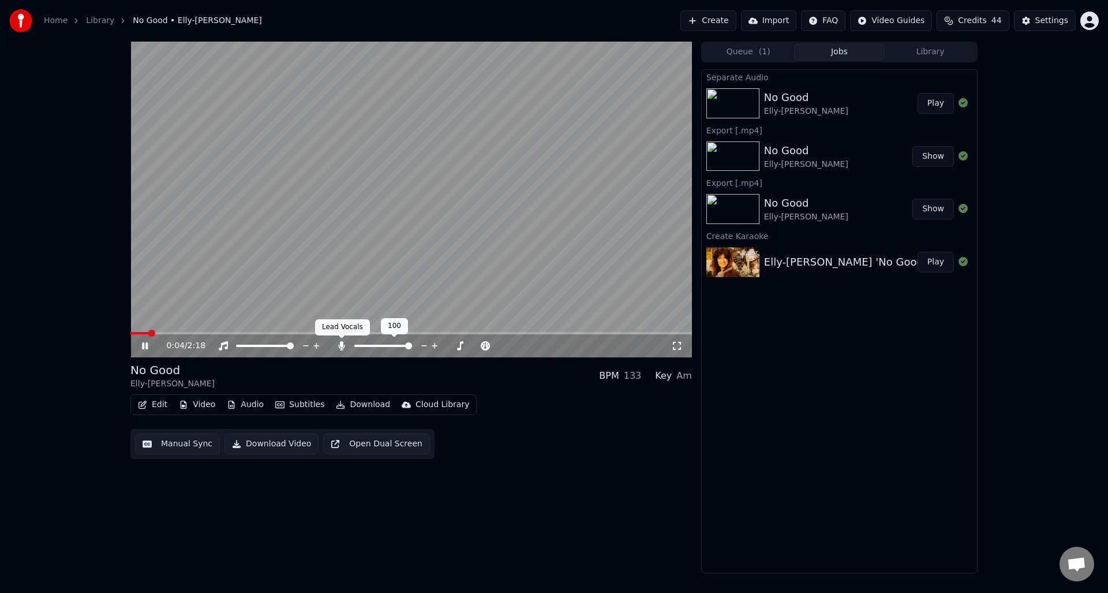
click at [341, 343] on icon at bounding box center [341, 345] width 6 height 9
click at [271, 443] on button "Download Video" at bounding box center [272, 444] width 94 height 21
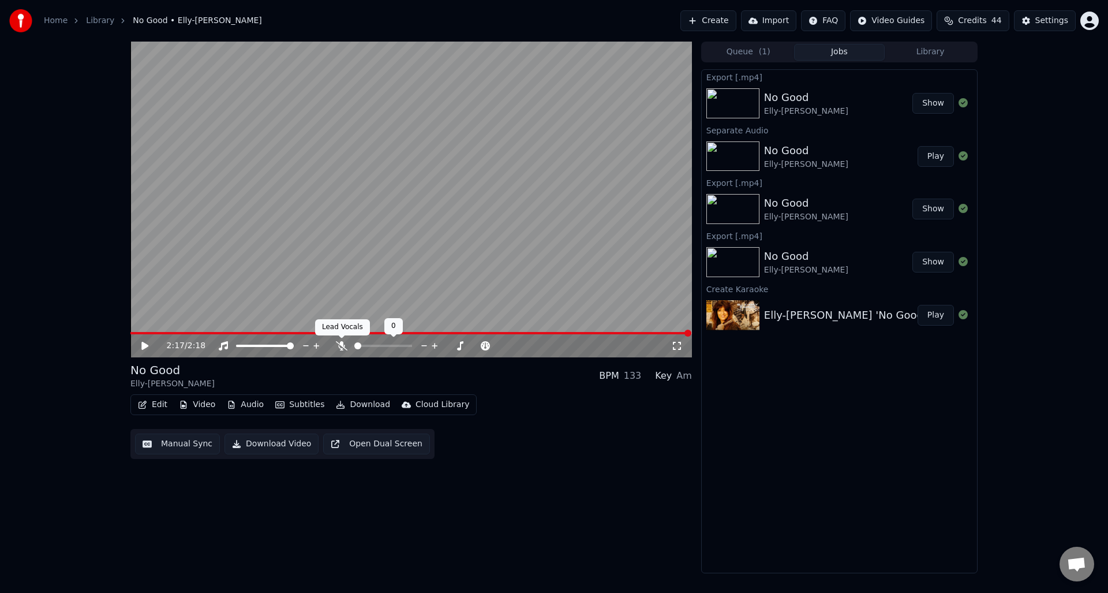
drag, startPoint x: 341, startPoint y: 342, endPoint x: 371, endPoint y: 361, distance: 35.9
click at [341, 342] on icon at bounding box center [342, 345] width 12 height 9
click at [143, 343] on icon at bounding box center [144, 346] width 7 height 8
click at [147, 342] on icon at bounding box center [145, 345] width 6 height 7
